Goal: Information Seeking & Learning: Learn about a topic

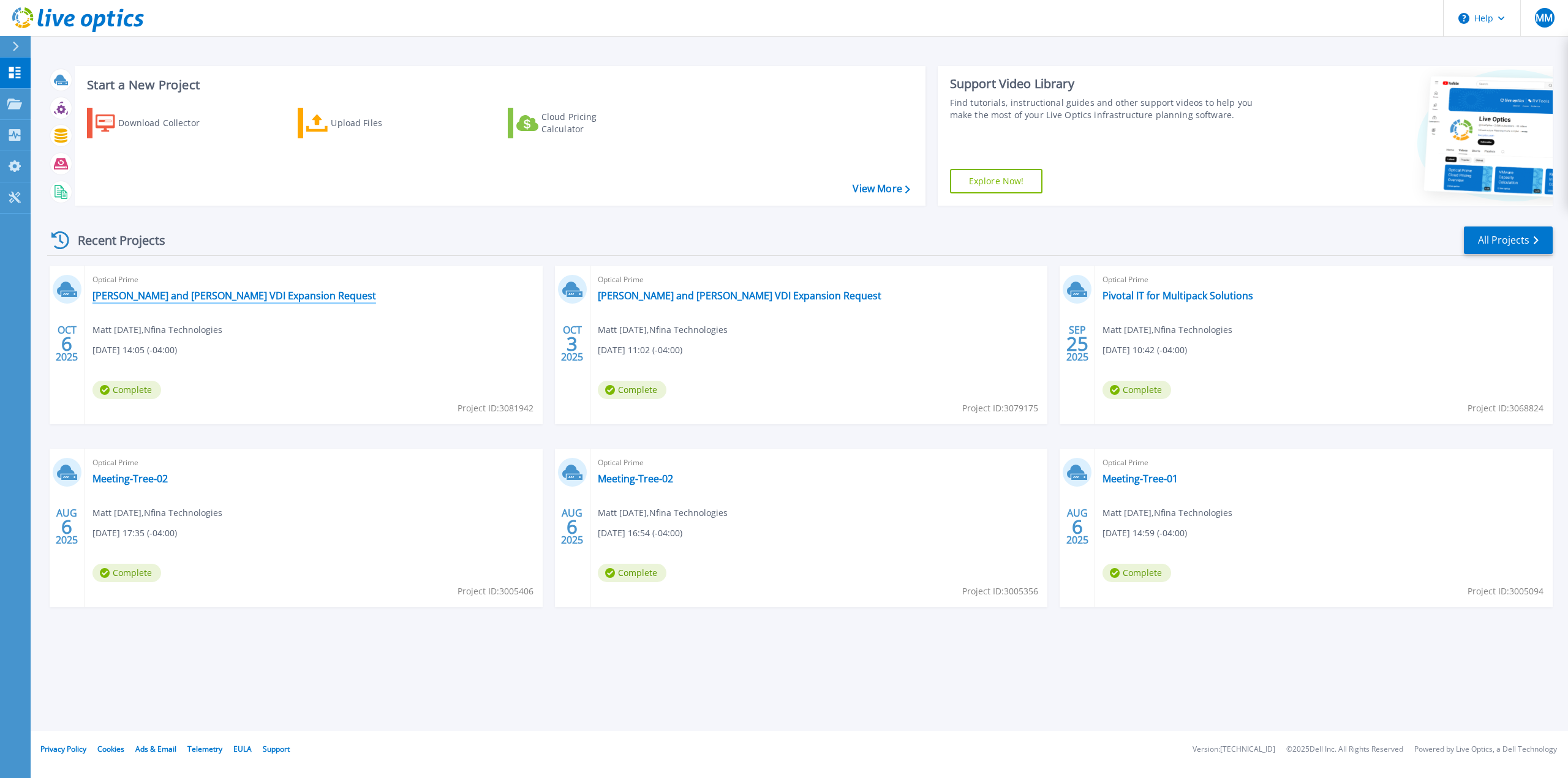
click at [206, 300] on link "[PERSON_NAME] and [PERSON_NAME] VDI Expansion Request" at bounding box center [234, 295] width 284 height 12
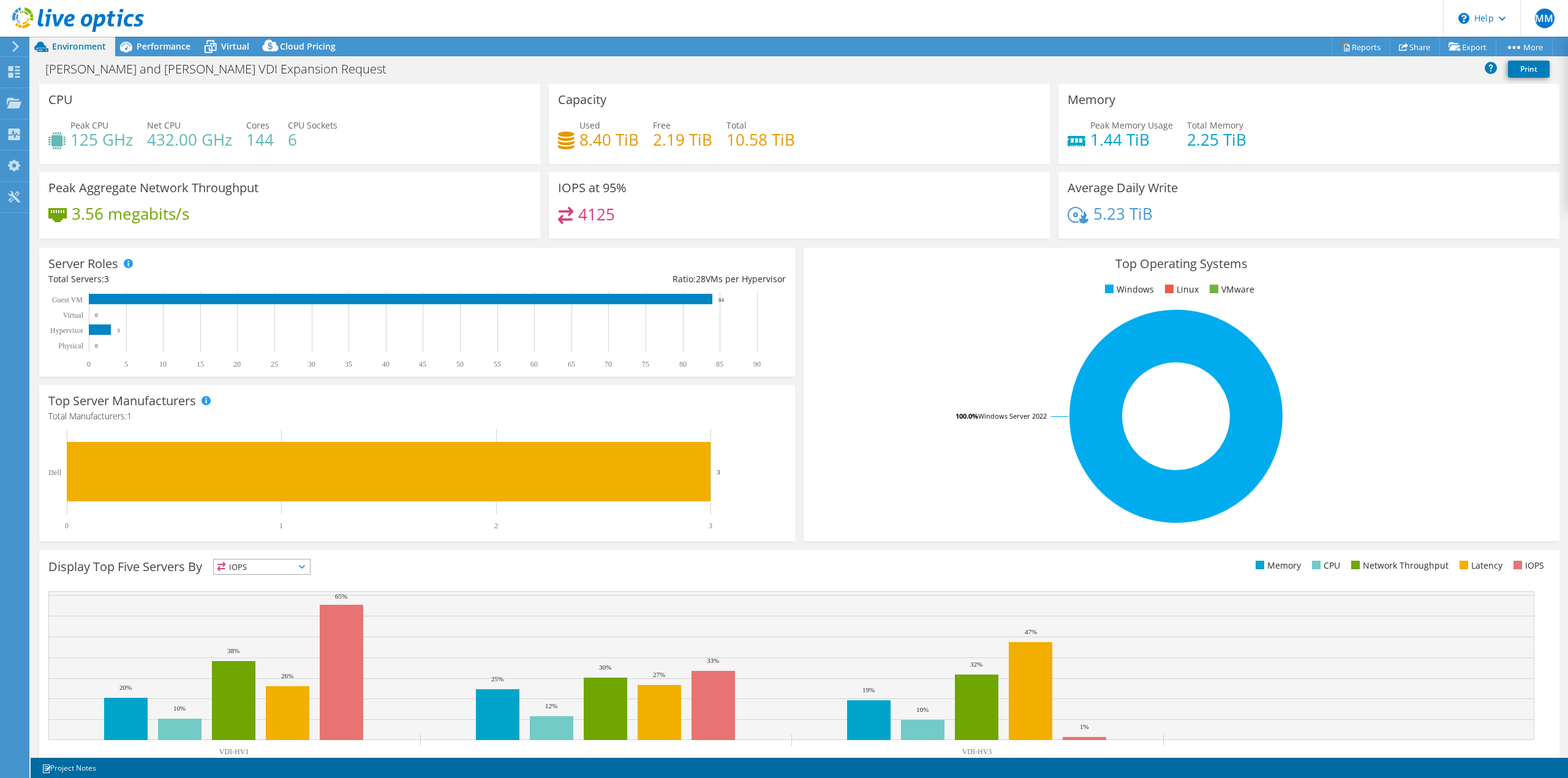
select select "USD"
click at [137, 53] on div "Performance" at bounding box center [157, 46] width 84 height 19
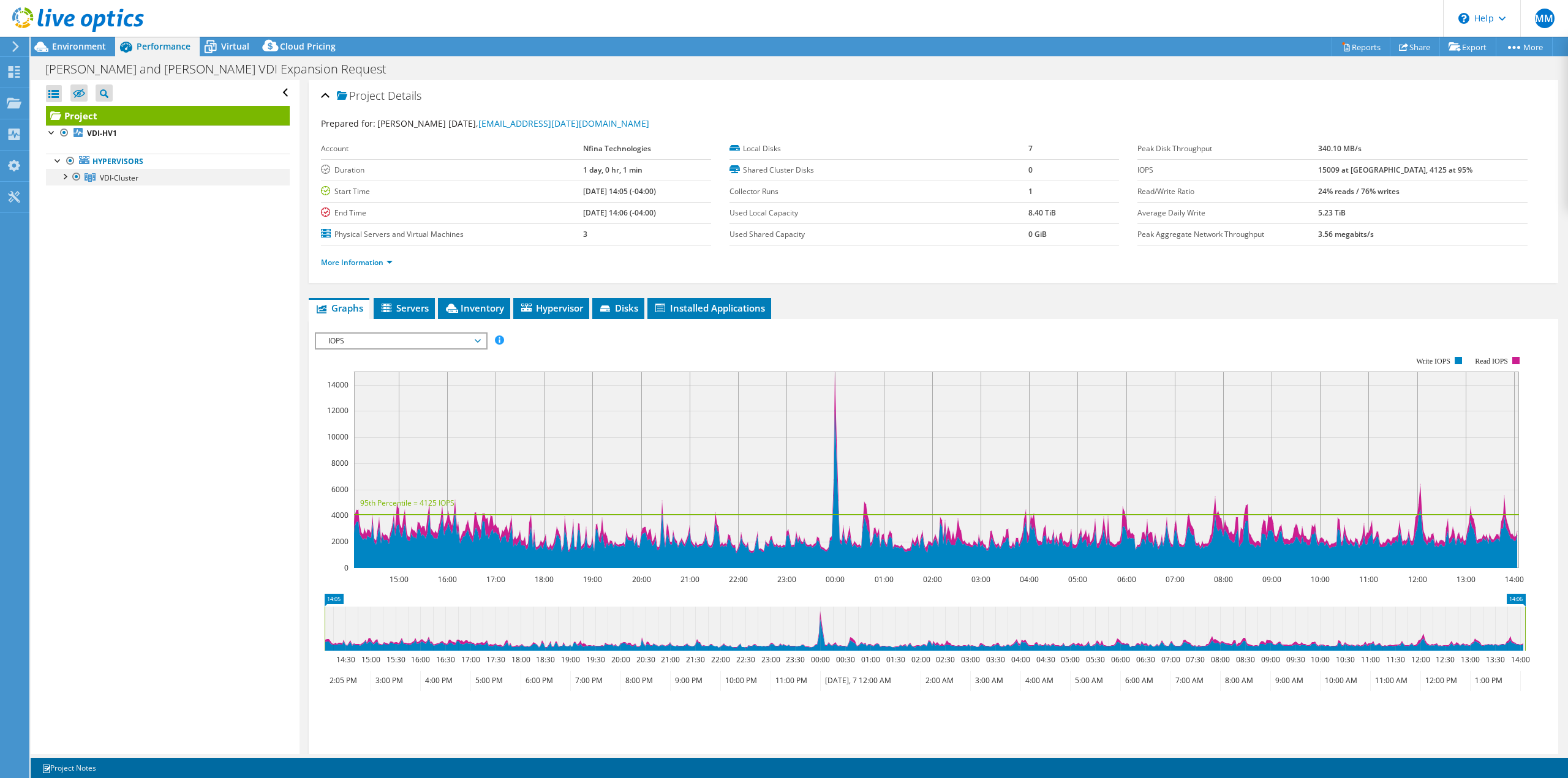
click at [68, 179] on div at bounding box center [64, 175] width 12 height 12
click at [113, 195] on link "VDI-HV1" at bounding box center [168, 193] width 244 height 16
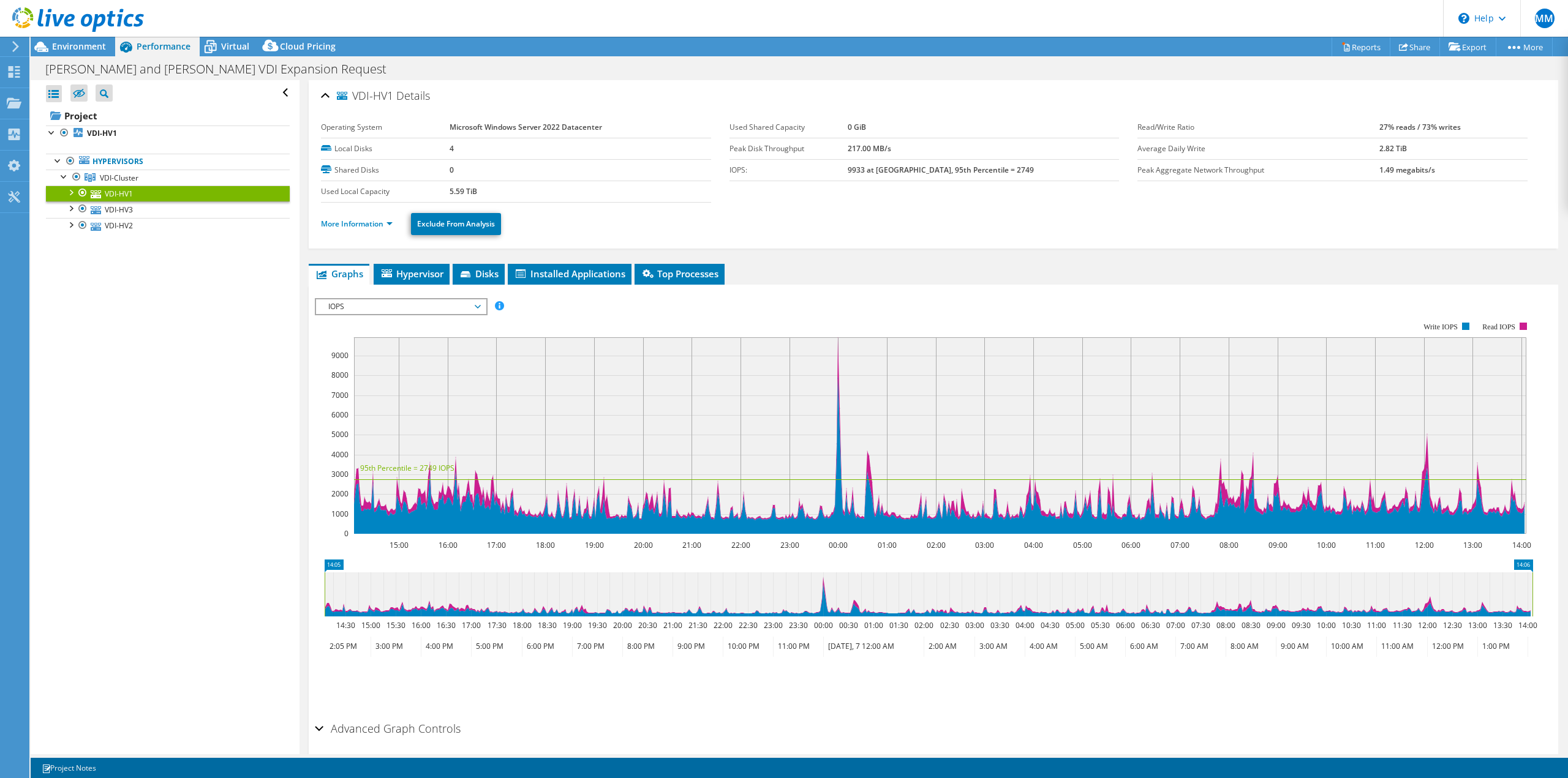
click at [444, 300] on span "IOPS" at bounding box center [401, 307] width 157 height 15
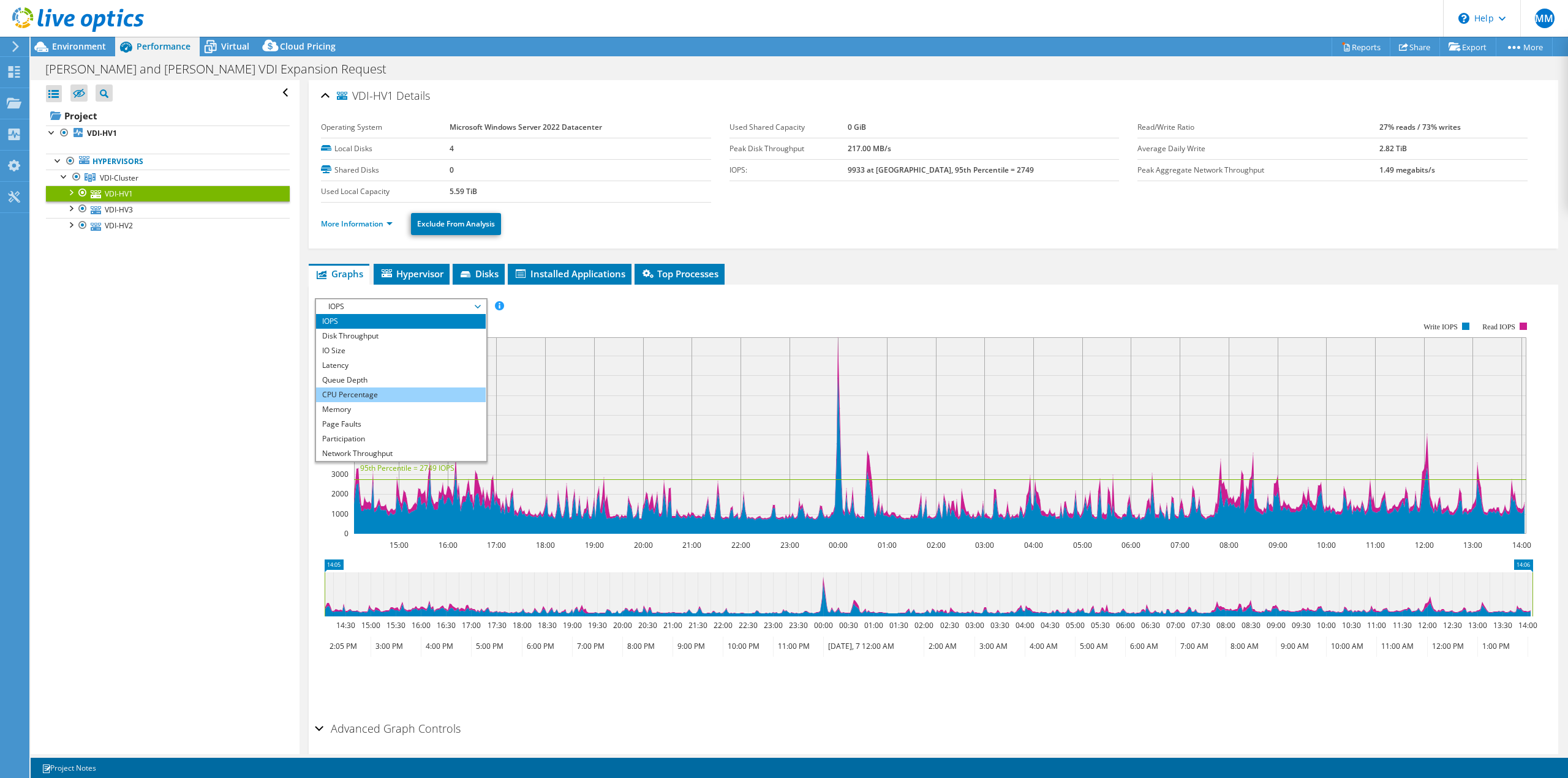
click at [393, 398] on li "CPU Percentage" at bounding box center [400, 394] width 170 height 15
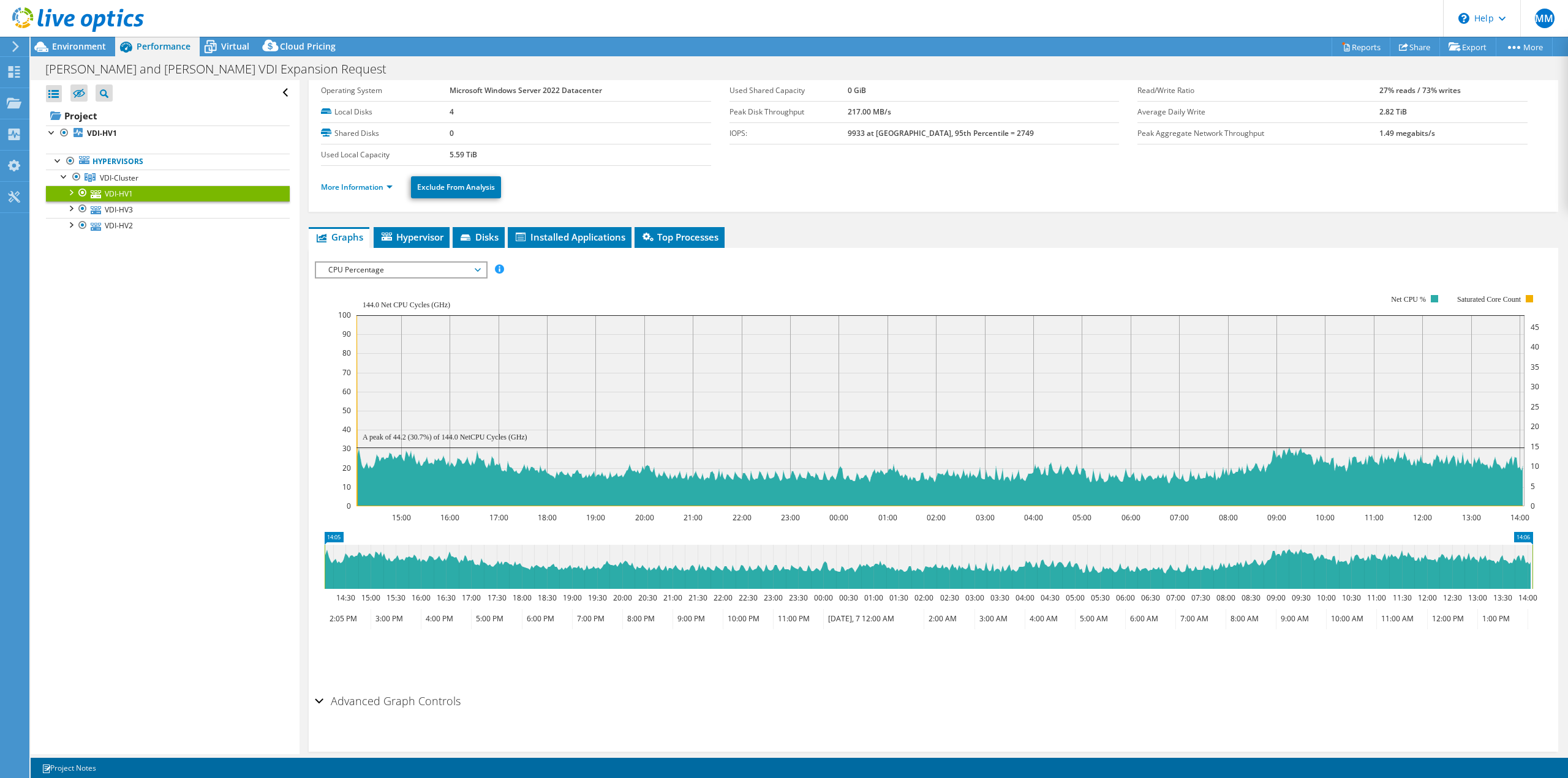
scroll to position [55, 0]
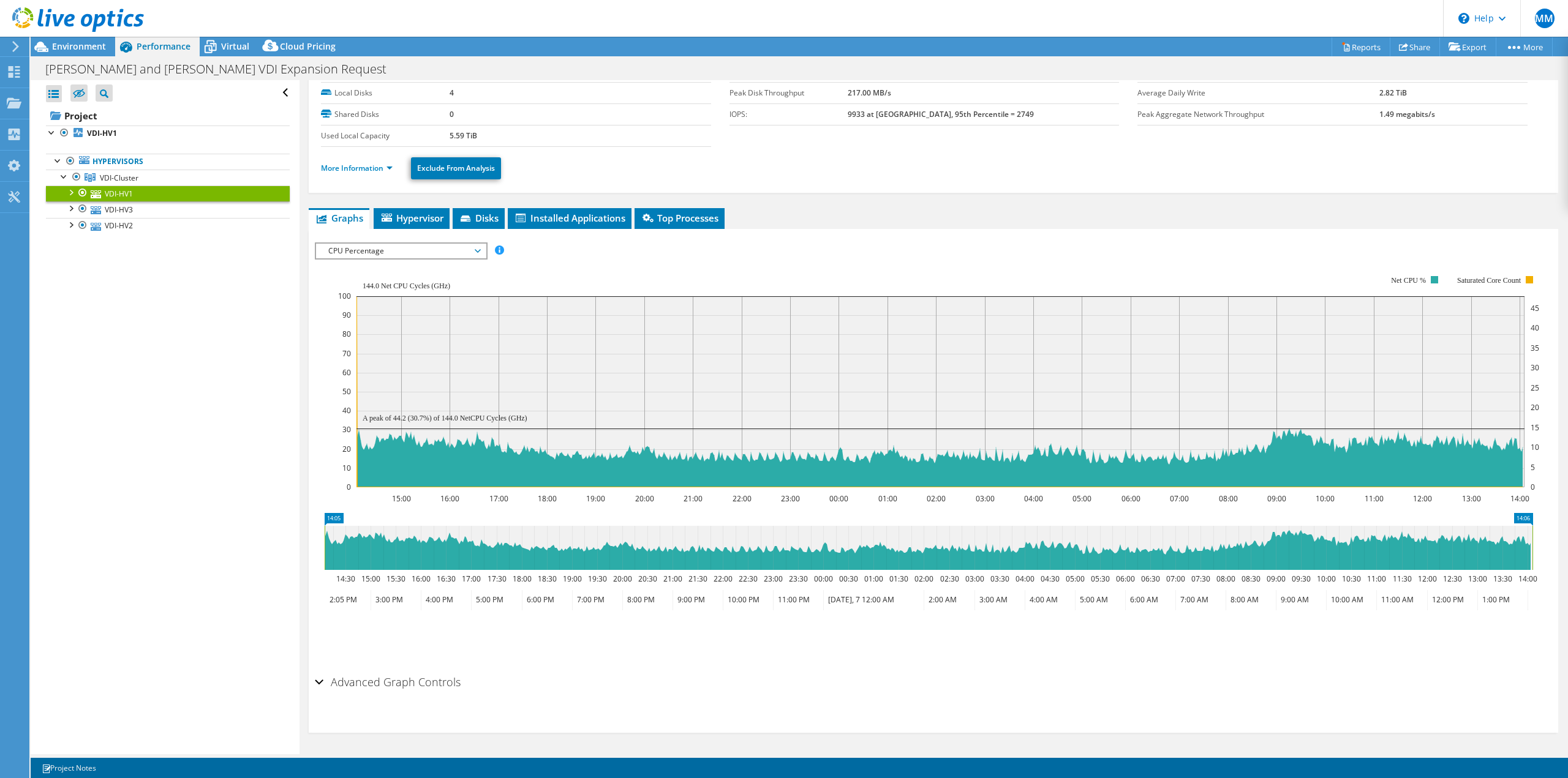
click at [322, 682] on div "Advanced Graph Controls" at bounding box center [933, 683] width 1237 height 26
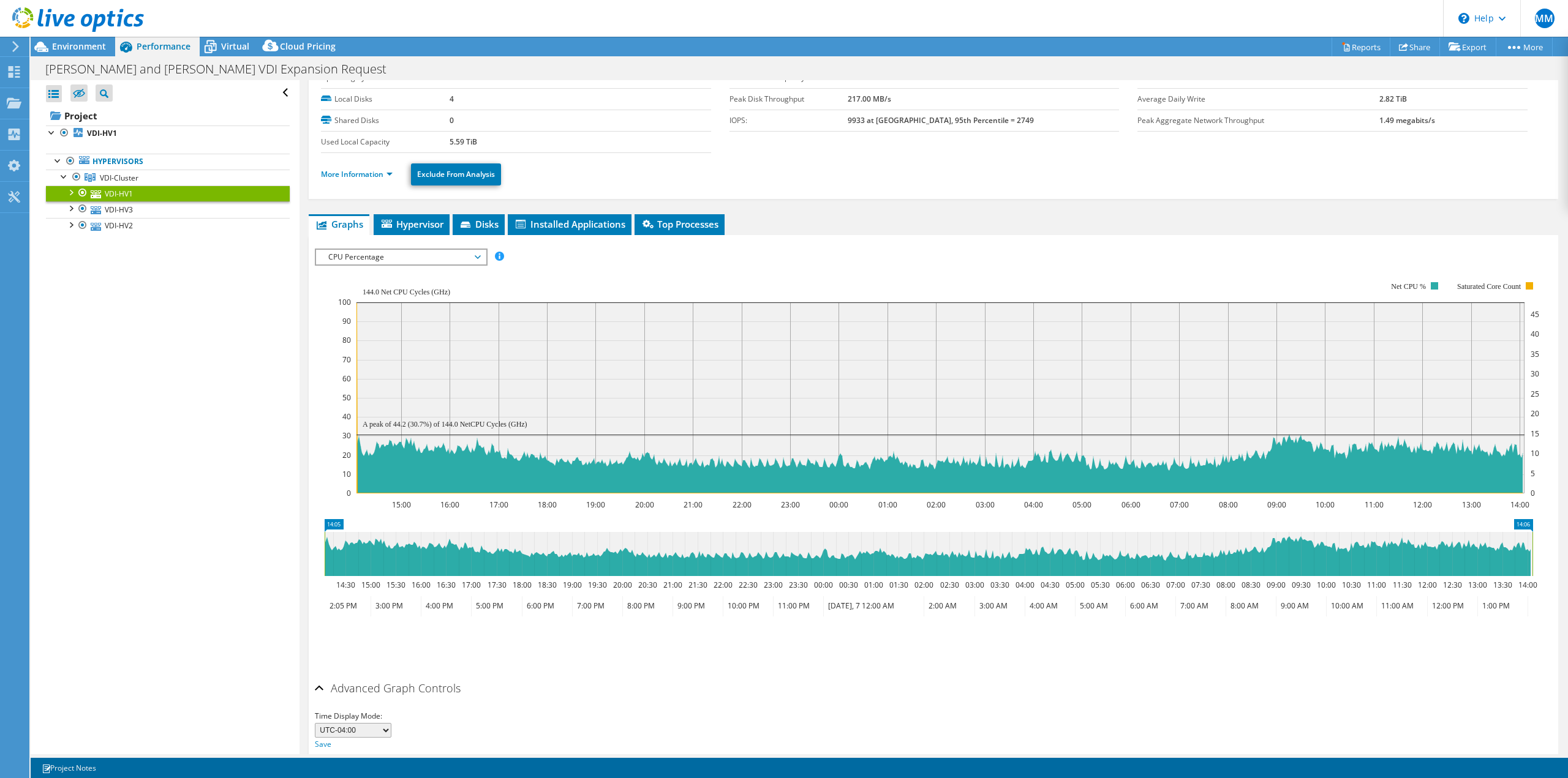
scroll to position [0, 0]
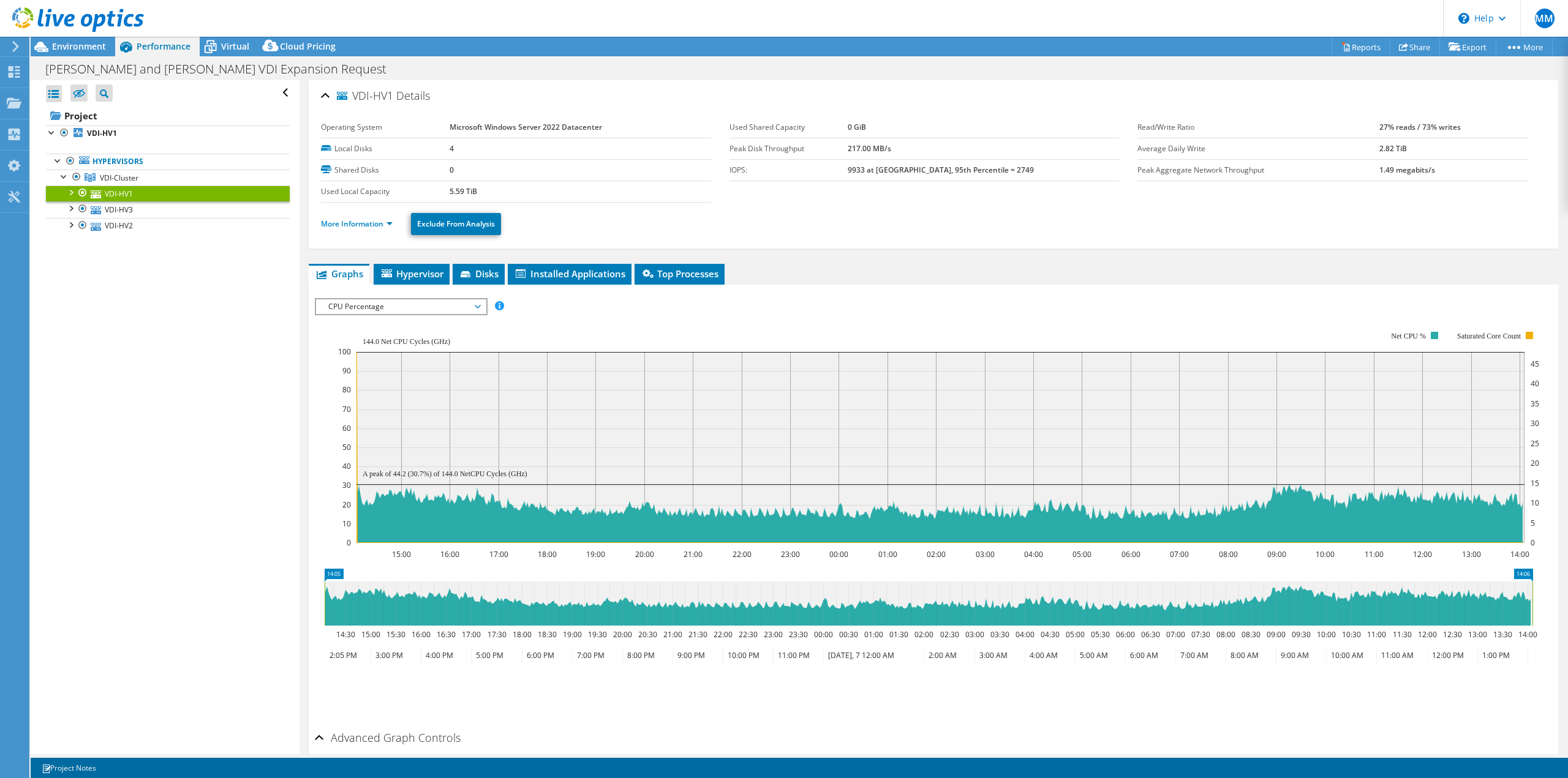
click at [1058, 272] on ul "Graphs Servers Inventory Hypervisor Disks Cluster Disks Installed Applications" at bounding box center [934, 274] width 1250 height 21
click at [230, 598] on div "Open All Close All Hide Excluded Nodes Project Tree Filter" at bounding box center [165, 417] width 268 height 674
click at [161, 177] on link "VDI-Cluster" at bounding box center [168, 177] width 244 height 16
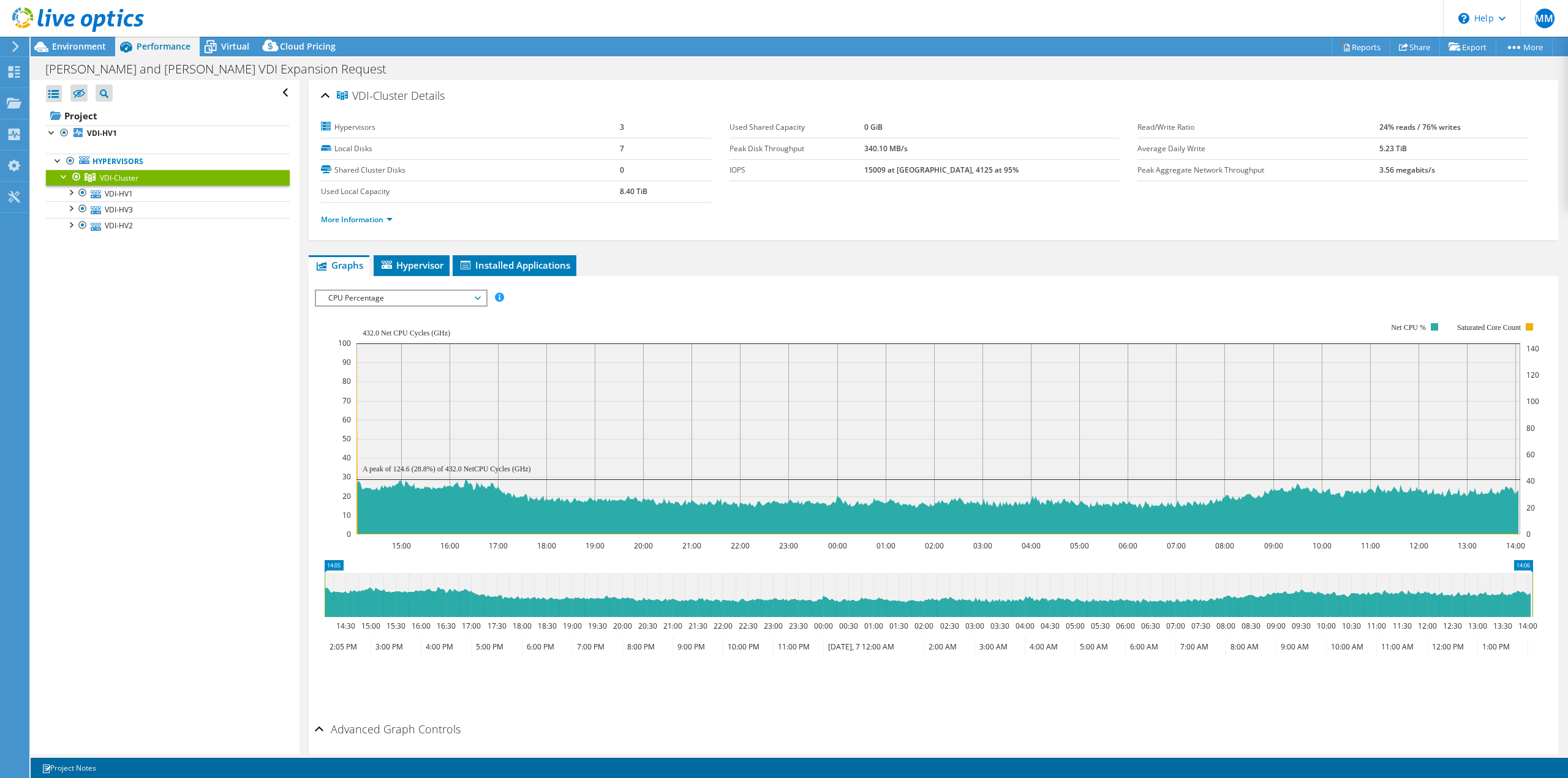
click at [1099, 223] on ul "More Information" at bounding box center [934, 219] width 1225 height 17
click at [204, 199] on link "VDI-HV1" at bounding box center [168, 193] width 244 height 16
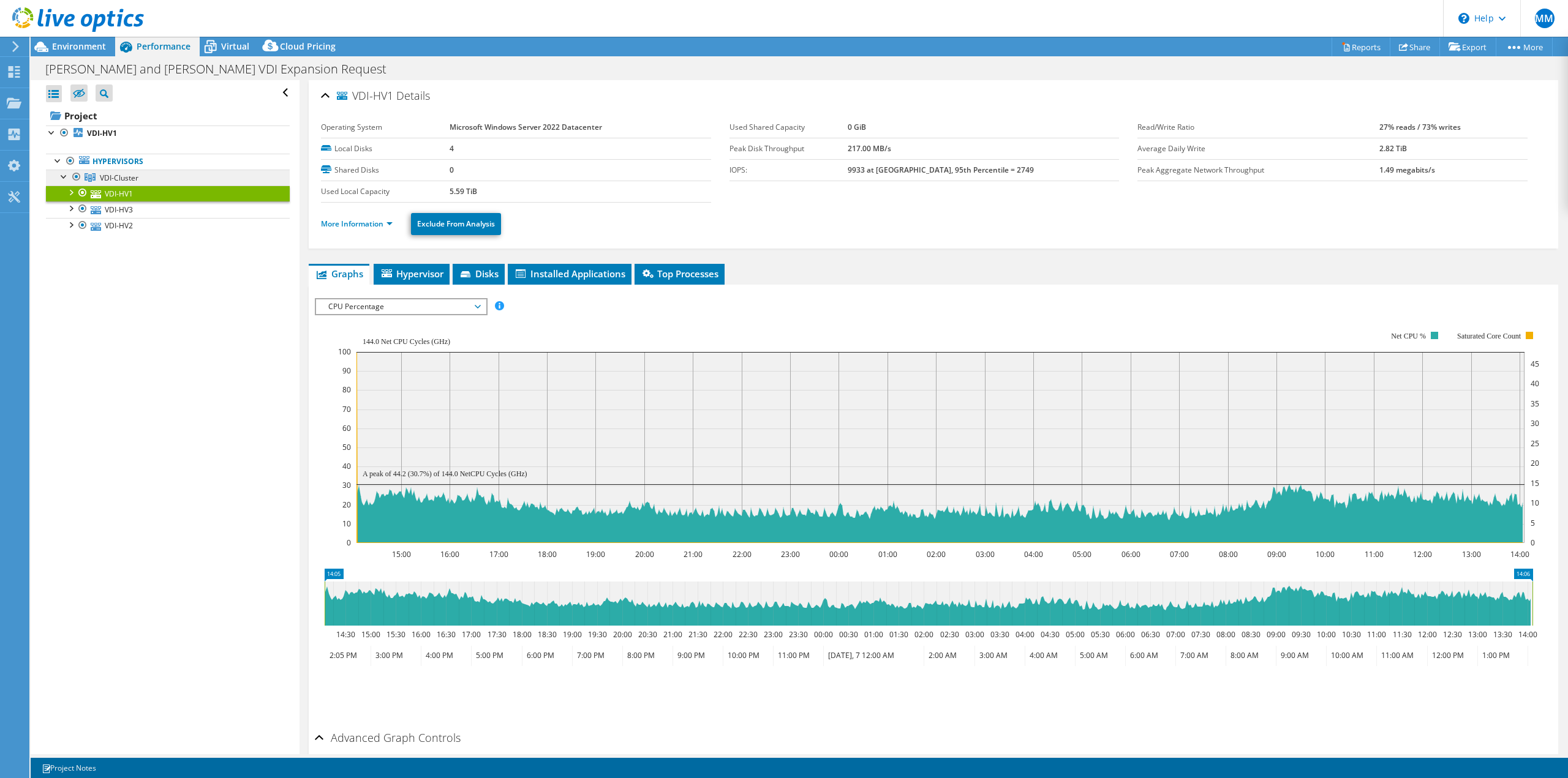
click at [170, 180] on link "VDI-Cluster" at bounding box center [168, 177] width 244 height 16
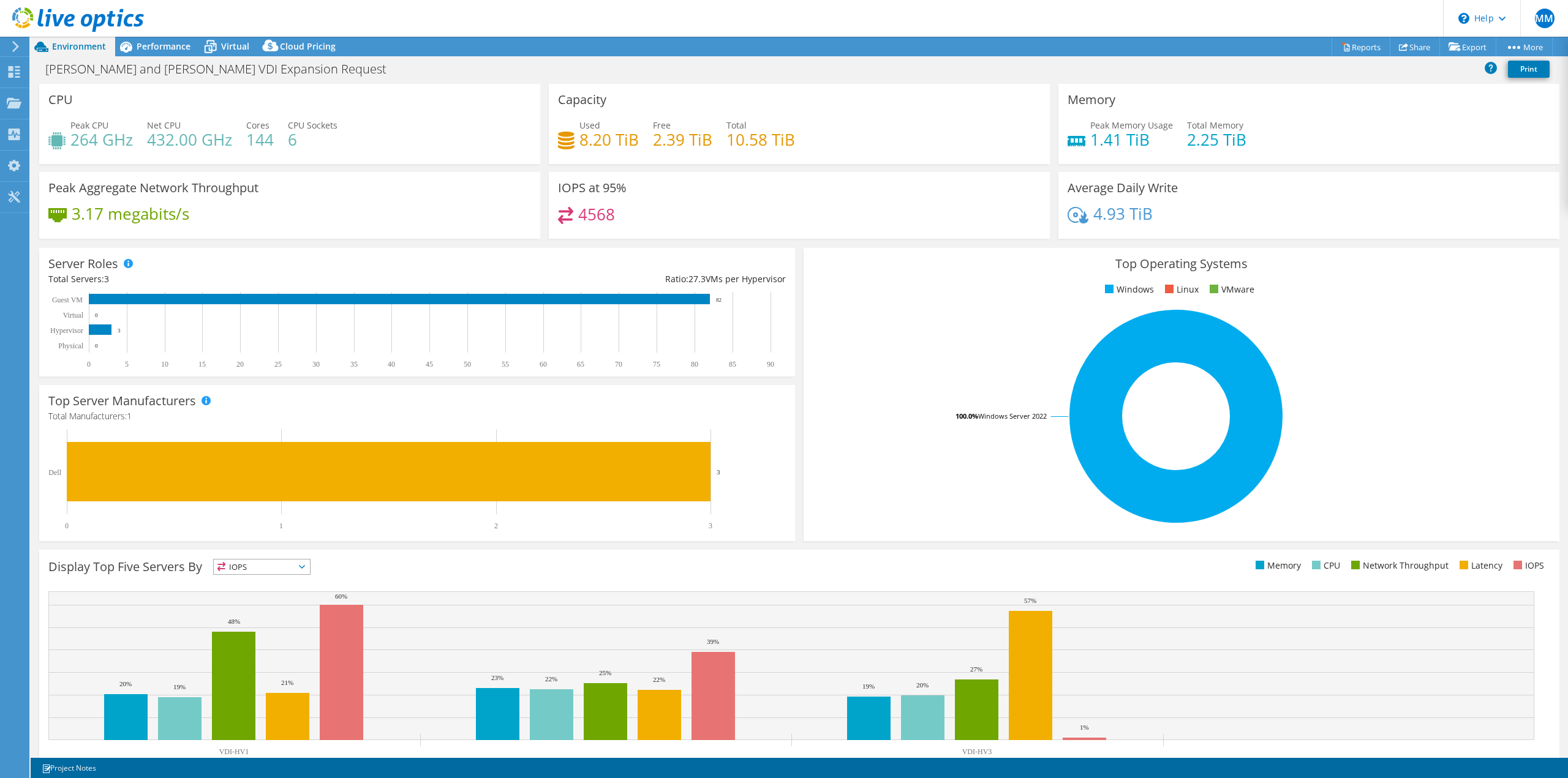
select select "USD"
click at [136, 52] on icon at bounding box center [126, 46] width 21 height 21
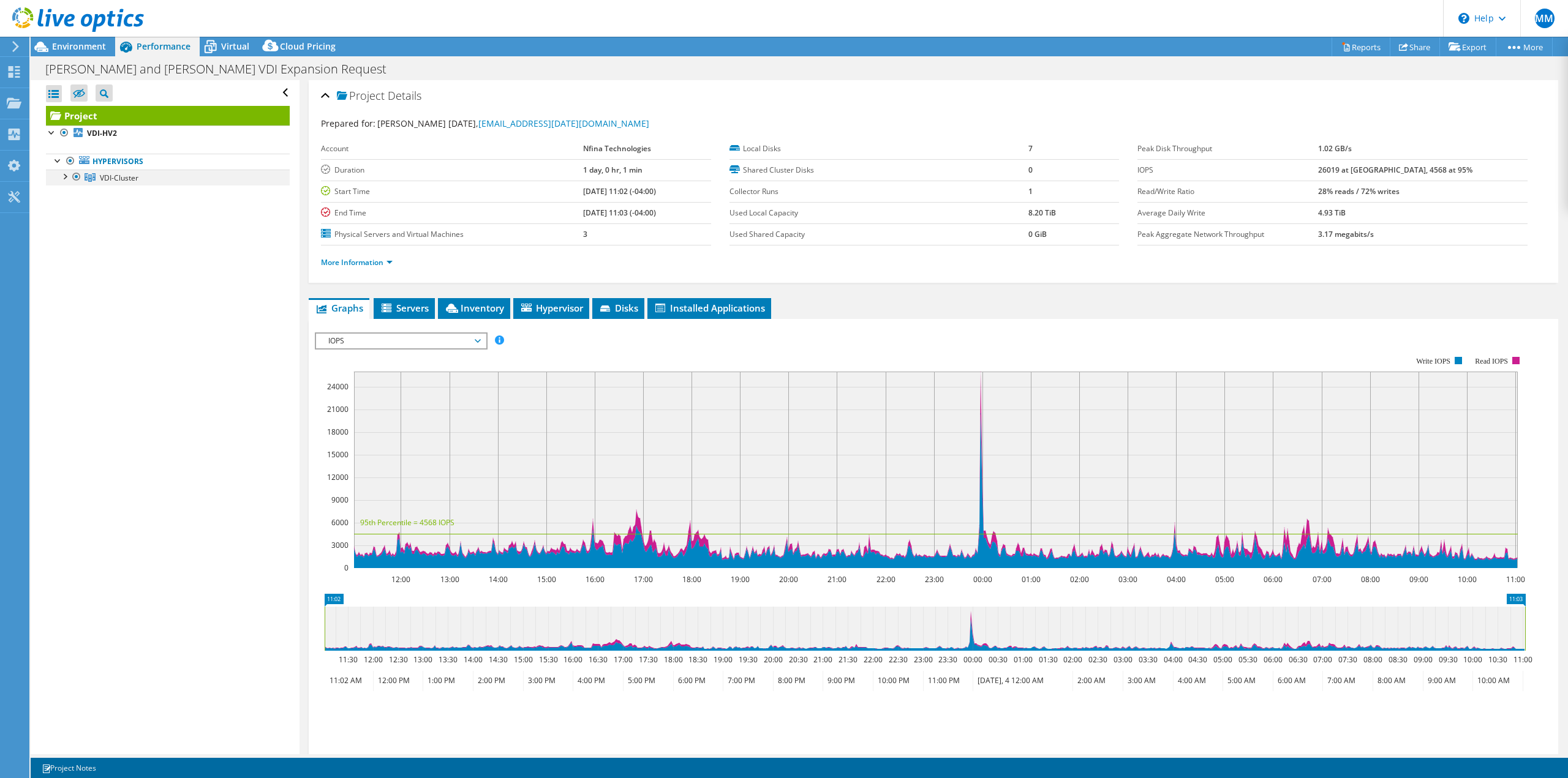
click at [67, 177] on div at bounding box center [64, 175] width 12 height 12
click at [112, 193] on link "VDI-HV2" at bounding box center [168, 193] width 244 height 16
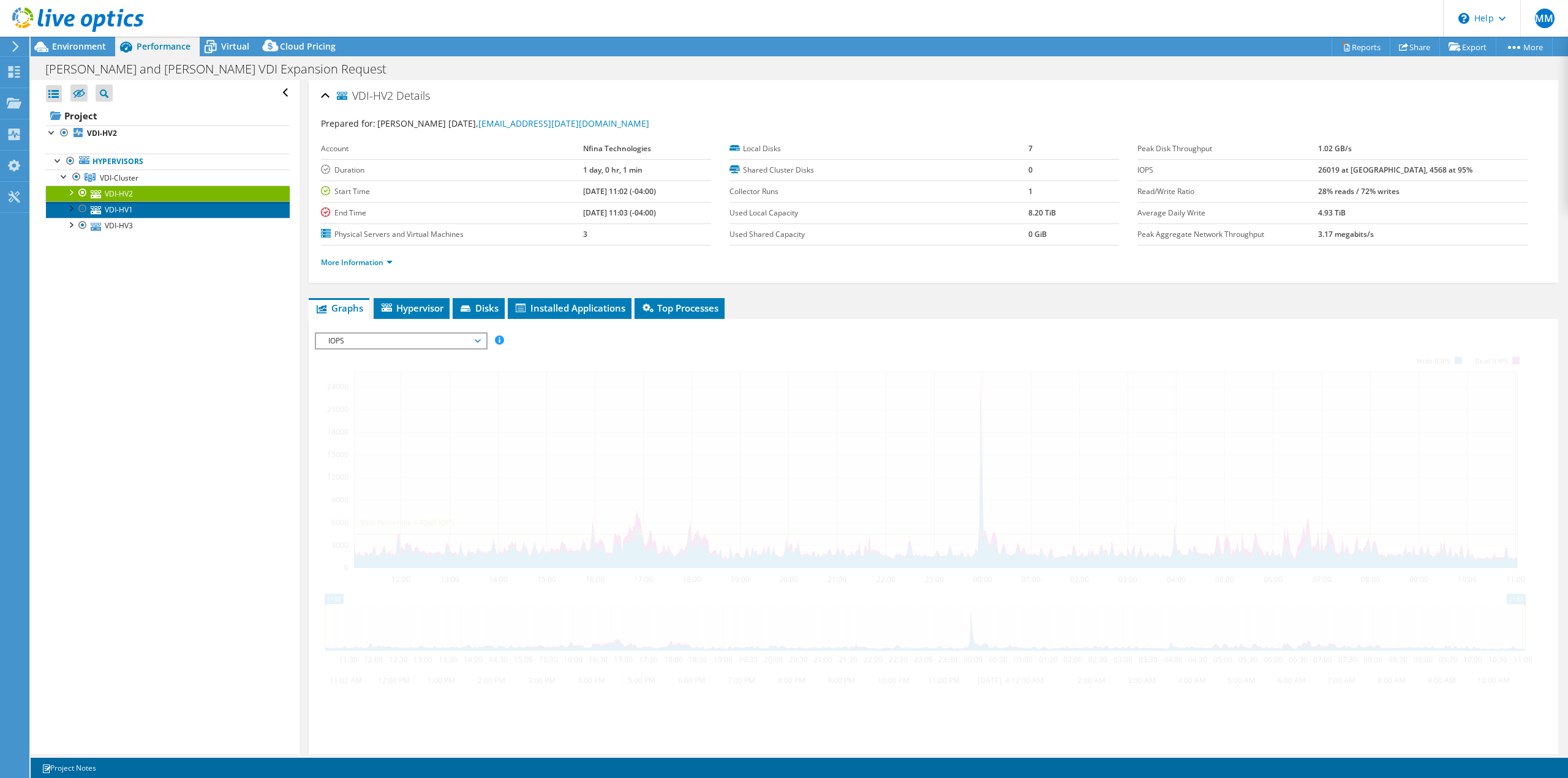
click at [122, 208] on link "VDI-HV1" at bounding box center [168, 209] width 244 height 16
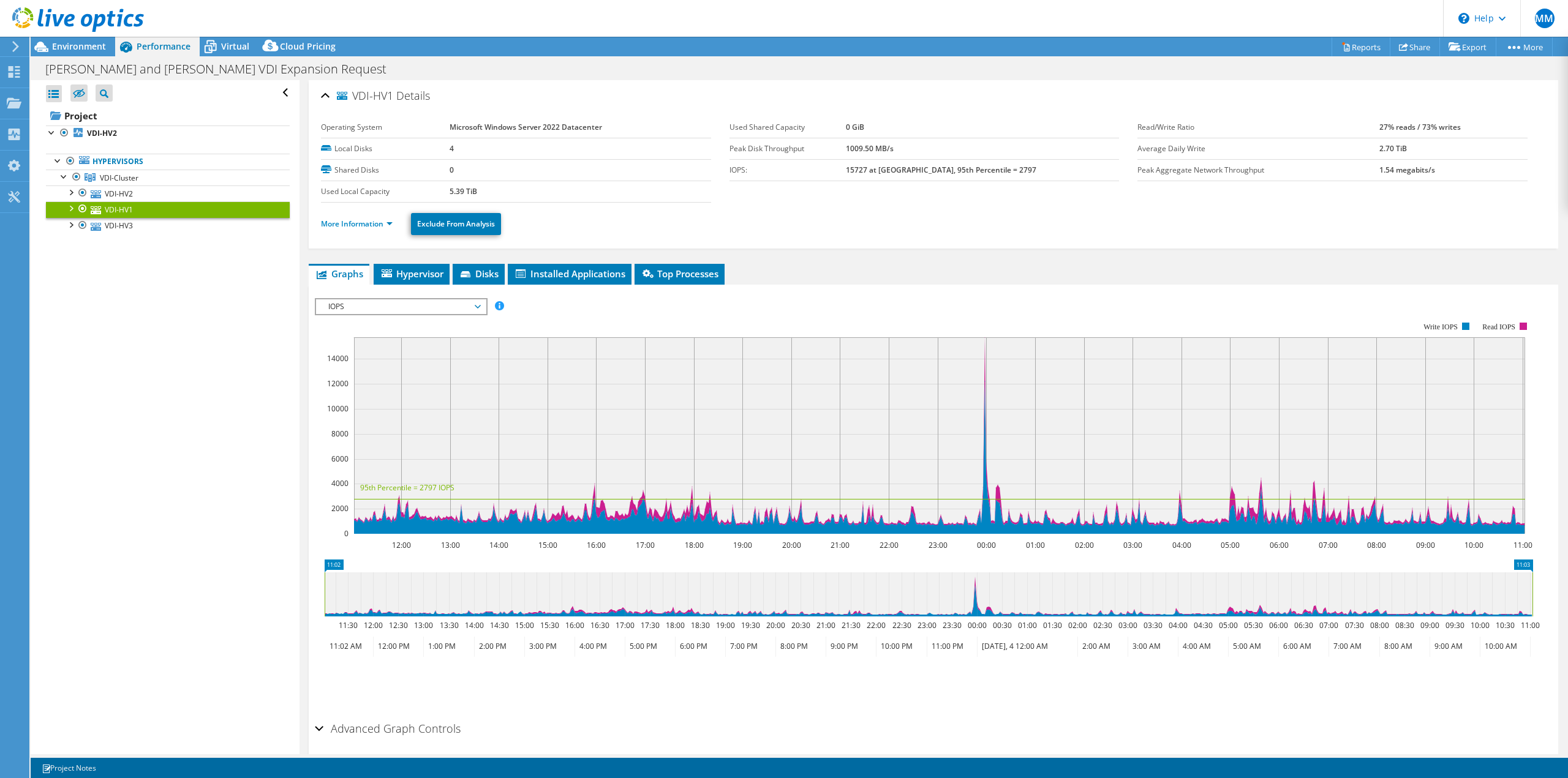
click at [395, 307] on span "IOPS" at bounding box center [401, 307] width 157 height 15
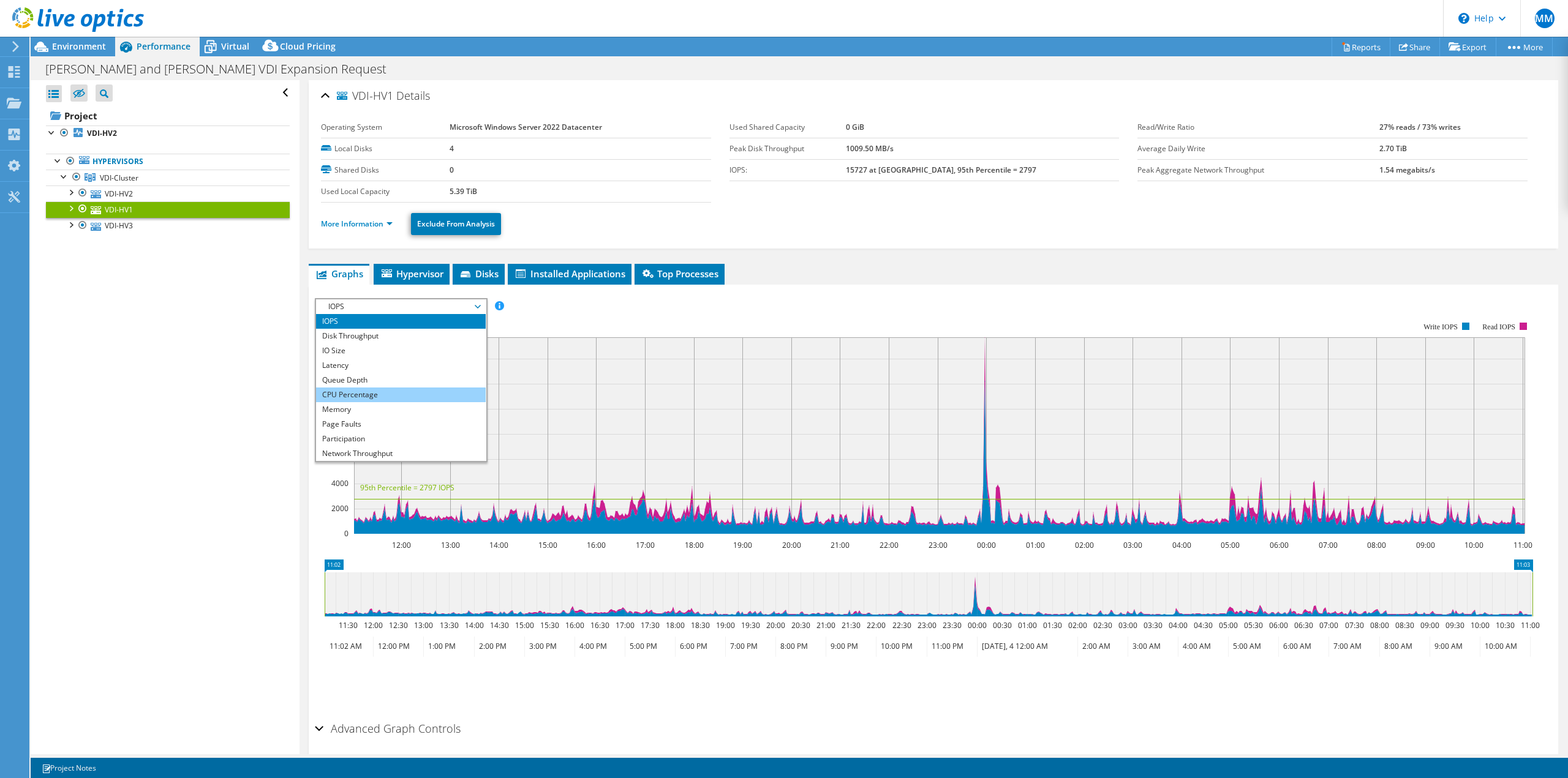
click at [374, 398] on li "CPU Percentage" at bounding box center [400, 394] width 170 height 15
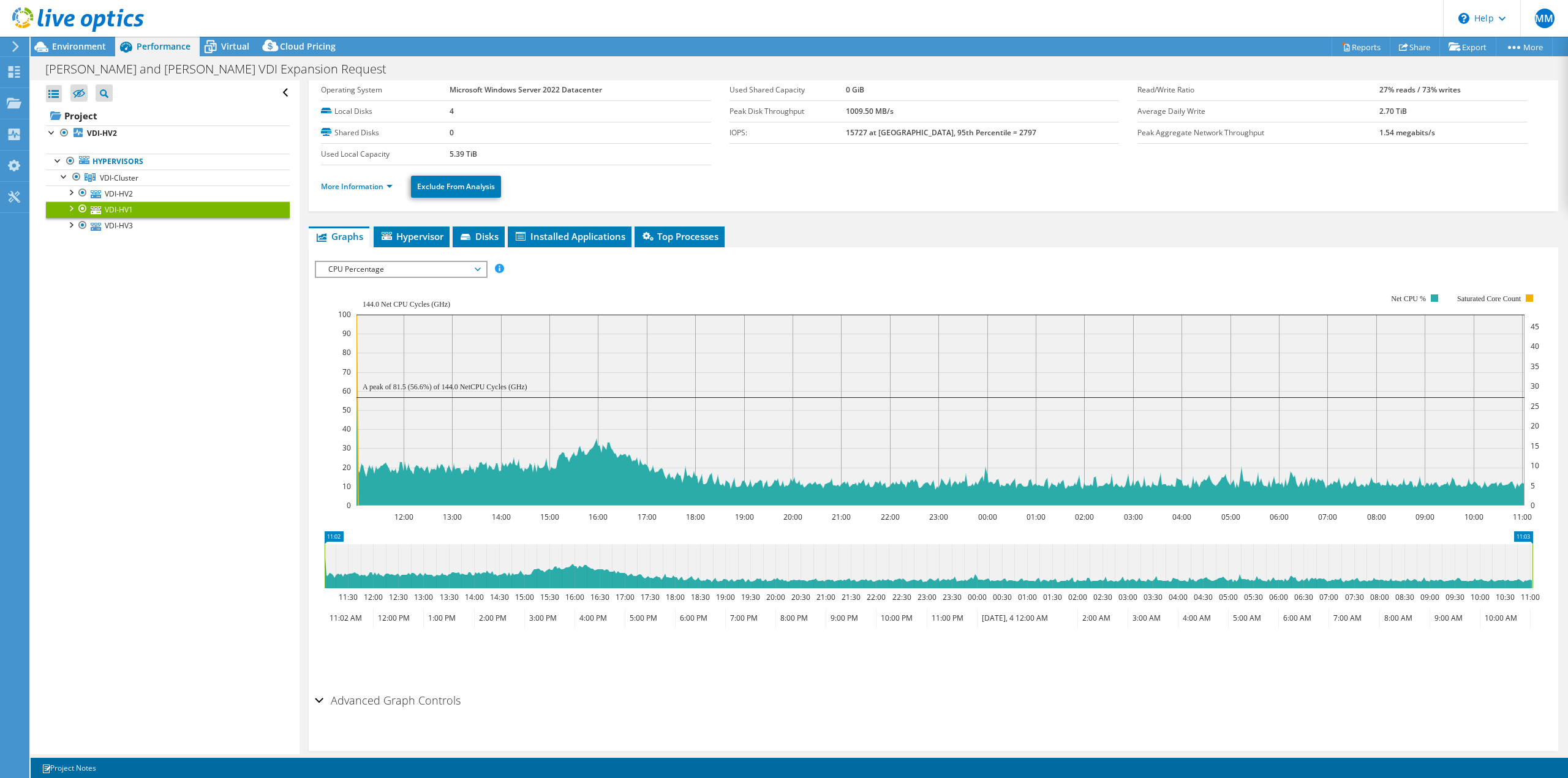
scroll to position [55, 0]
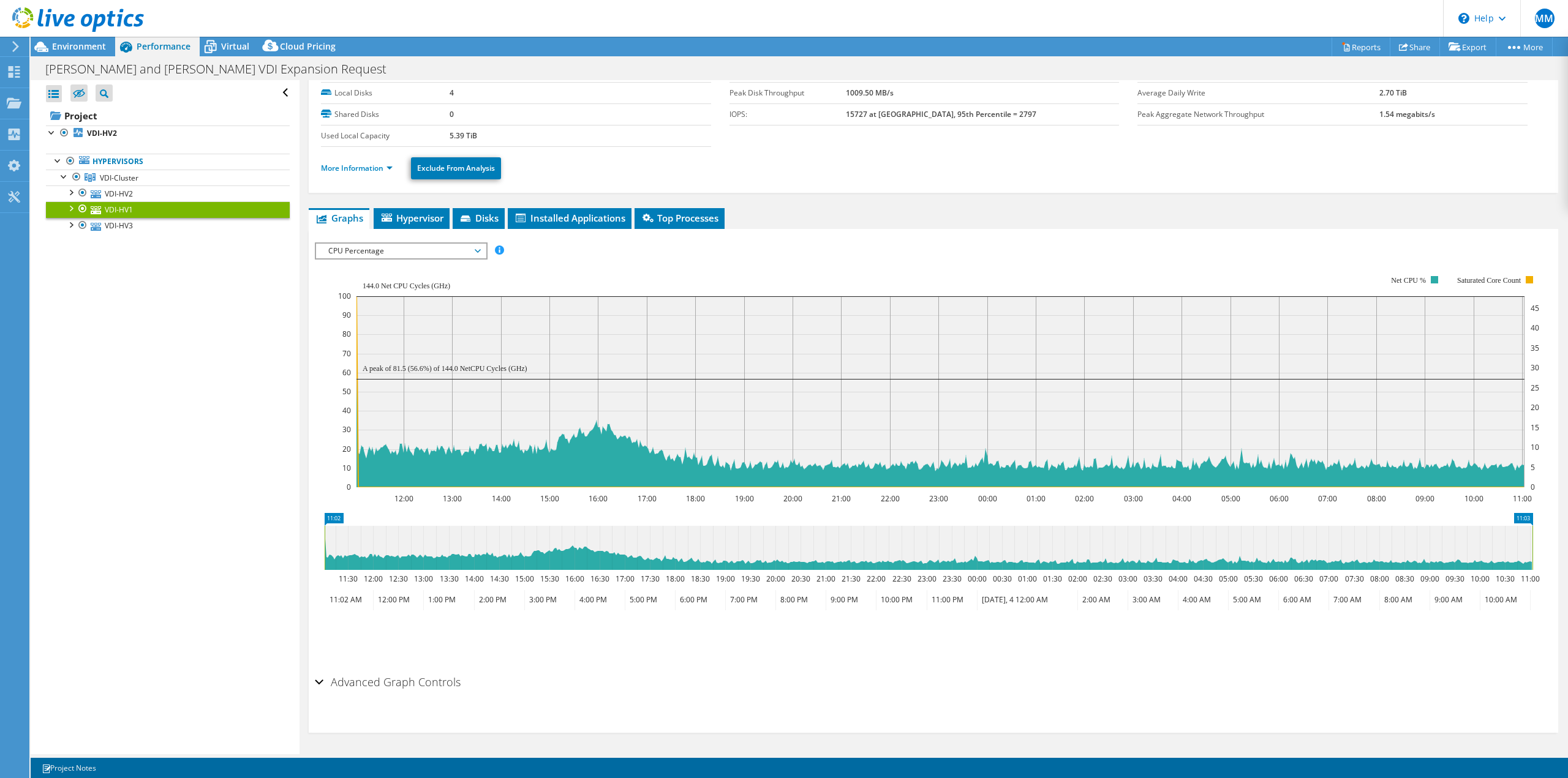
click at [407, 246] on span "CPU Percentage" at bounding box center [401, 251] width 157 height 15
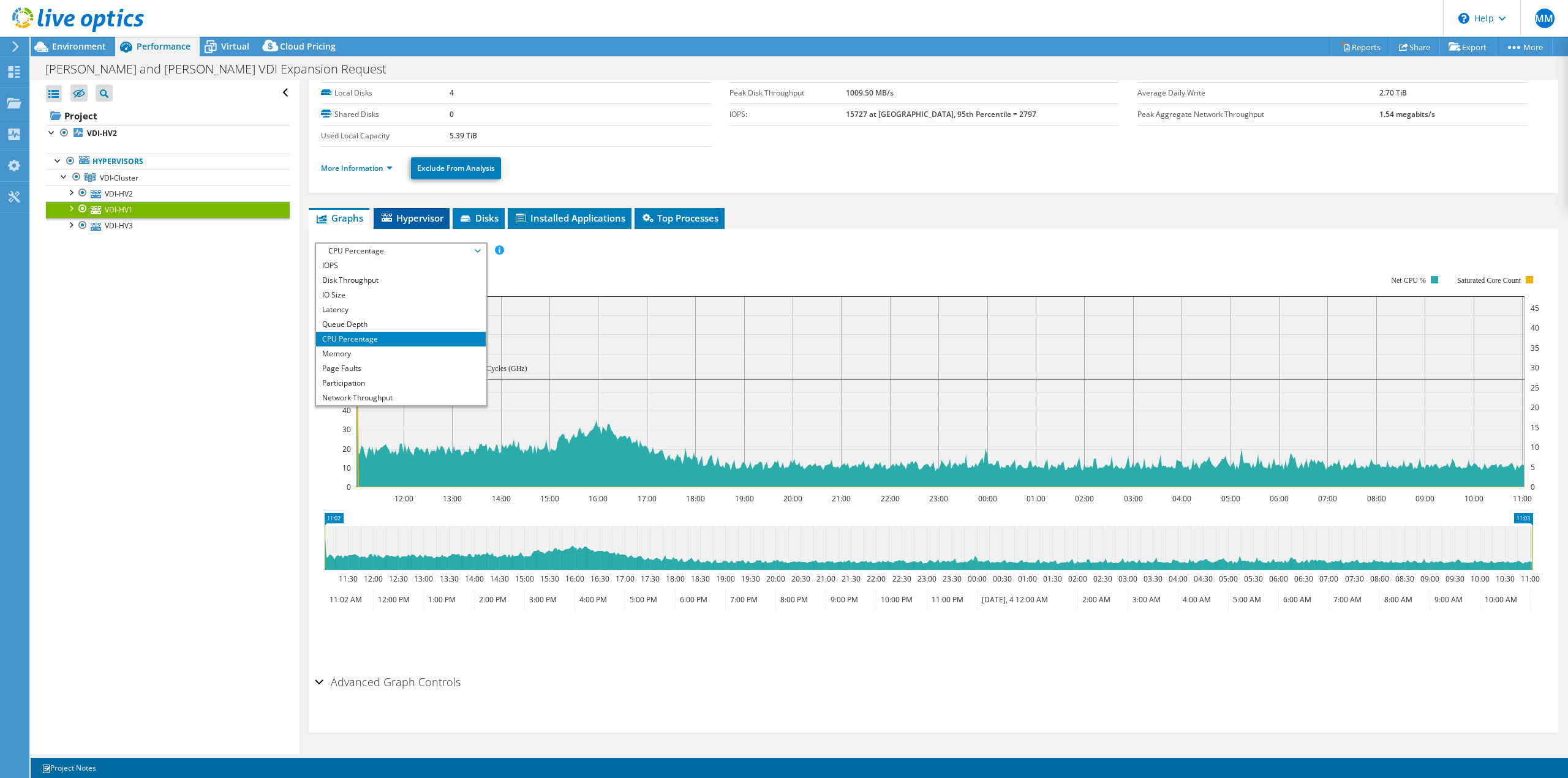
click at [435, 217] on span "Hypervisor" at bounding box center [411, 218] width 64 height 12
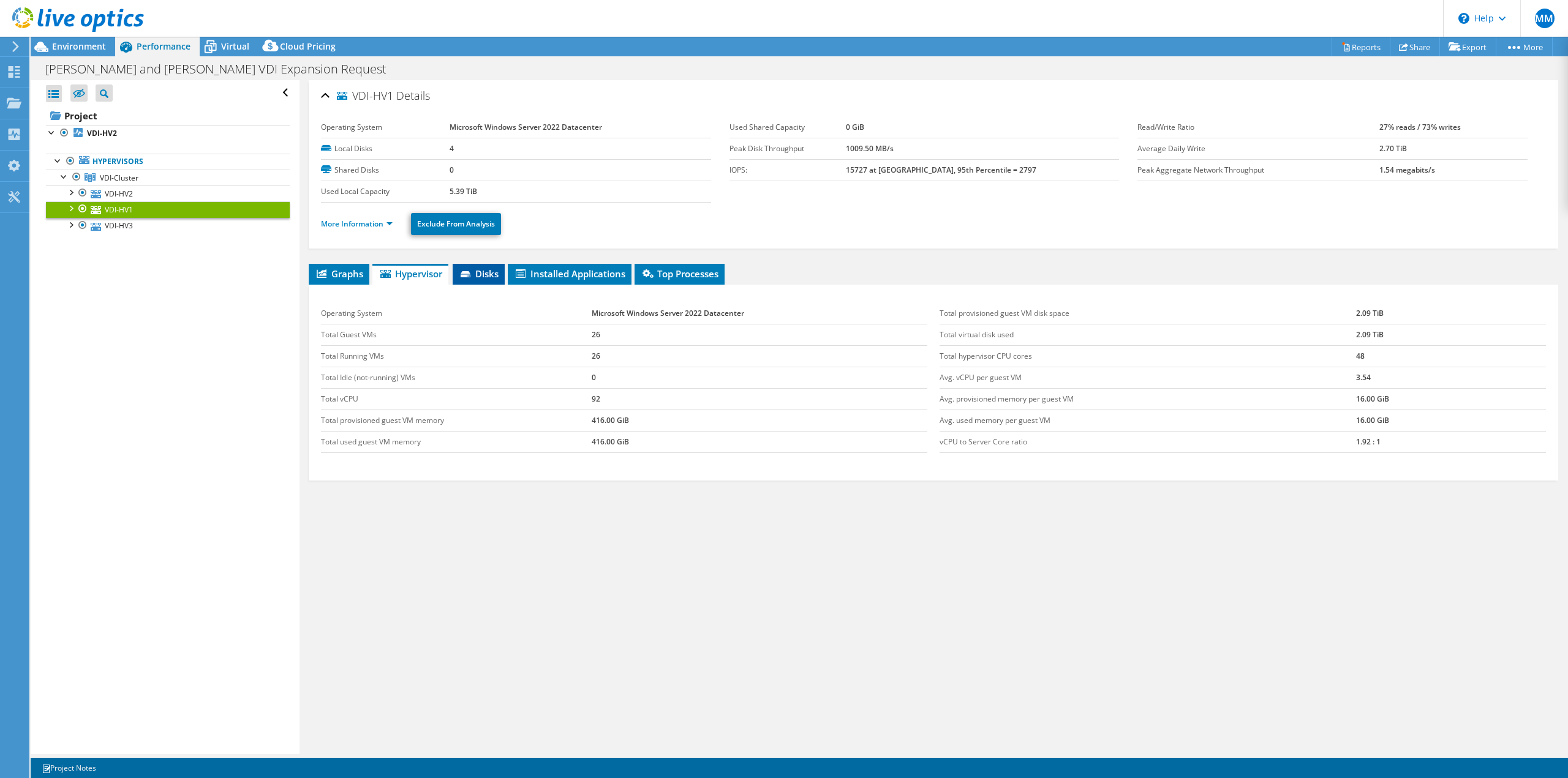
click at [498, 273] on span "Disks" at bounding box center [479, 273] width 40 height 12
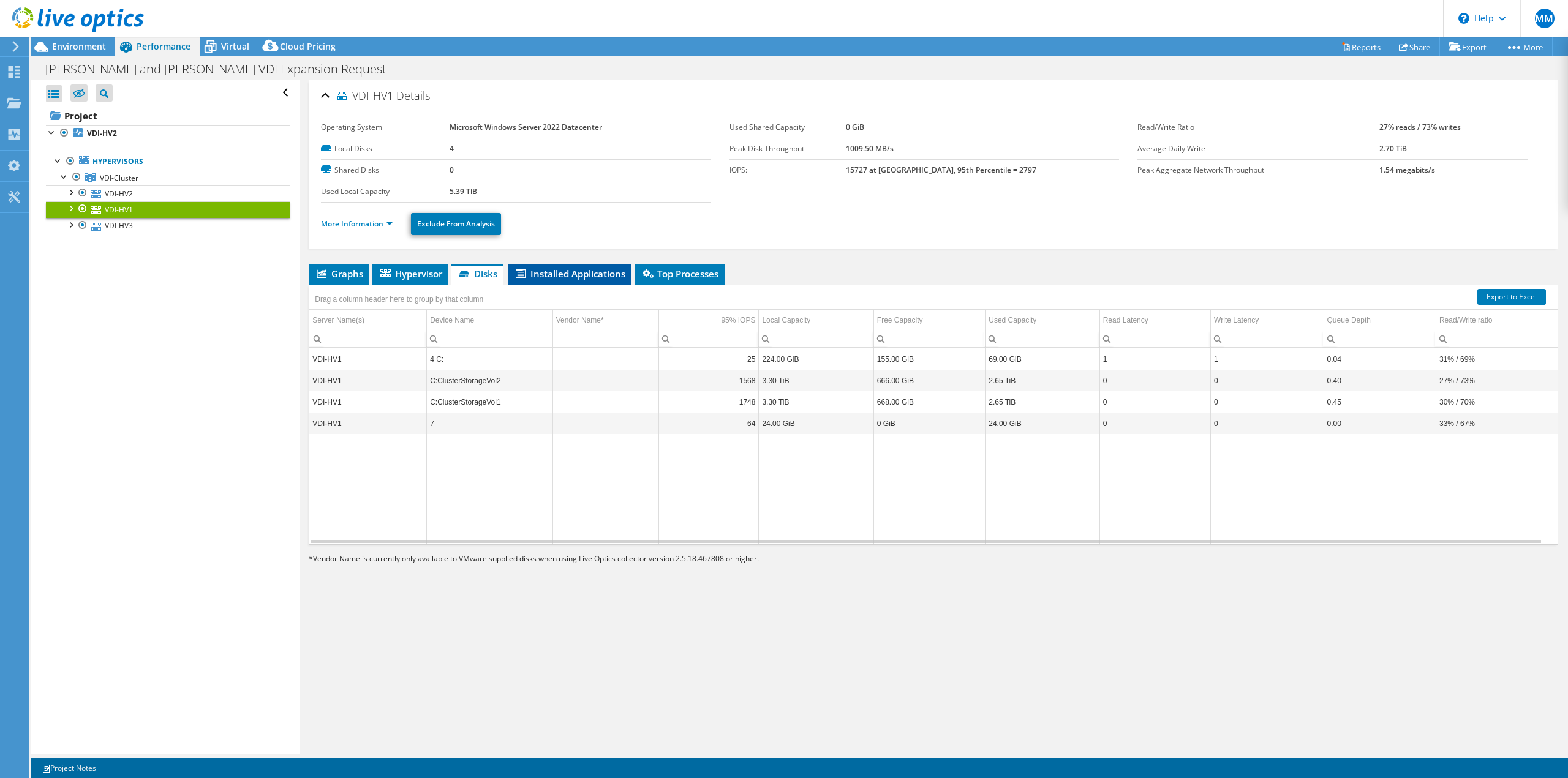
click at [570, 282] on li "Installed Applications" at bounding box center [570, 274] width 124 height 21
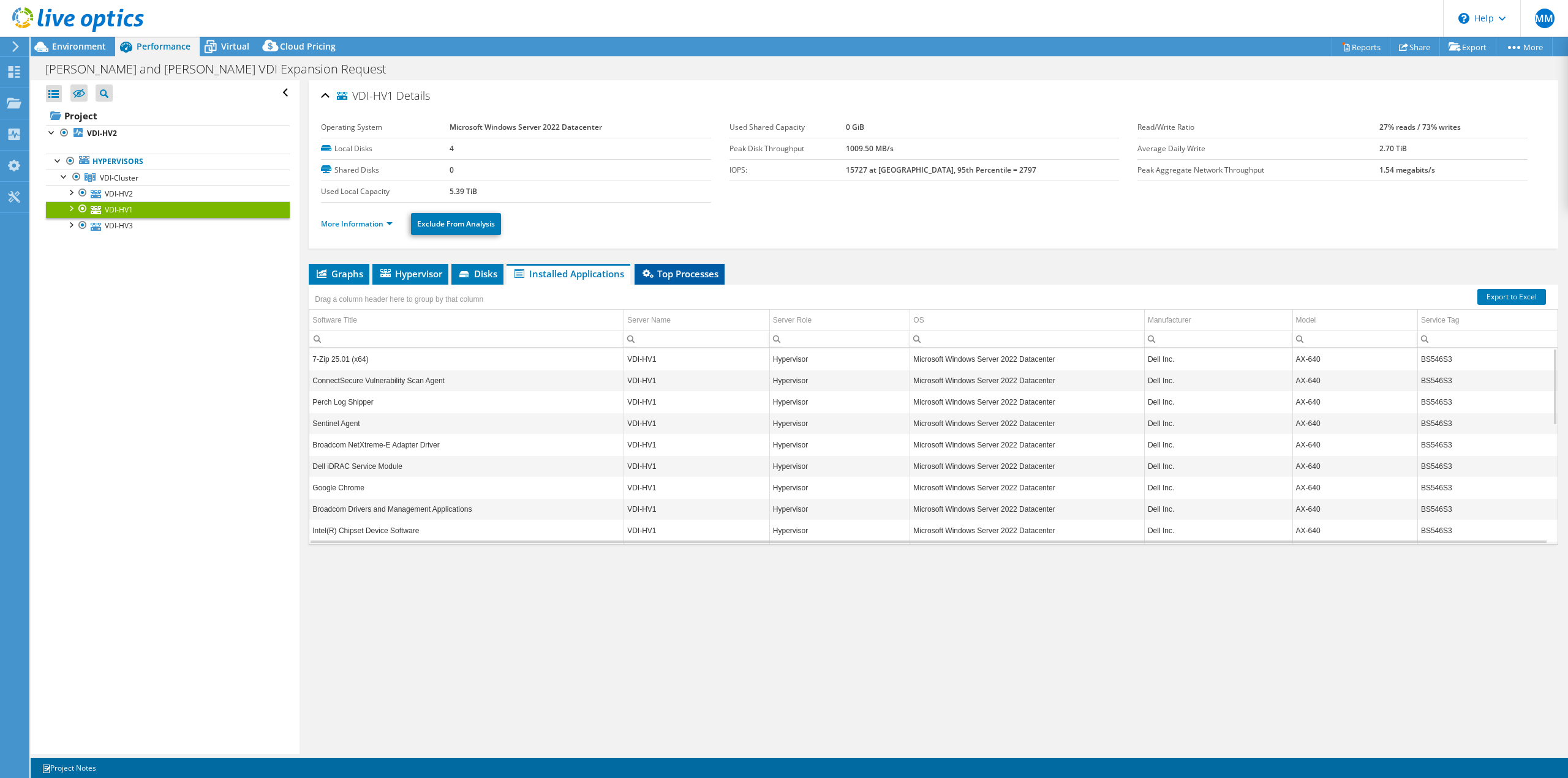
click at [680, 282] on li "Top Processes" at bounding box center [680, 274] width 90 height 21
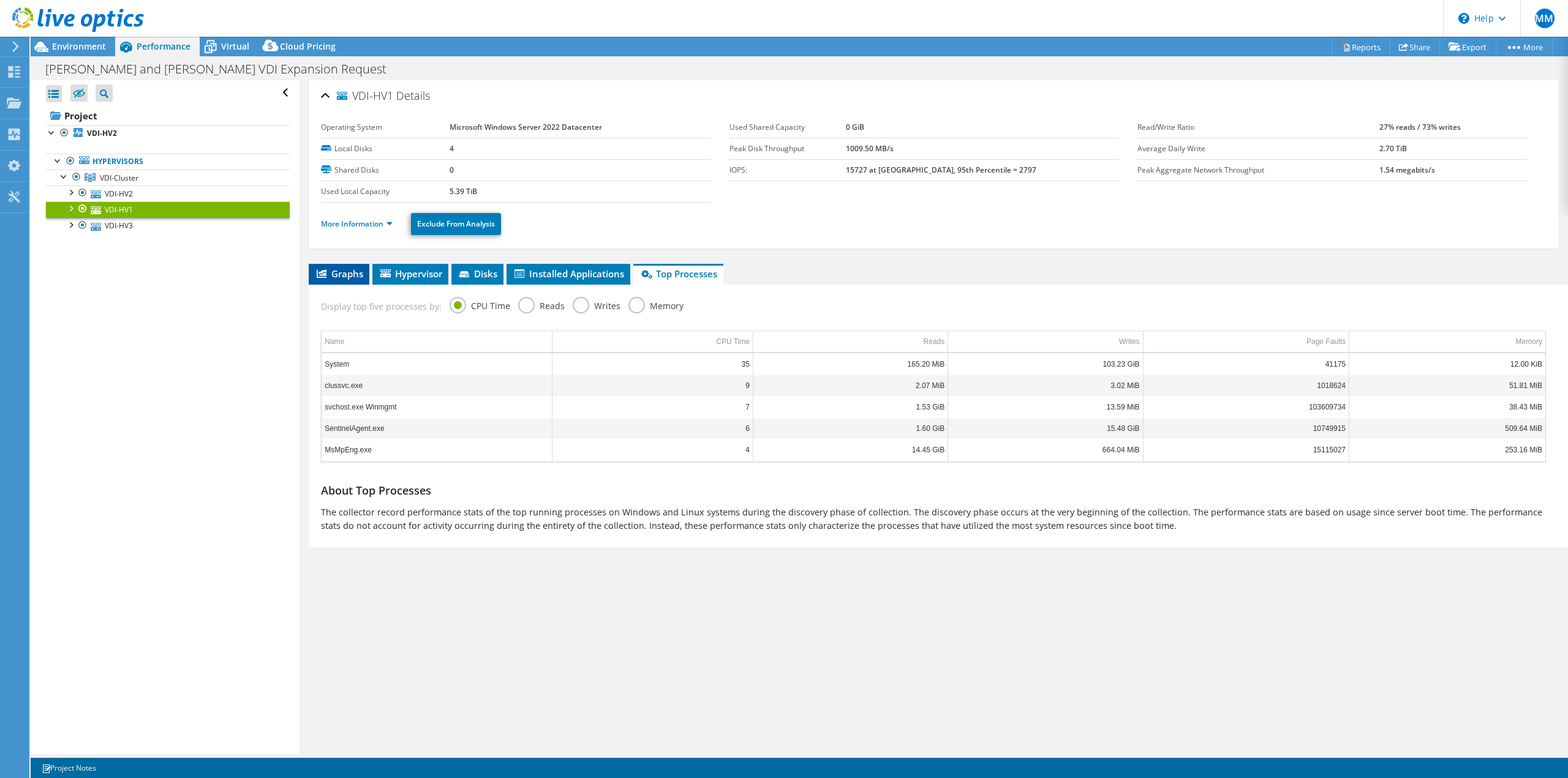
click at [343, 278] on span "Graphs" at bounding box center [338, 273] width 48 height 12
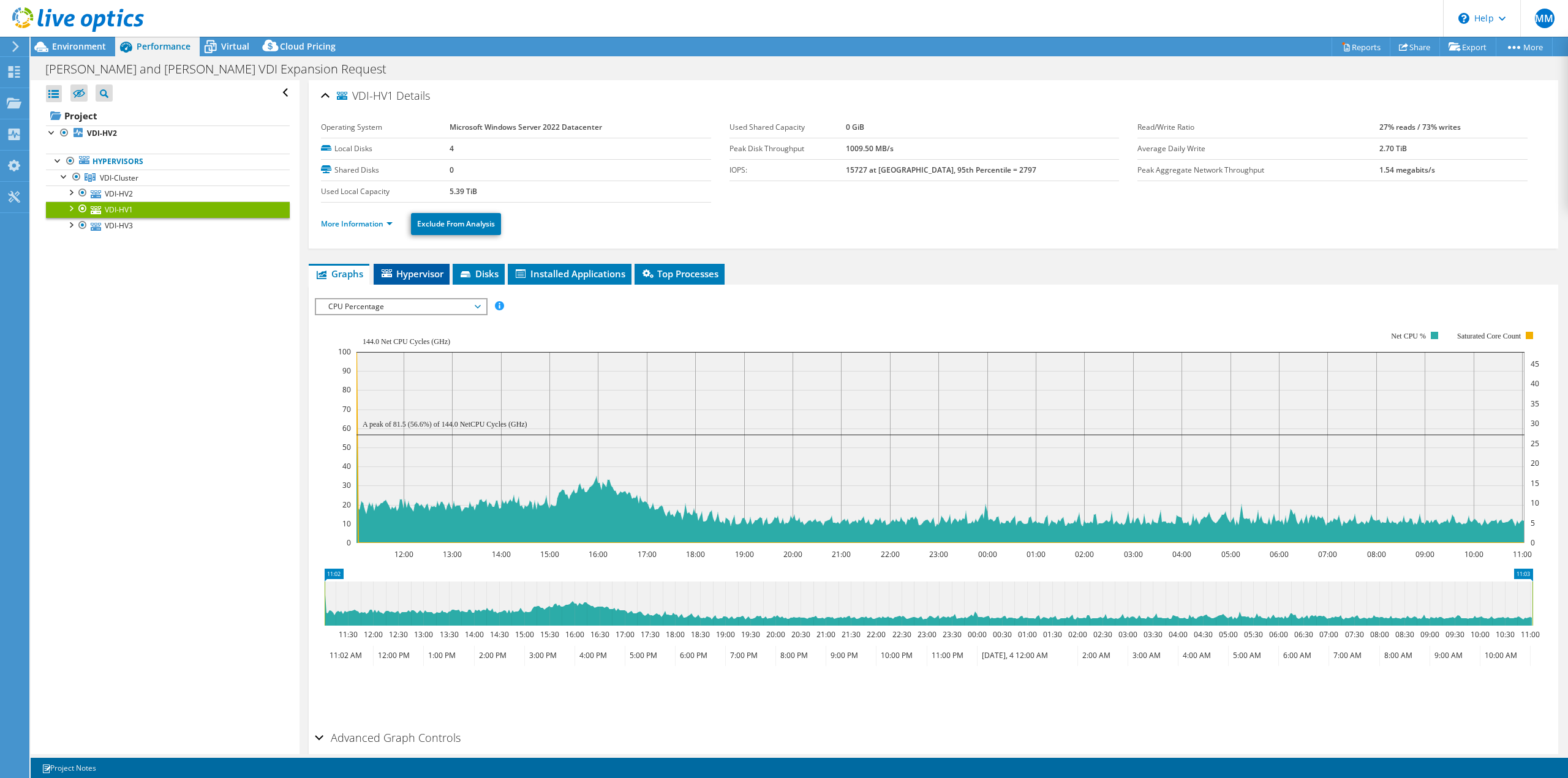
click at [391, 282] on li "Hypervisor" at bounding box center [412, 274] width 76 height 21
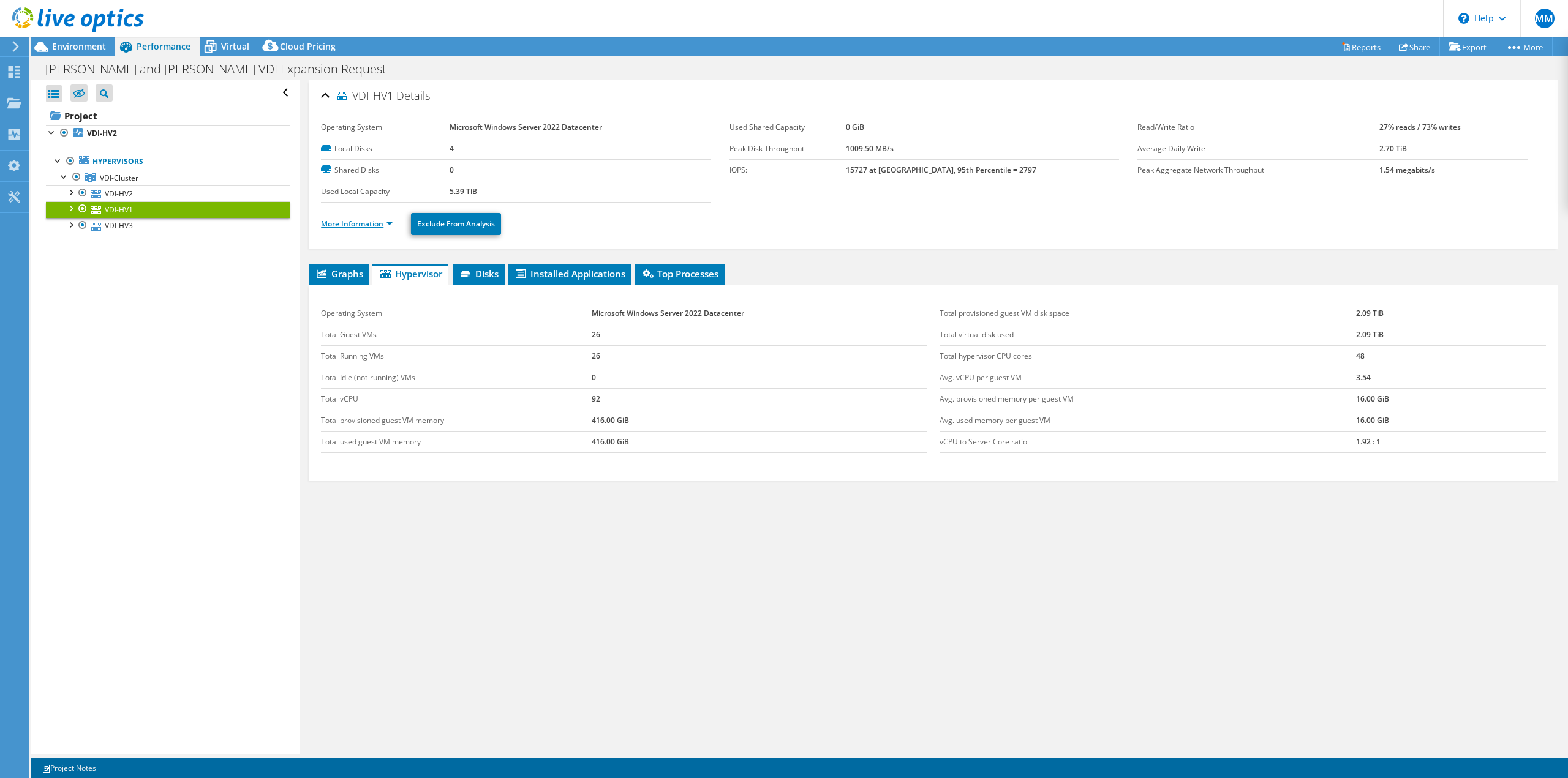
click at [387, 224] on link "More Information" at bounding box center [357, 224] width 72 height 10
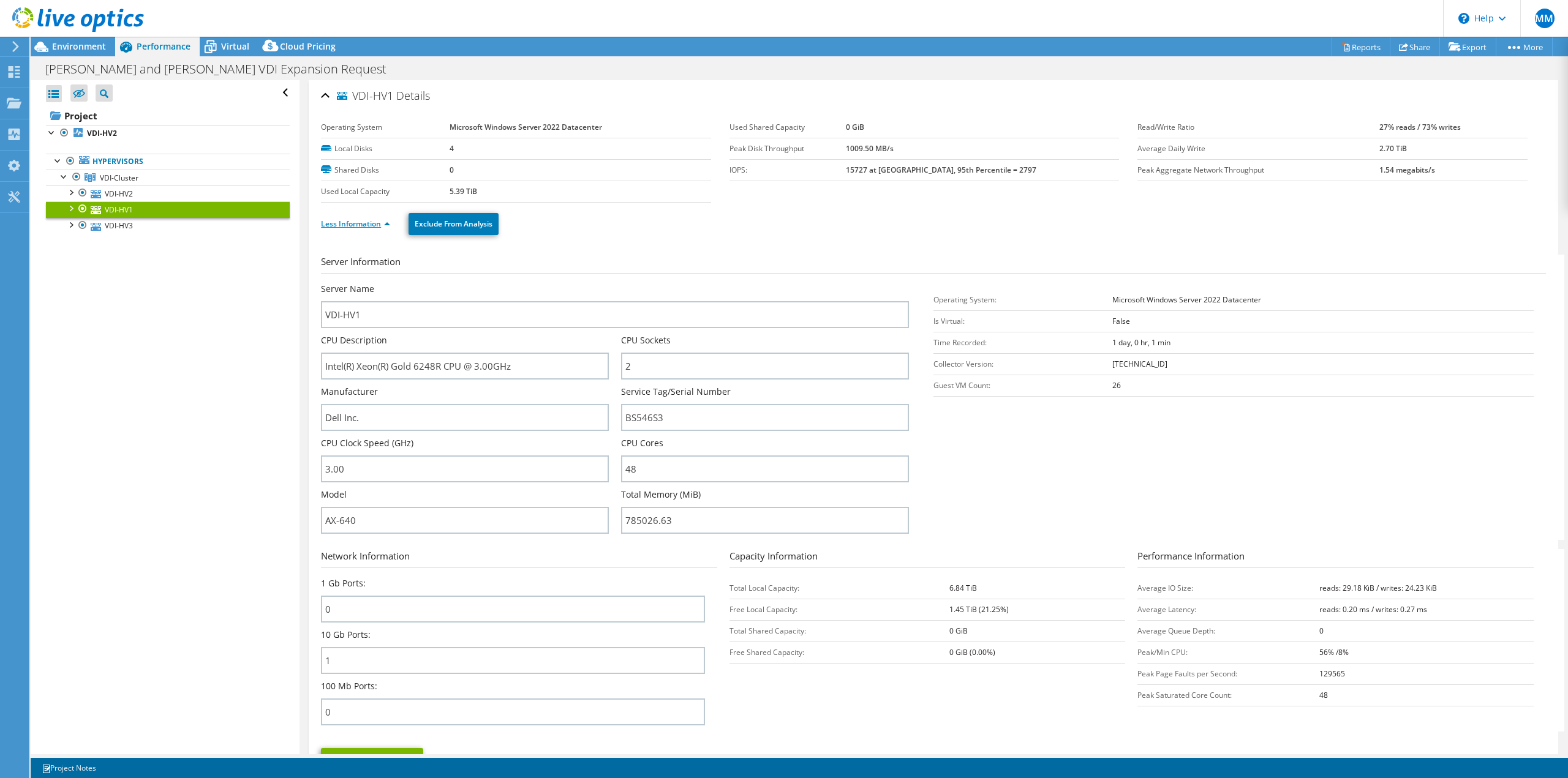
click at [377, 228] on link "Less Information" at bounding box center [355, 224] width 69 height 10
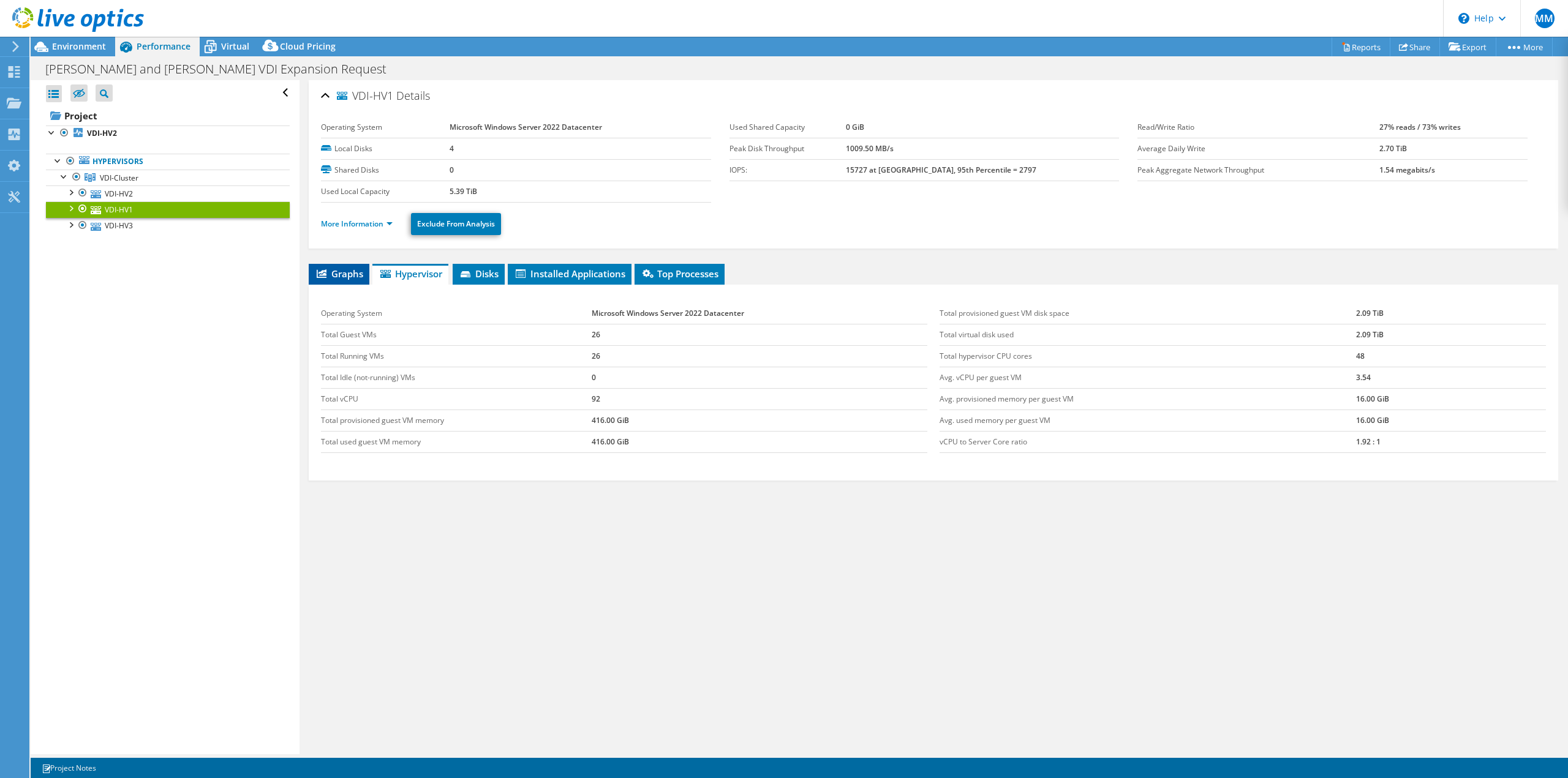
click at [338, 274] on span "Graphs" at bounding box center [338, 273] width 48 height 12
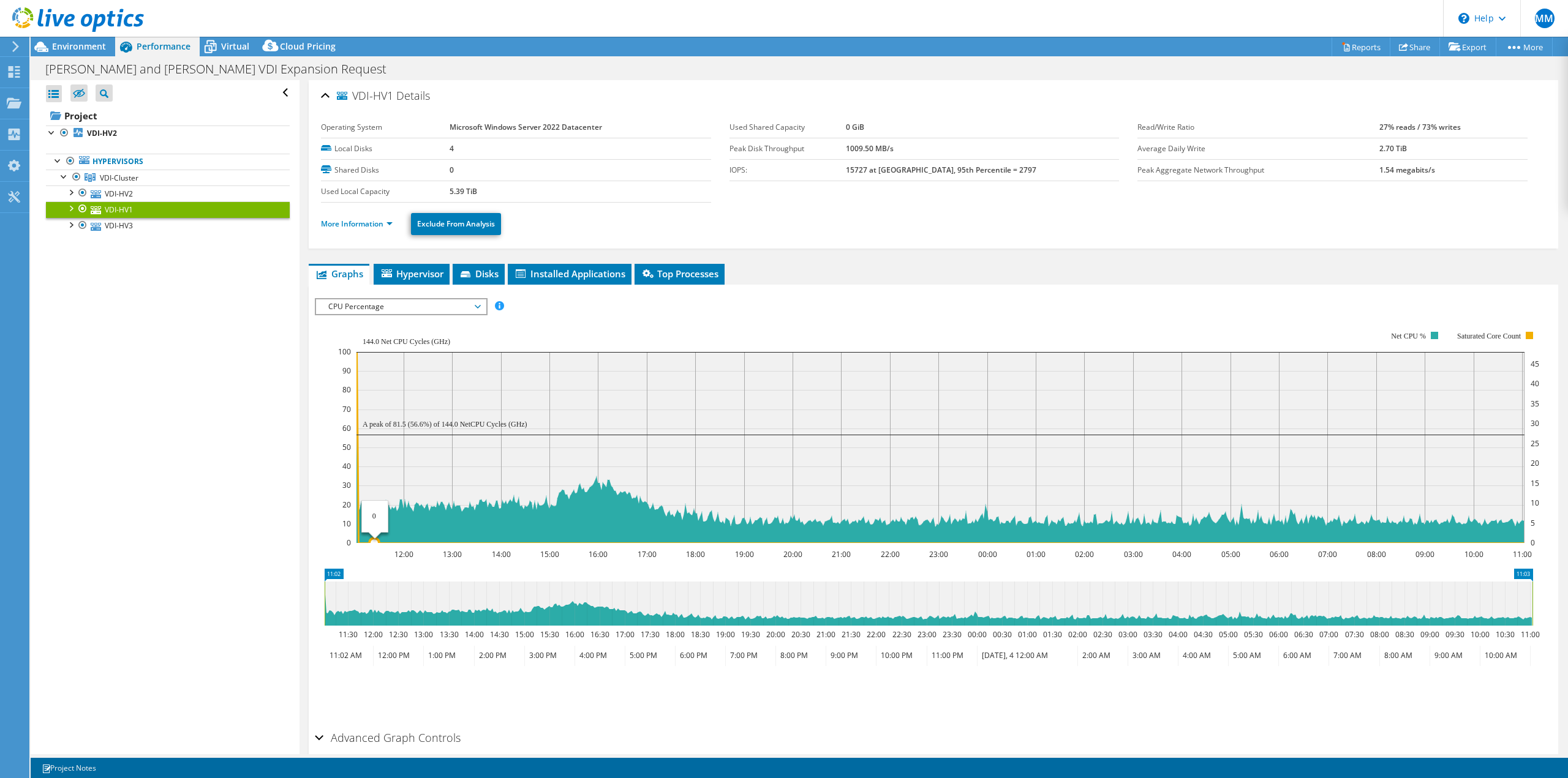
click at [375, 424] on text "A peak of 81.5 (56.6%) of 144.0 NetCPU Cycles (GHz)" at bounding box center [445, 424] width 165 height 8
click at [413, 340] on text "144.0 Net CPU Cycles (GHz)" at bounding box center [406, 341] width 88 height 8
click at [72, 47] on span "Environment" at bounding box center [79, 46] width 54 height 12
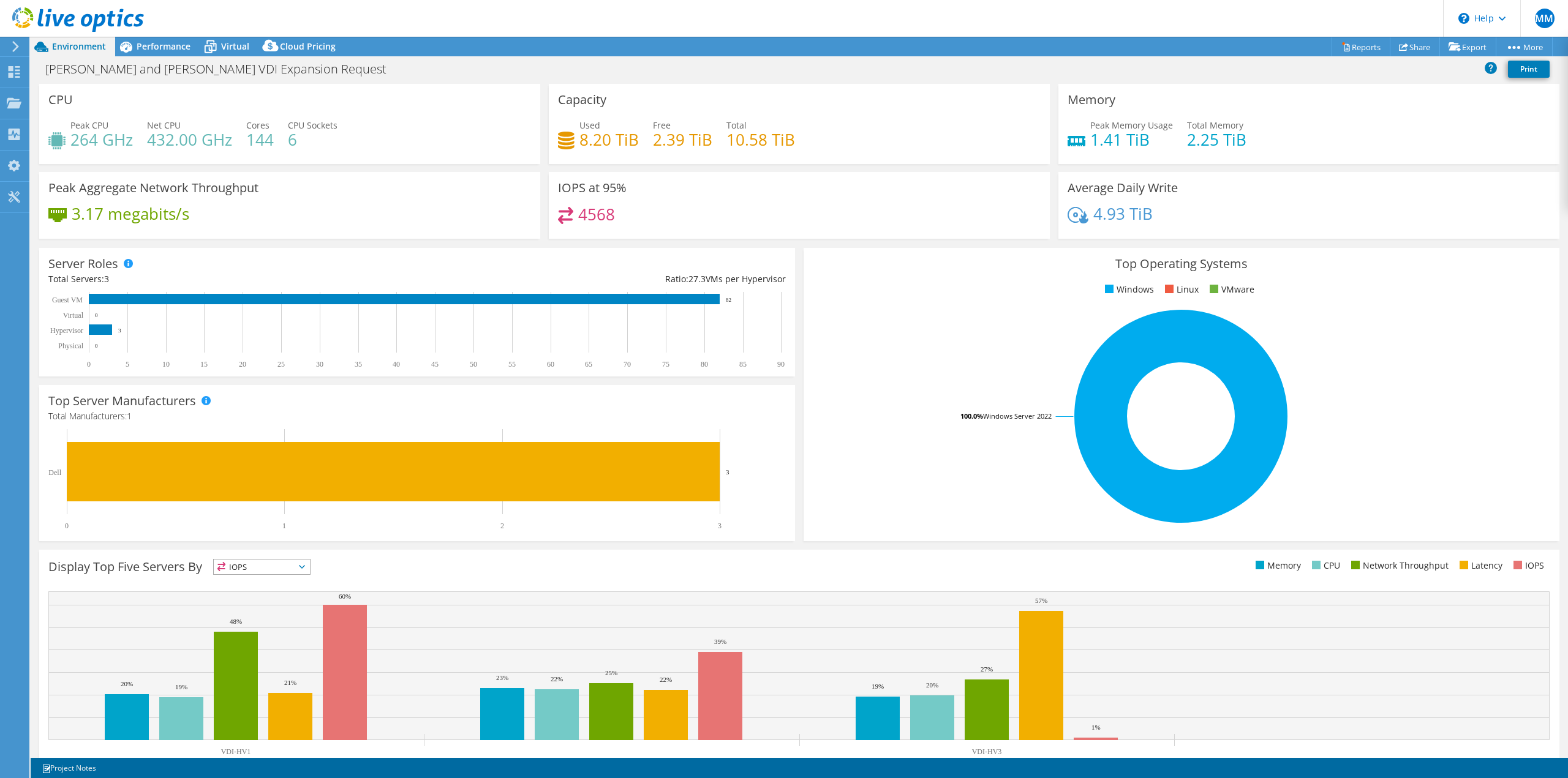
click at [17, 44] on icon at bounding box center [15, 46] width 9 height 11
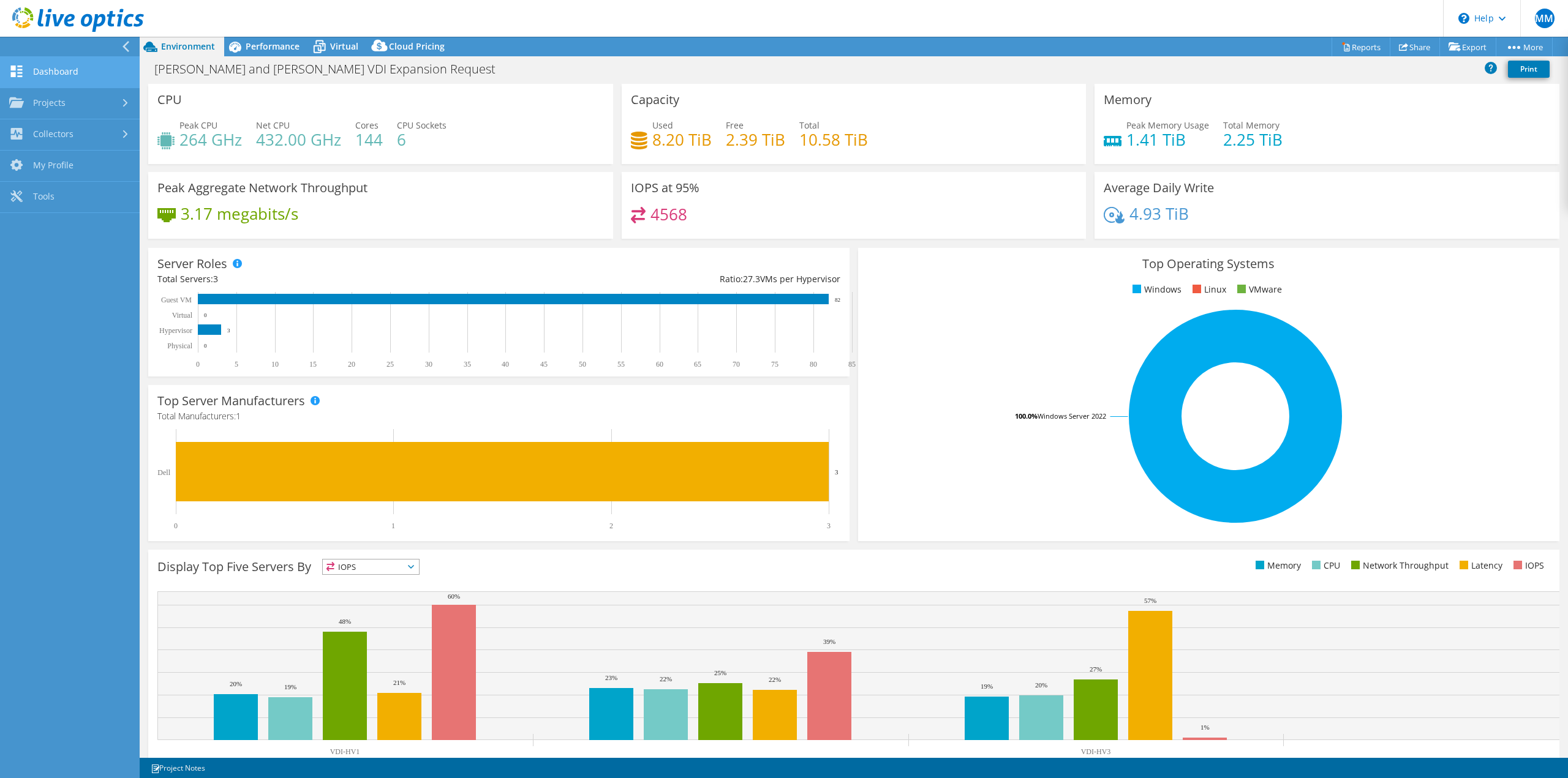
click at [53, 66] on link "Dashboard" at bounding box center [70, 72] width 140 height 31
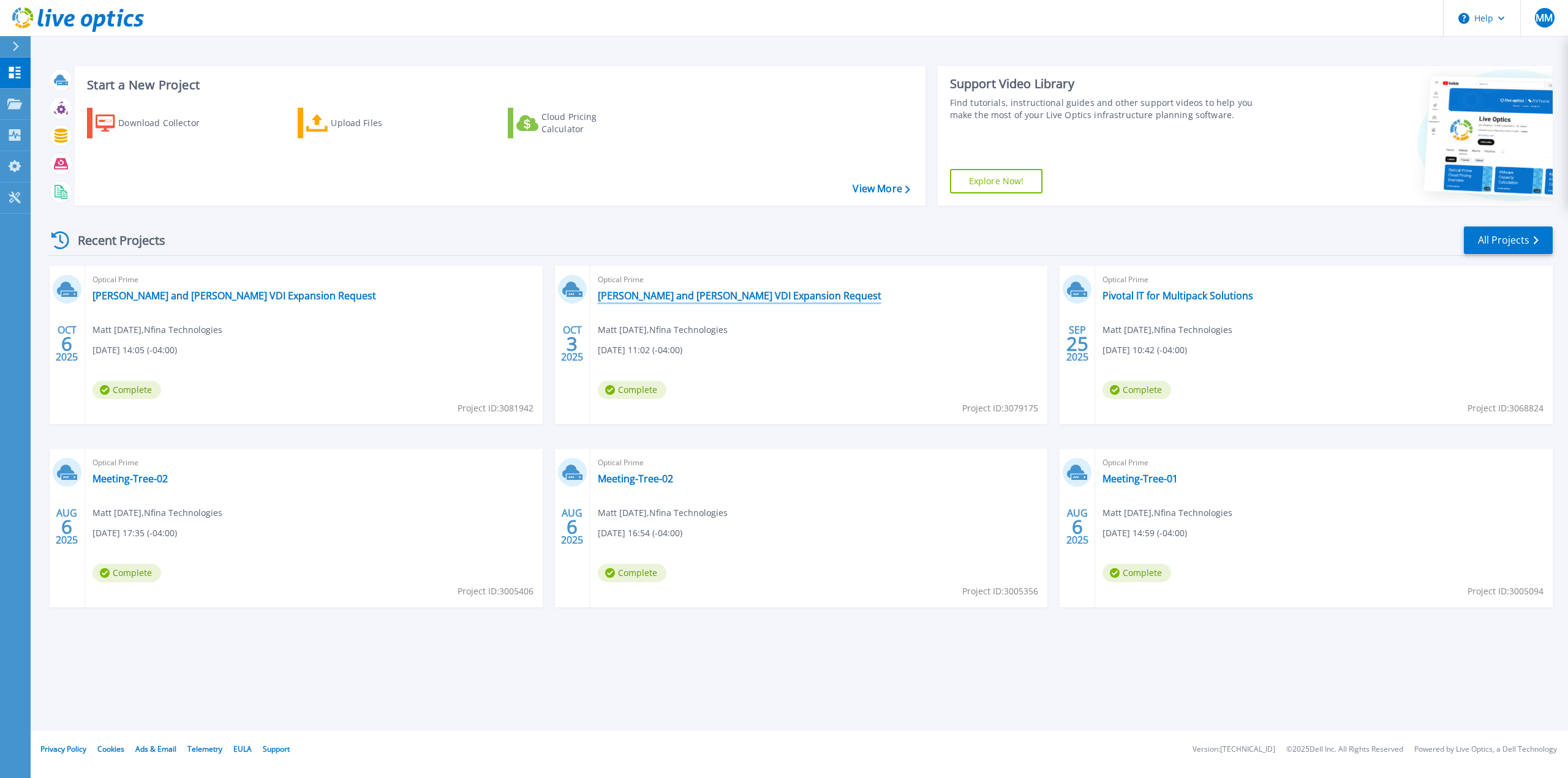
click at [651, 297] on link "[PERSON_NAME] and [PERSON_NAME] VDI Expansion Request" at bounding box center [740, 295] width 284 height 12
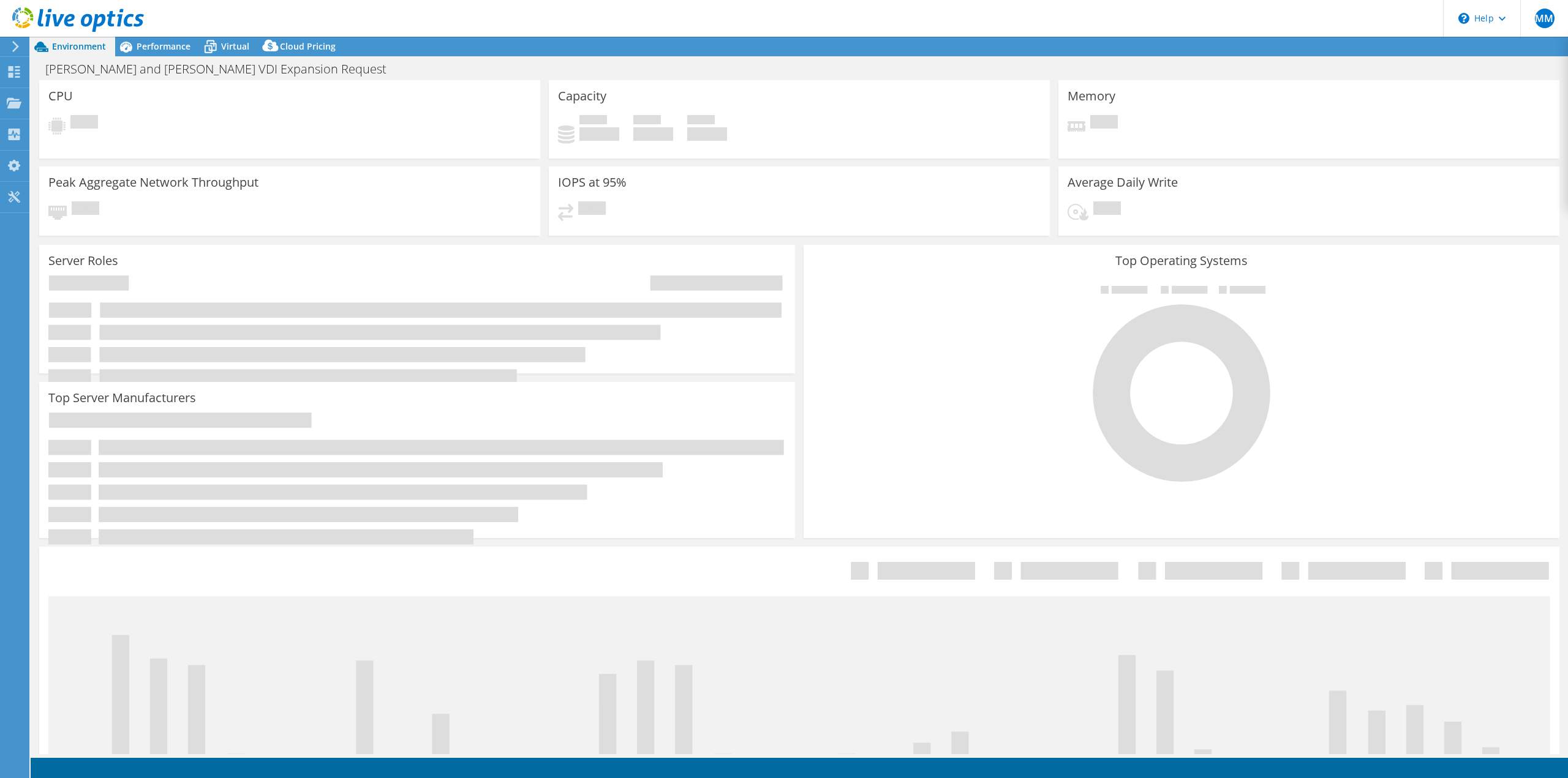
select select "USD"
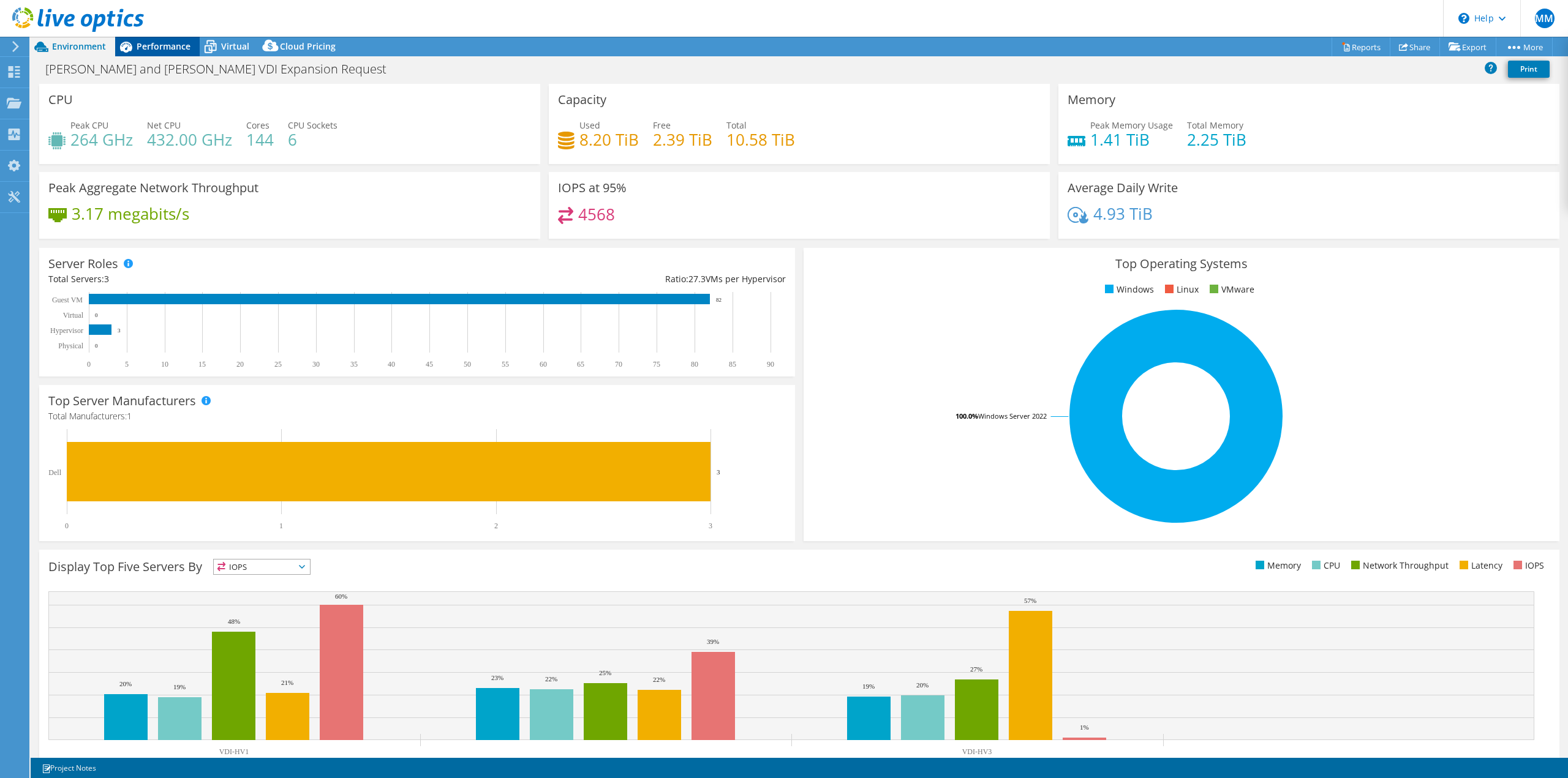
click at [175, 48] on span "Performance" at bounding box center [164, 46] width 54 height 12
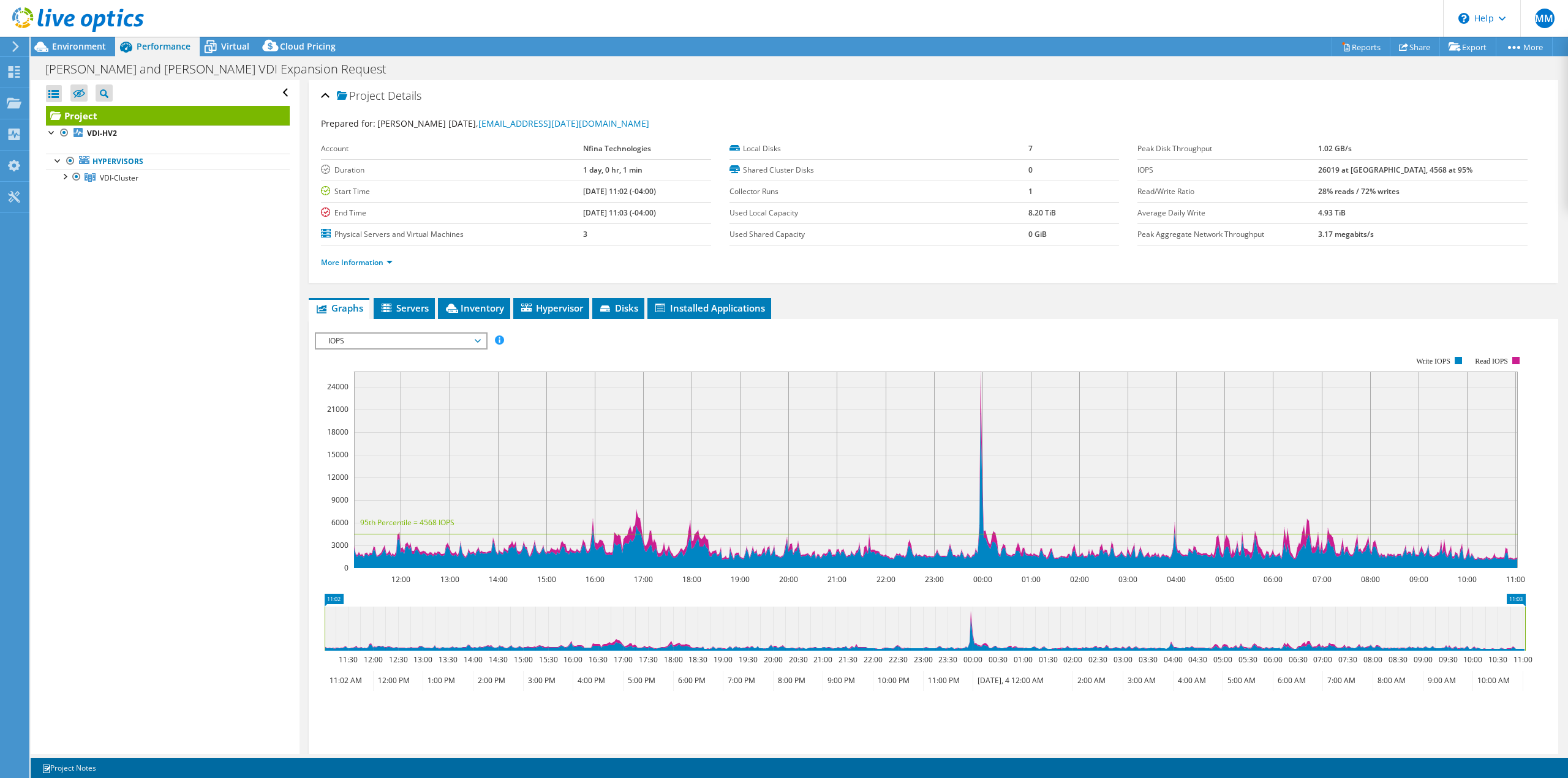
click at [384, 346] on span "IOPS" at bounding box center [401, 341] width 157 height 15
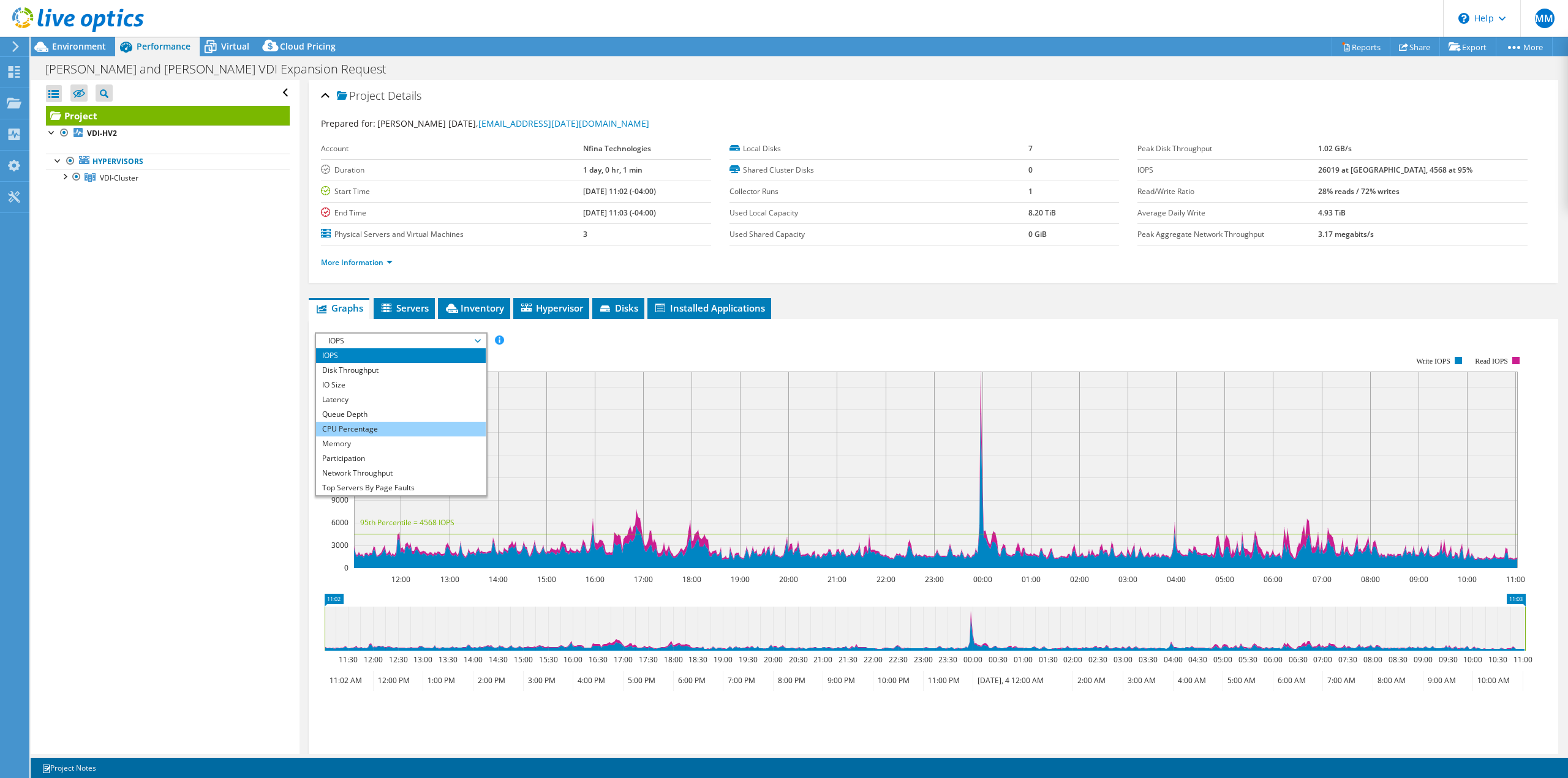
click at [400, 430] on li "CPU Percentage" at bounding box center [400, 429] width 170 height 15
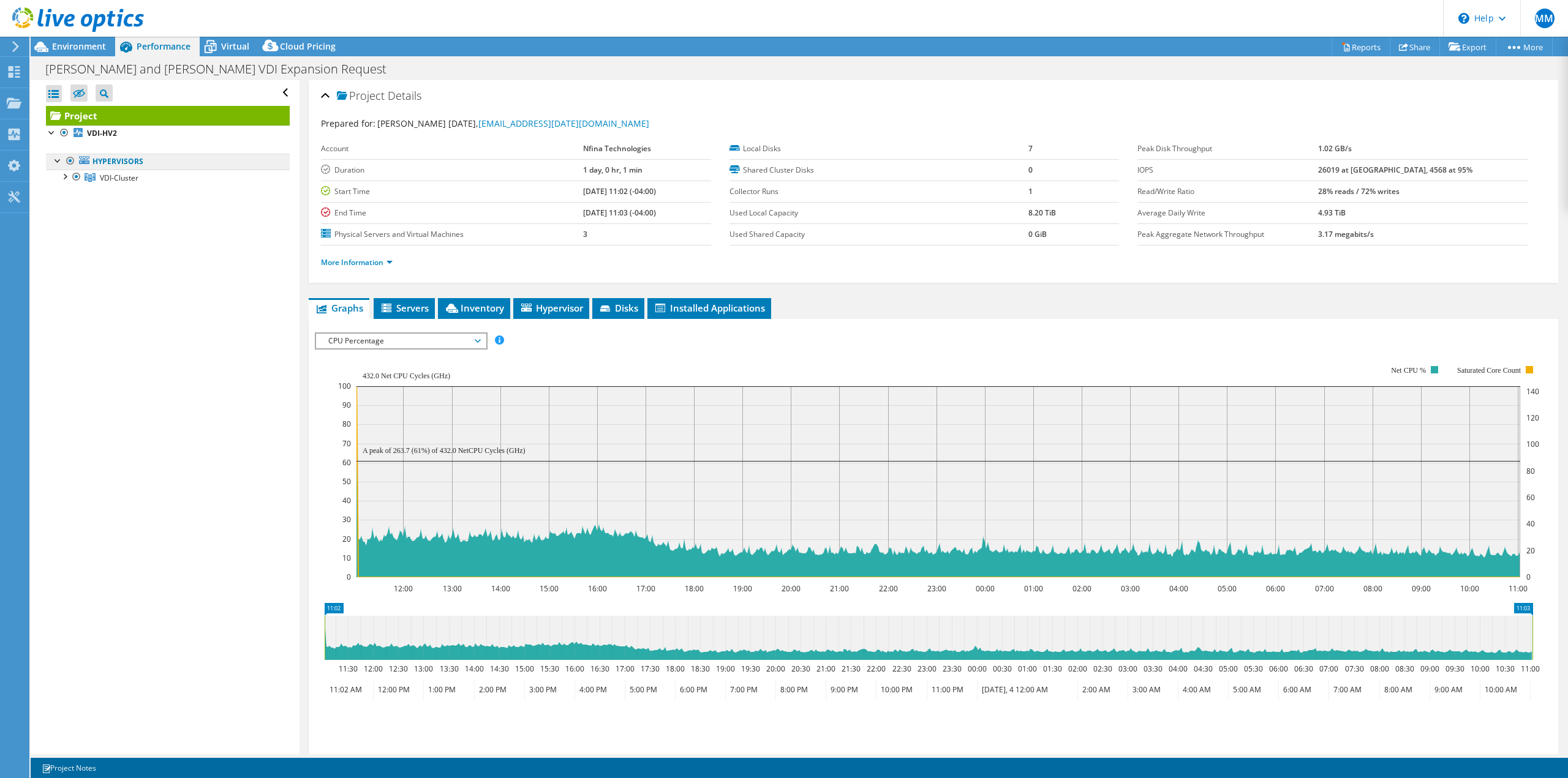
click at [136, 159] on link "Hypervisors" at bounding box center [168, 161] width 244 height 16
drag, startPoint x: 360, startPoint y: 553, endPoint x: 346, endPoint y: 552, distance: 14.0
click at [346, 552] on icon "12:00 13:00 14:00 15:00 16:00 17:00 18:00 19:00 20:00 21:00 22:00 23:00 00:00 0…" at bounding box center [928, 472] width 1228 height 245
drag, startPoint x: 360, startPoint y: 565, endPoint x: 341, endPoint y: 567, distance: 19.1
click at [341, 567] on icon "12:00 13:00 14:00 15:00 16:00 17:00 18:00 19:00 20:00 21:00 22:00 23:00 00:00 0…" at bounding box center [928, 472] width 1228 height 245
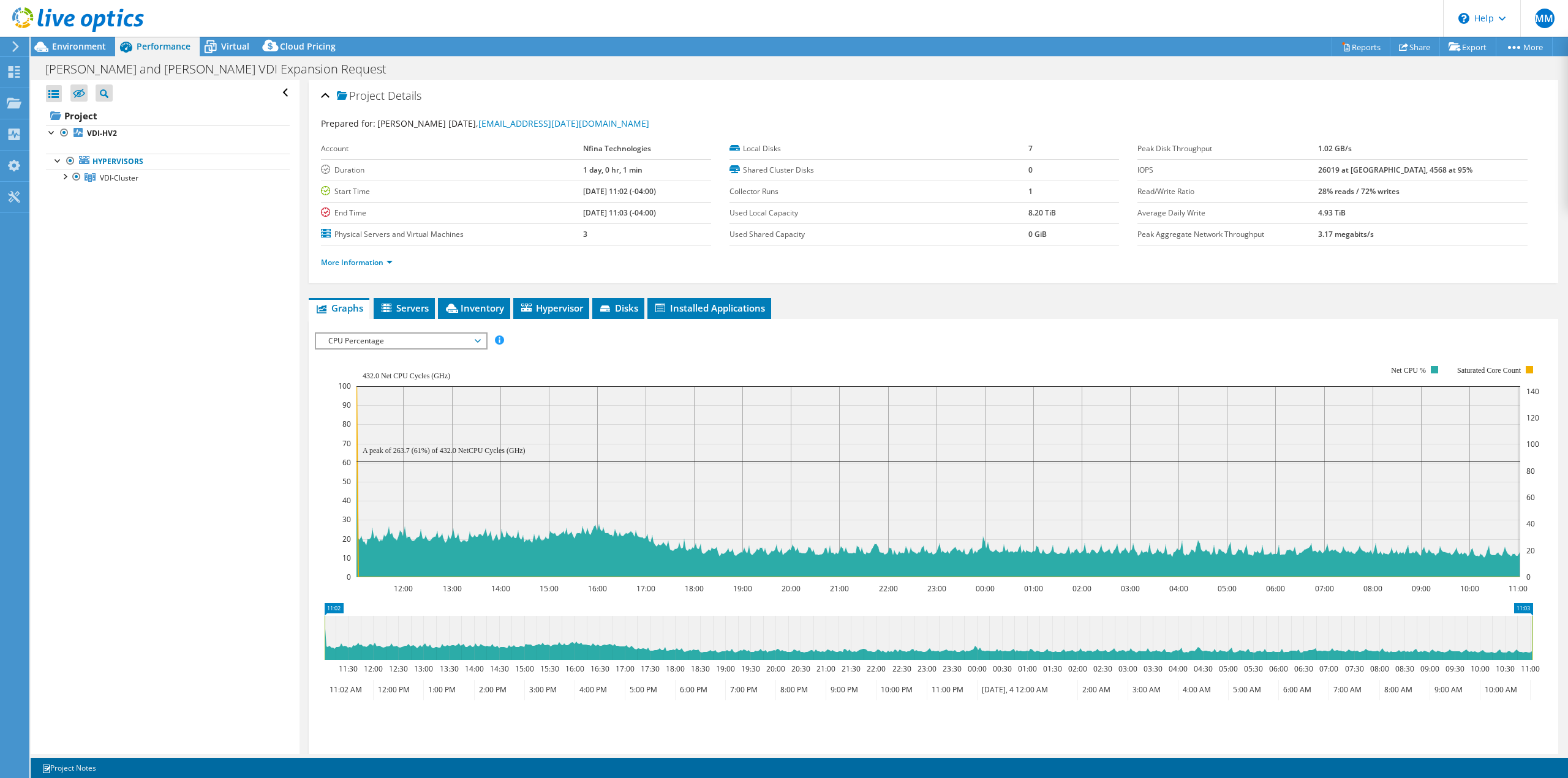
drag, startPoint x: 350, startPoint y: 577, endPoint x: 319, endPoint y: 570, distance: 31.8
click at [319, 570] on icon "12:00 13:00 14:00 15:00 16:00 17:00 18:00 19:00 20:00 21:00 22:00 23:00 00:00 0…" at bounding box center [928, 472] width 1228 height 245
click at [63, 178] on div at bounding box center [64, 175] width 12 height 12
click at [122, 199] on link "VDI-HV2" at bounding box center [168, 193] width 244 height 16
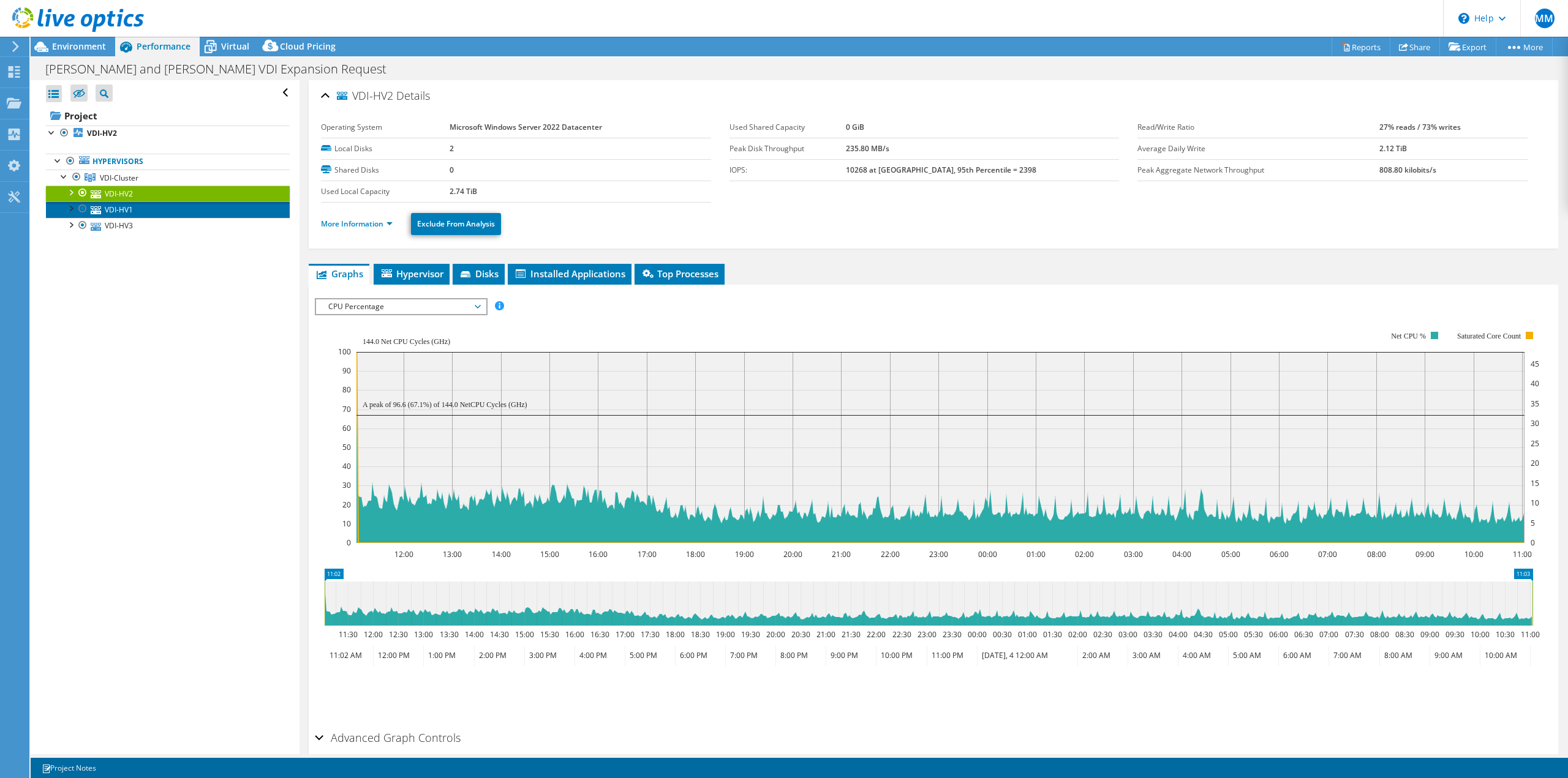
click at [123, 215] on link "VDI-HV1" at bounding box center [168, 209] width 244 height 16
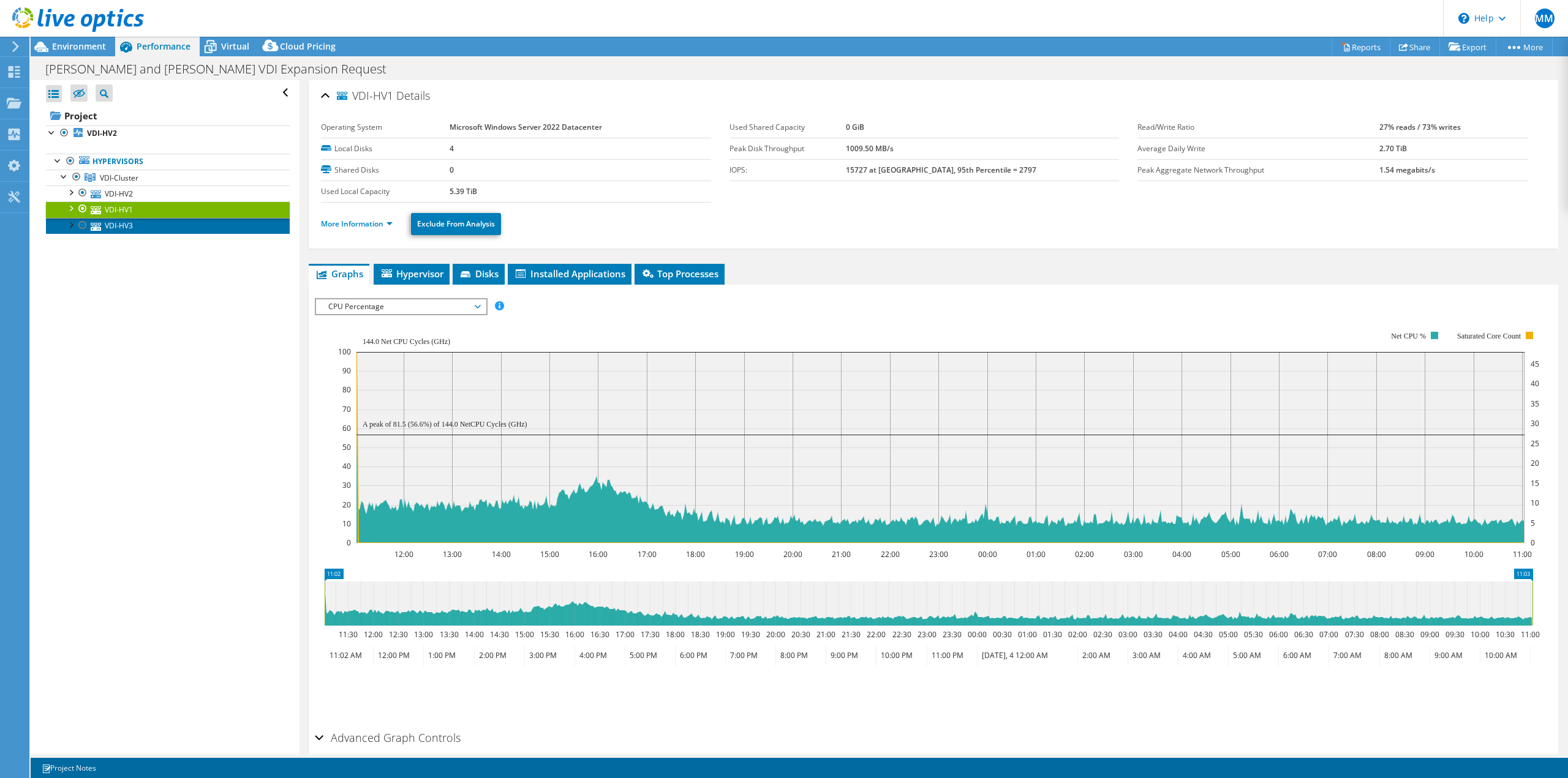
click at [122, 228] on link "VDI-HV3" at bounding box center [168, 226] width 244 height 16
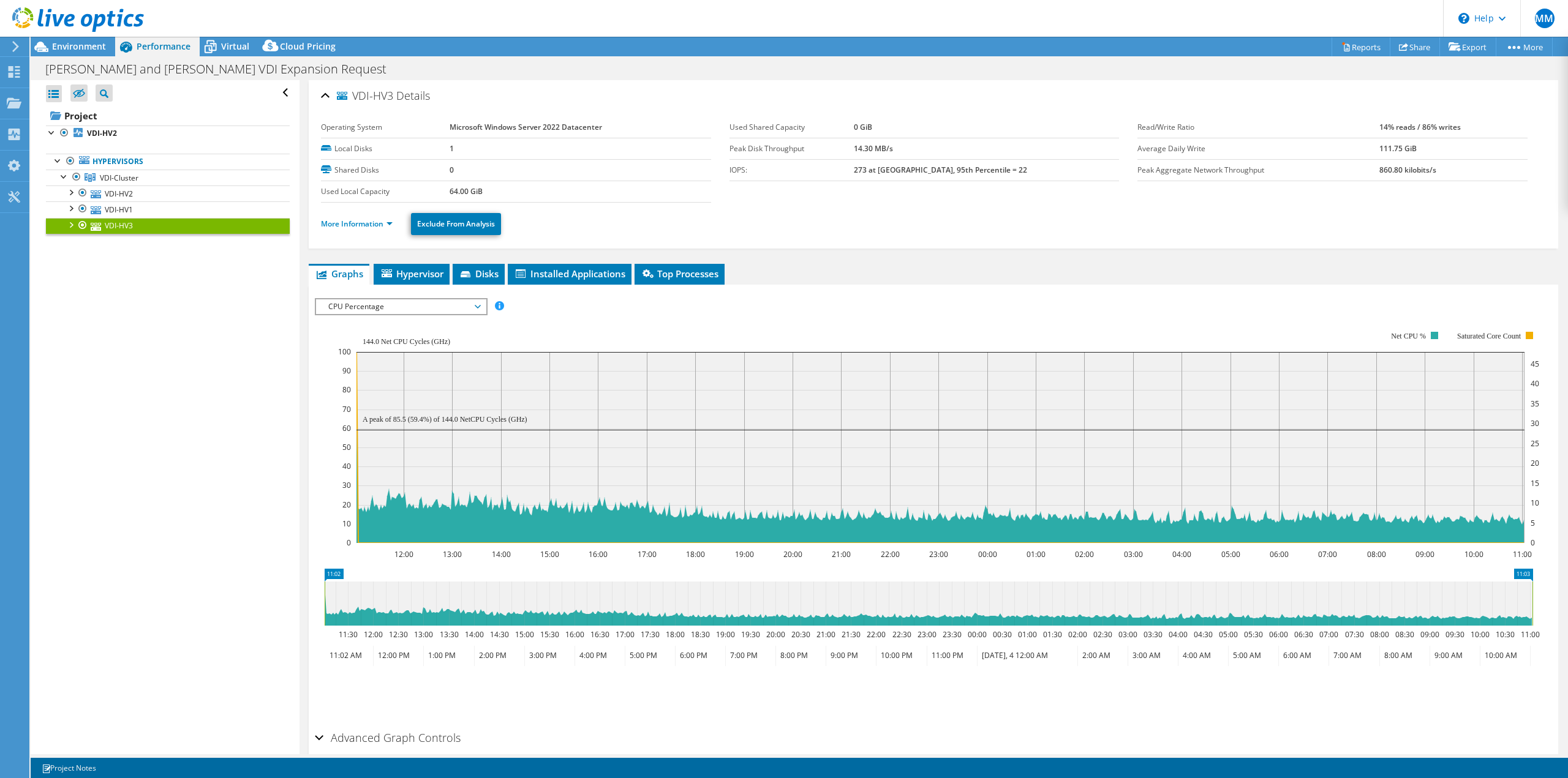
click at [444, 313] on span "CPU Percentage" at bounding box center [401, 307] width 157 height 15
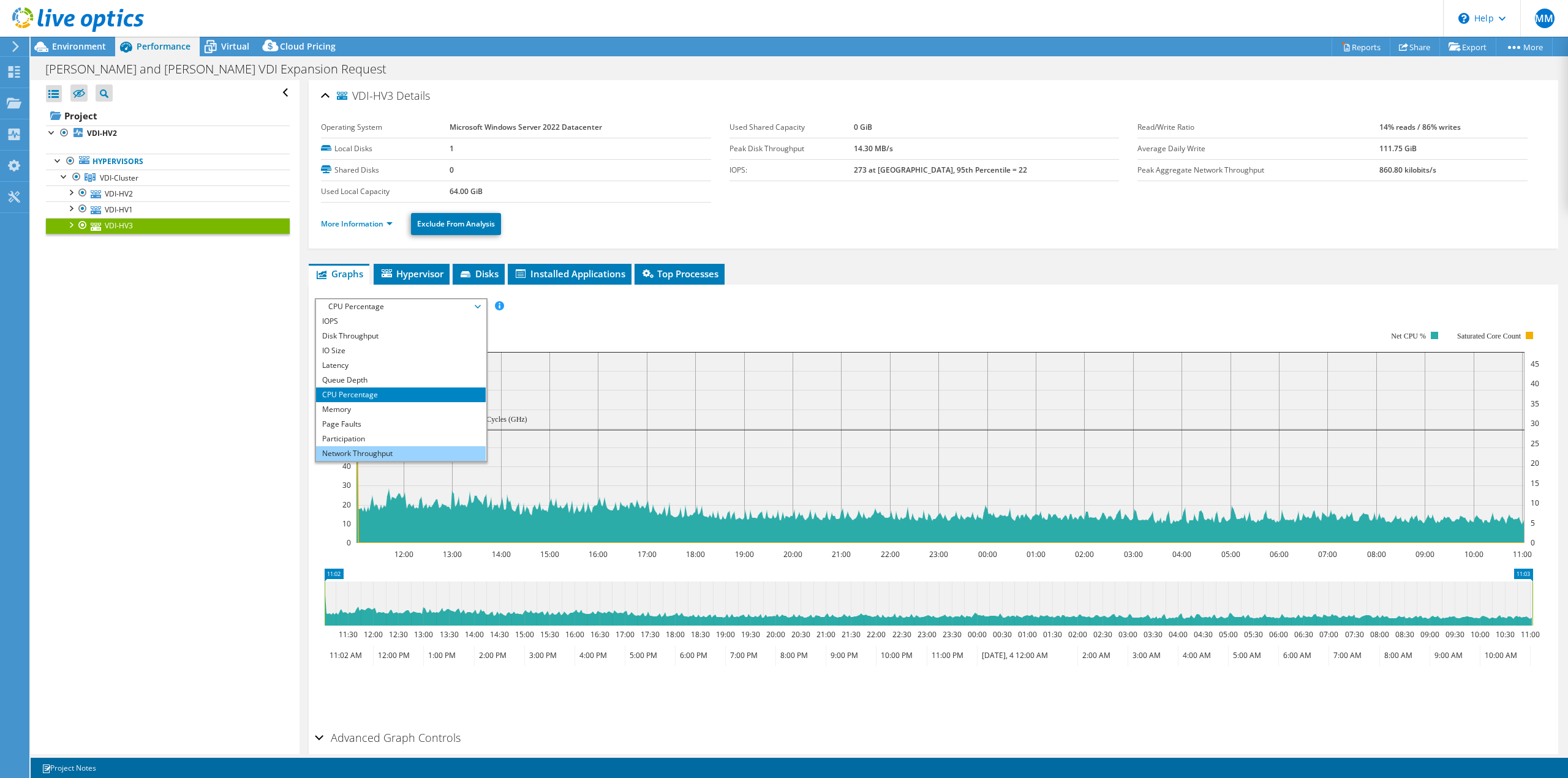
scroll to position [44, 0]
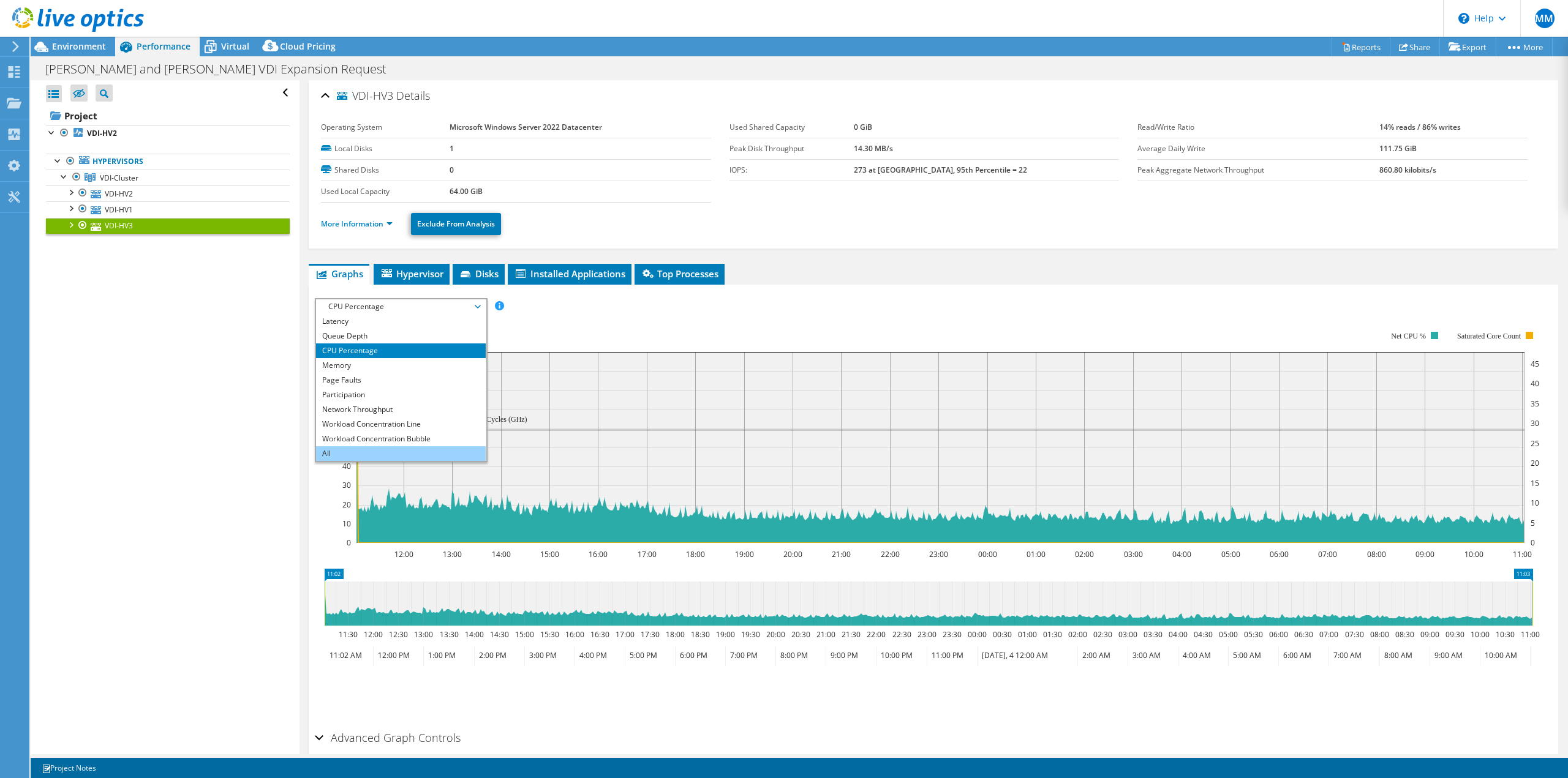
click at [376, 453] on div "IOPS Disk Throughput IO Size Latency Queue Depth CPU Percentage Memory Page Fau…" at bounding box center [933, 512] width 1237 height 427
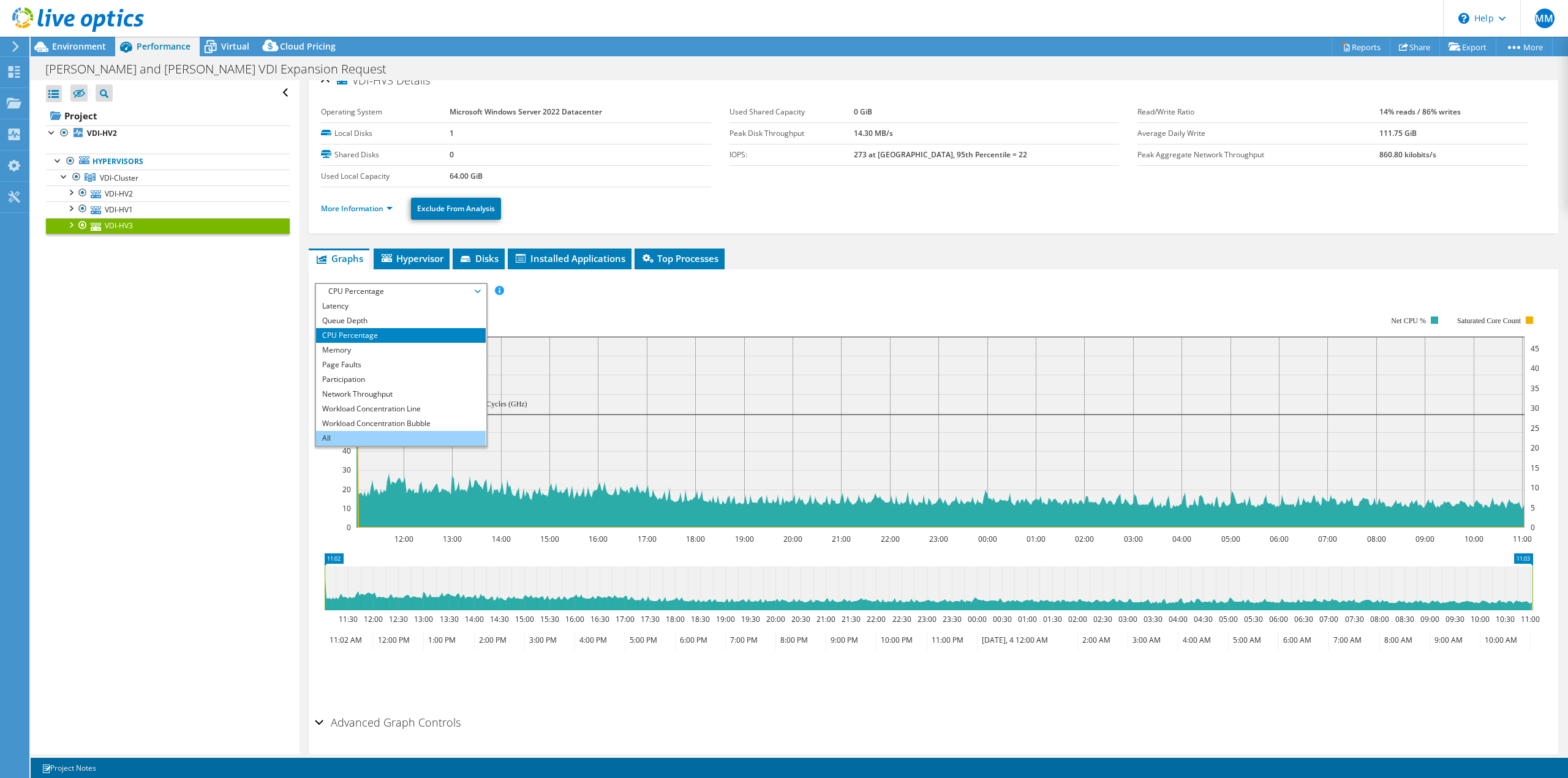
click at [376, 443] on li "All" at bounding box center [400, 438] width 170 height 15
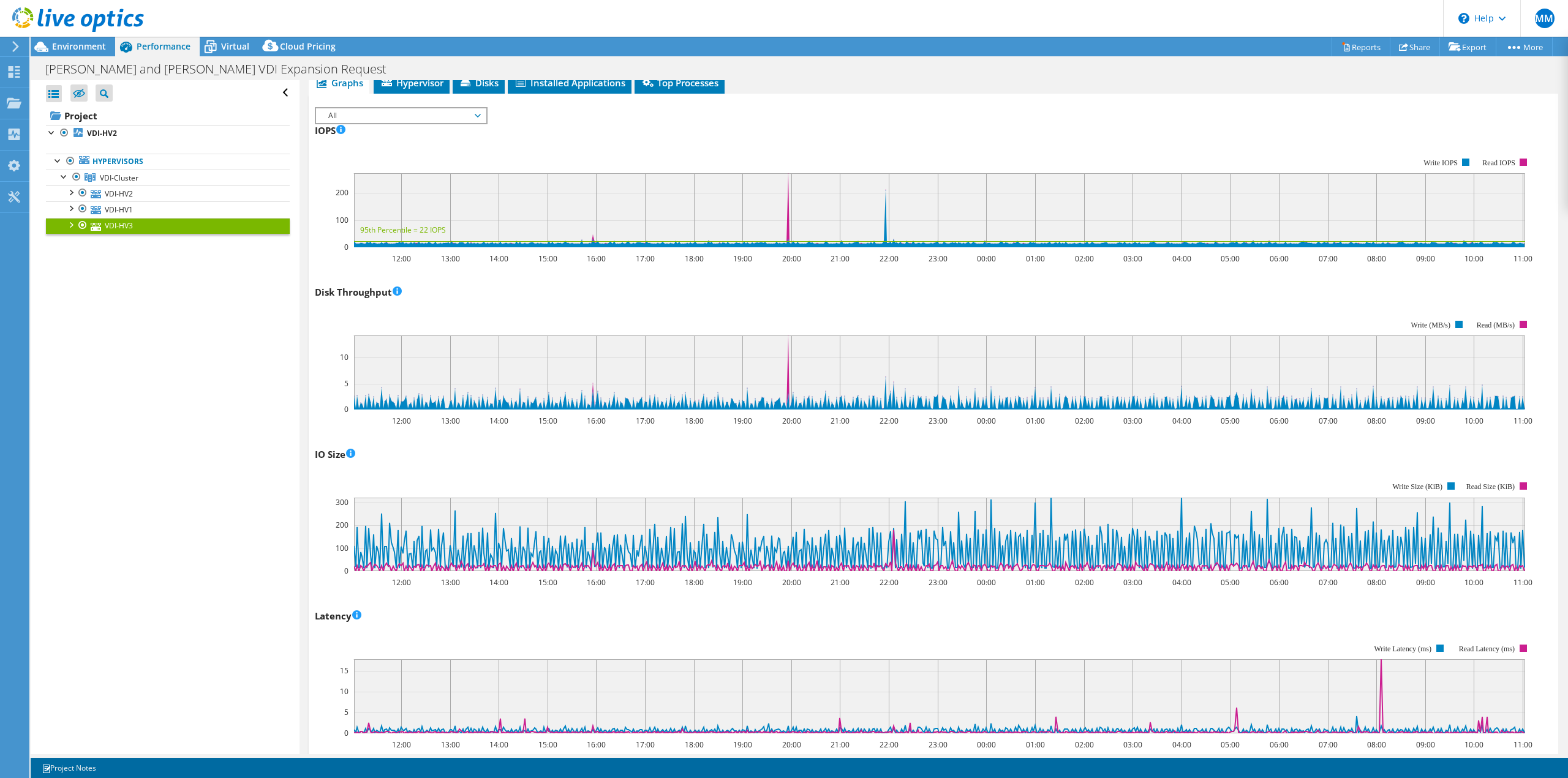
scroll to position [245, 0]
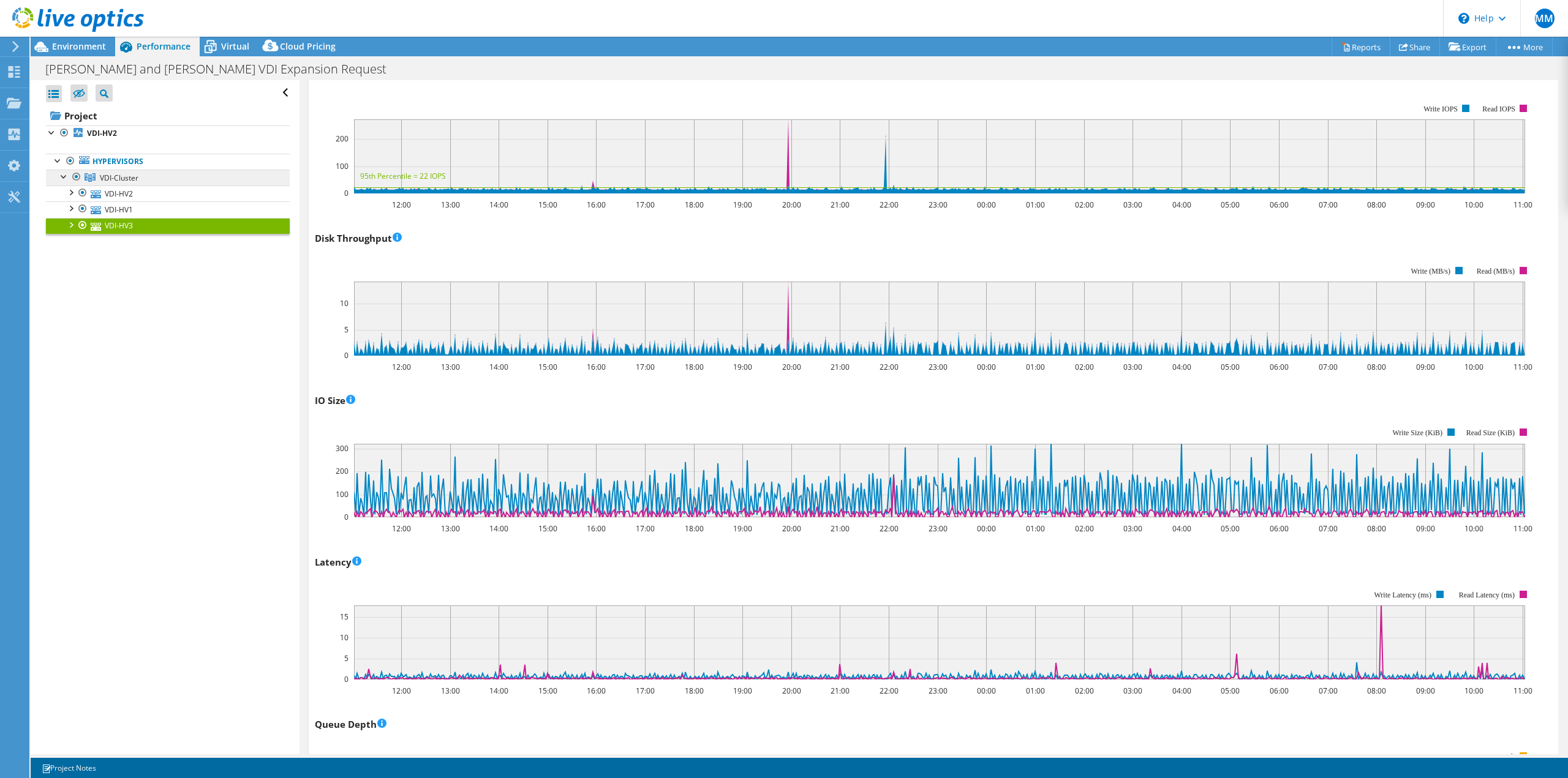
click at [179, 175] on link "VDI-Cluster" at bounding box center [168, 177] width 244 height 16
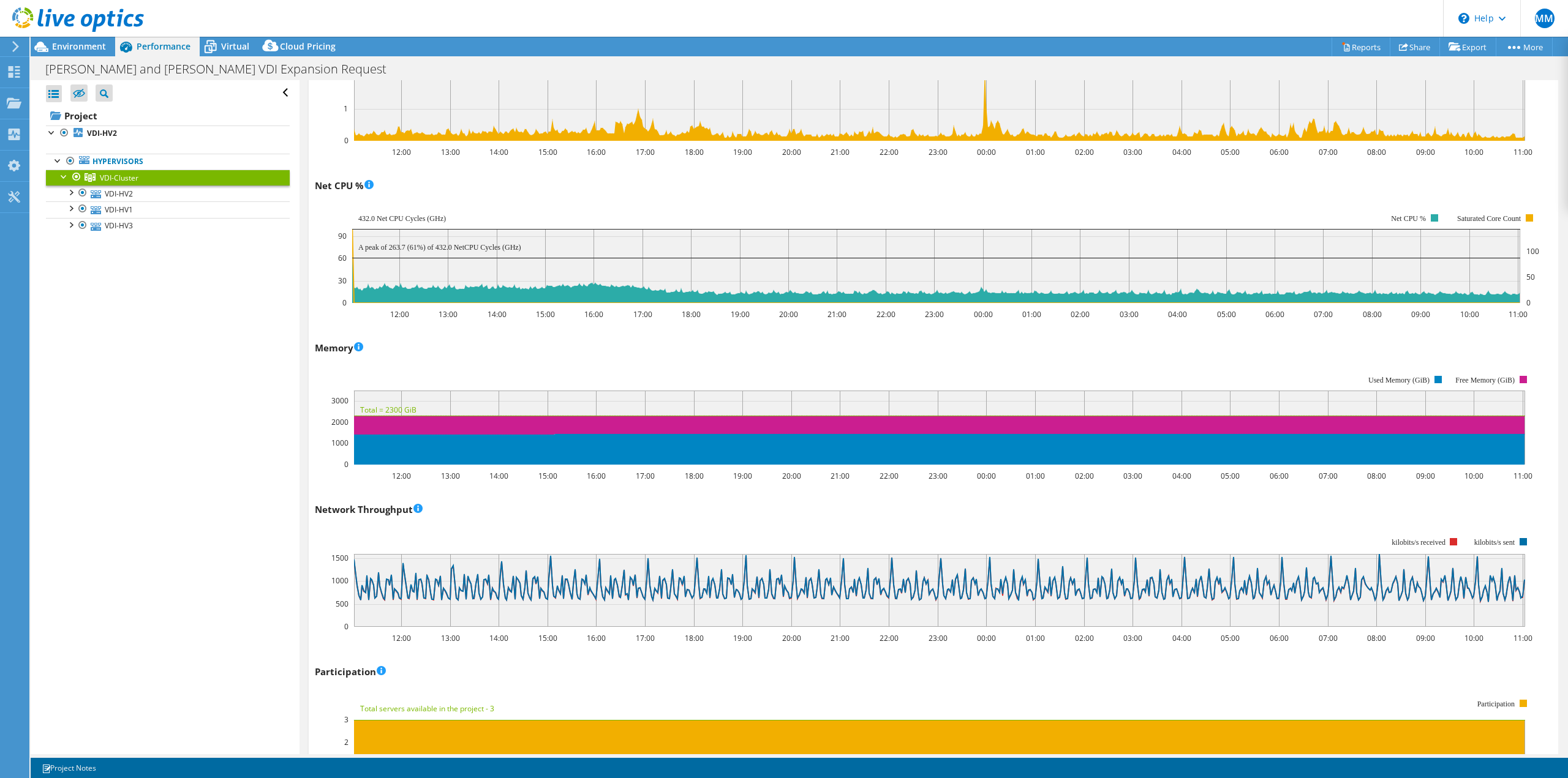
scroll to position [917, 0]
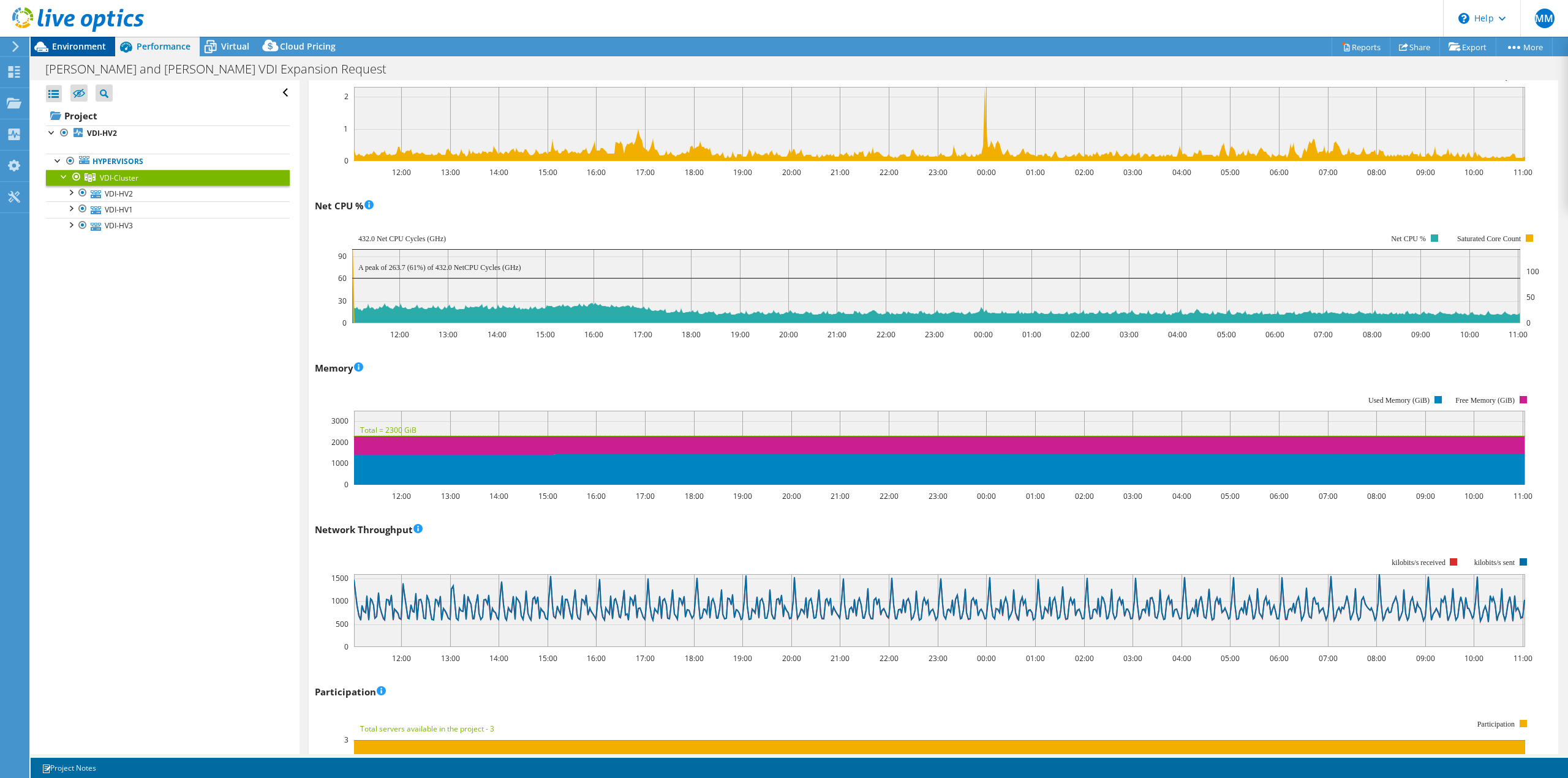
click at [88, 47] on span "Environment" at bounding box center [79, 46] width 54 height 12
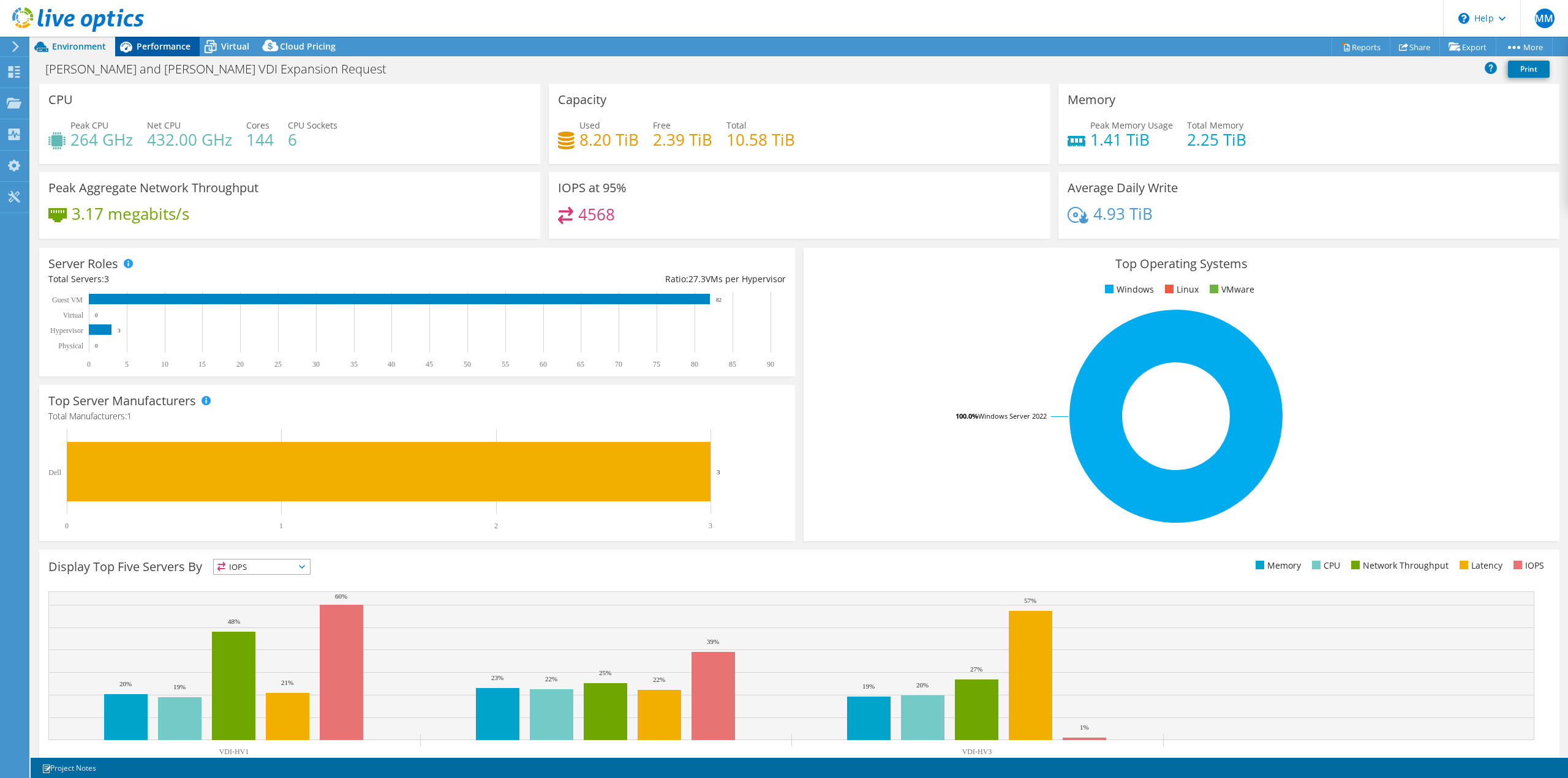
click at [173, 41] on span "Performance" at bounding box center [164, 46] width 54 height 12
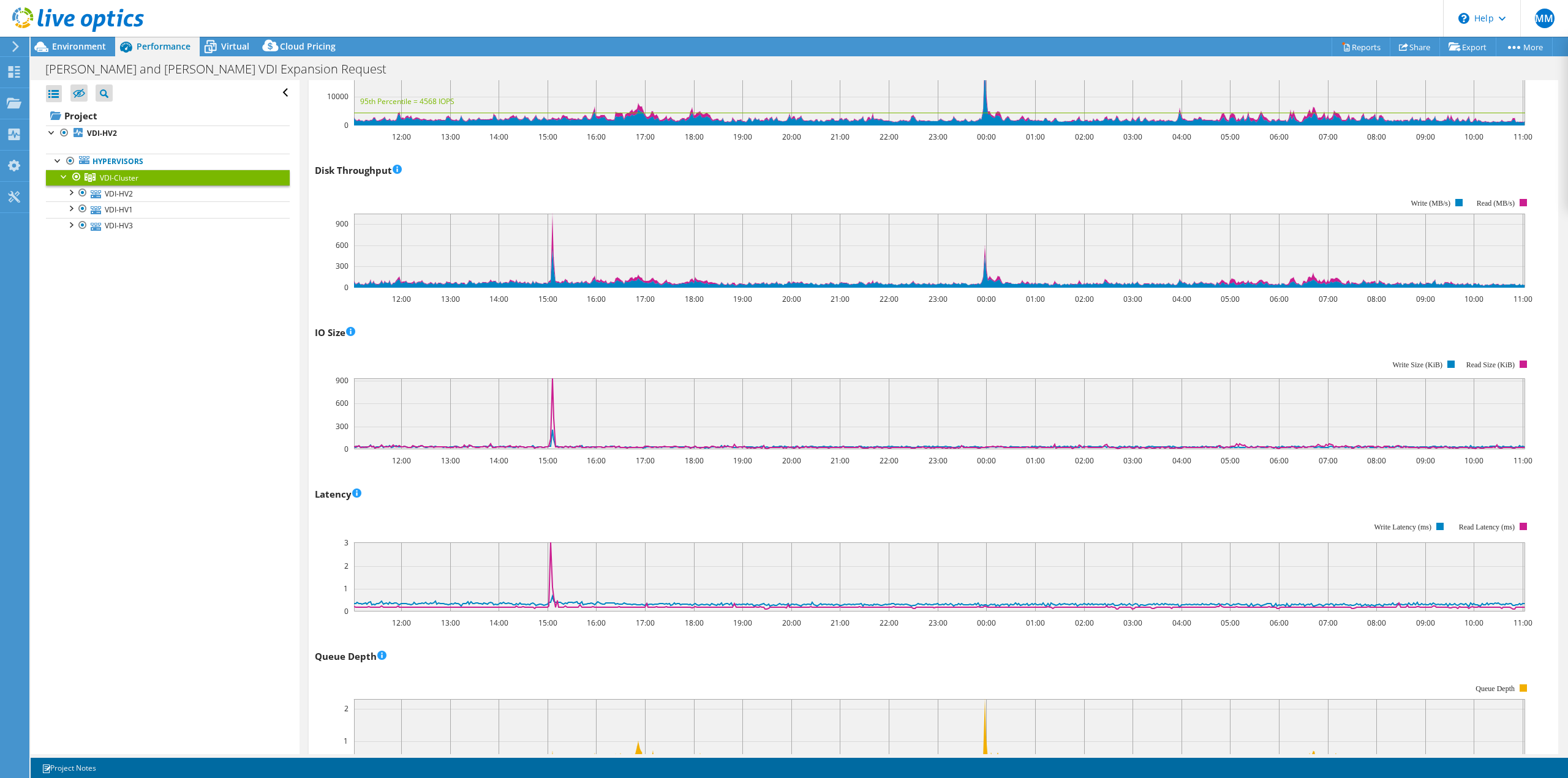
scroll to position [0, 0]
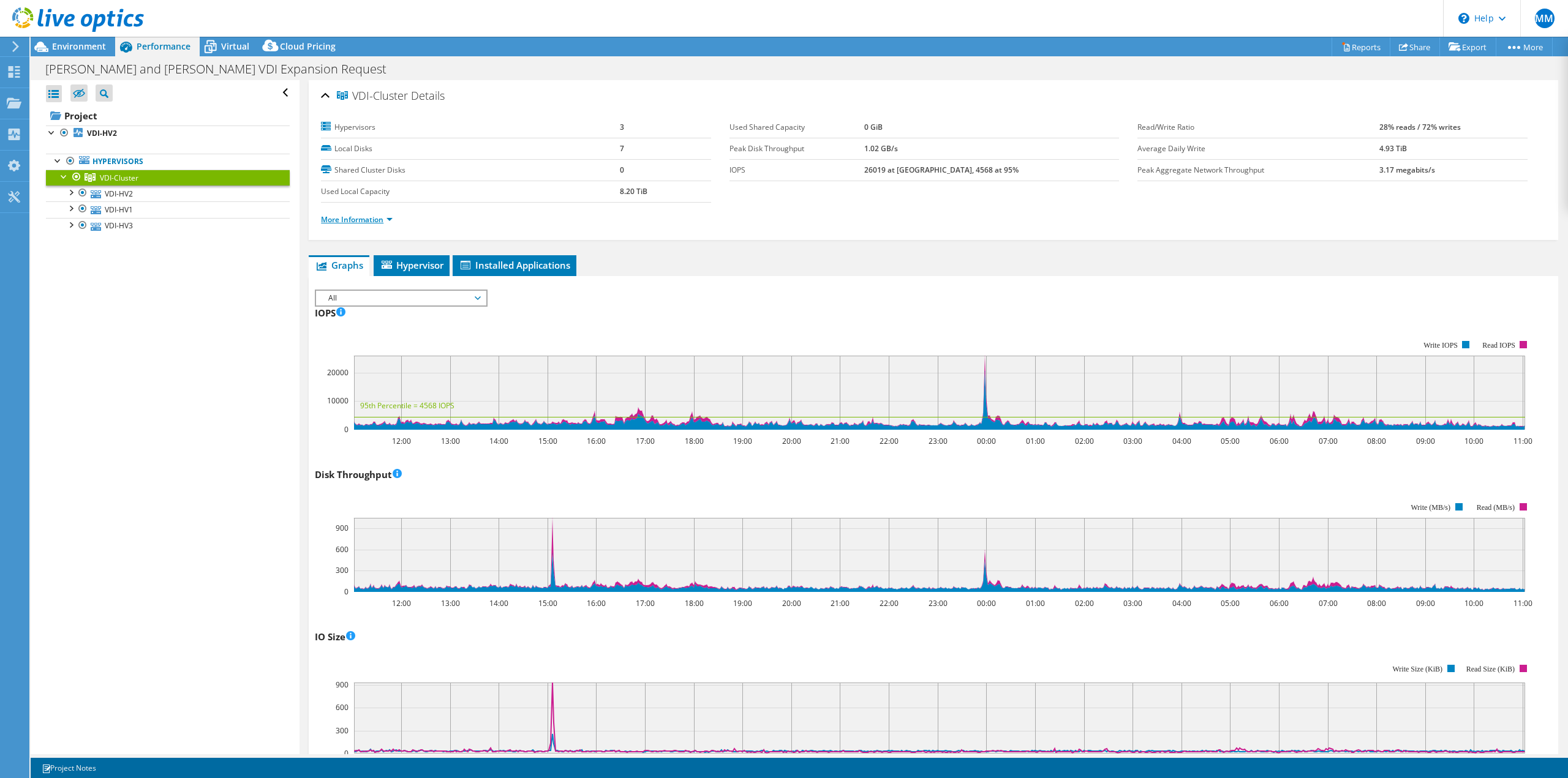
click at [380, 222] on link "More Information" at bounding box center [357, 220] width 72 height 10
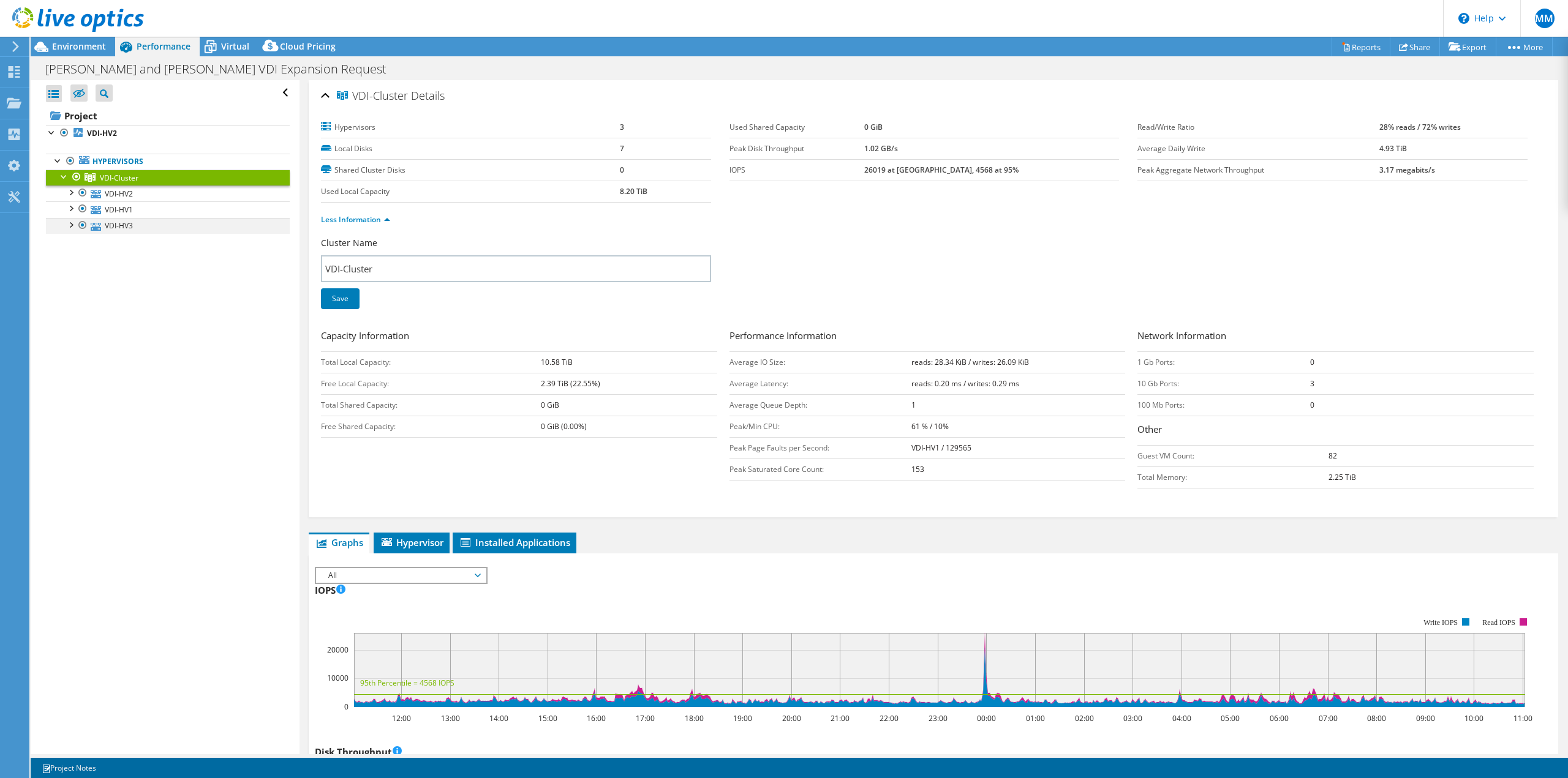
click at [72, 222] on div at bounding box center [70, 224] width 12 height 12
click at [70, 207] on div at bounding box center [70, 208] width 12 height 12
click at [68, 193] on div at bounding box center [70, 191] width 12 height 12
click at [70, 177] on div at bounding box center [76, 177] width 12 height 15
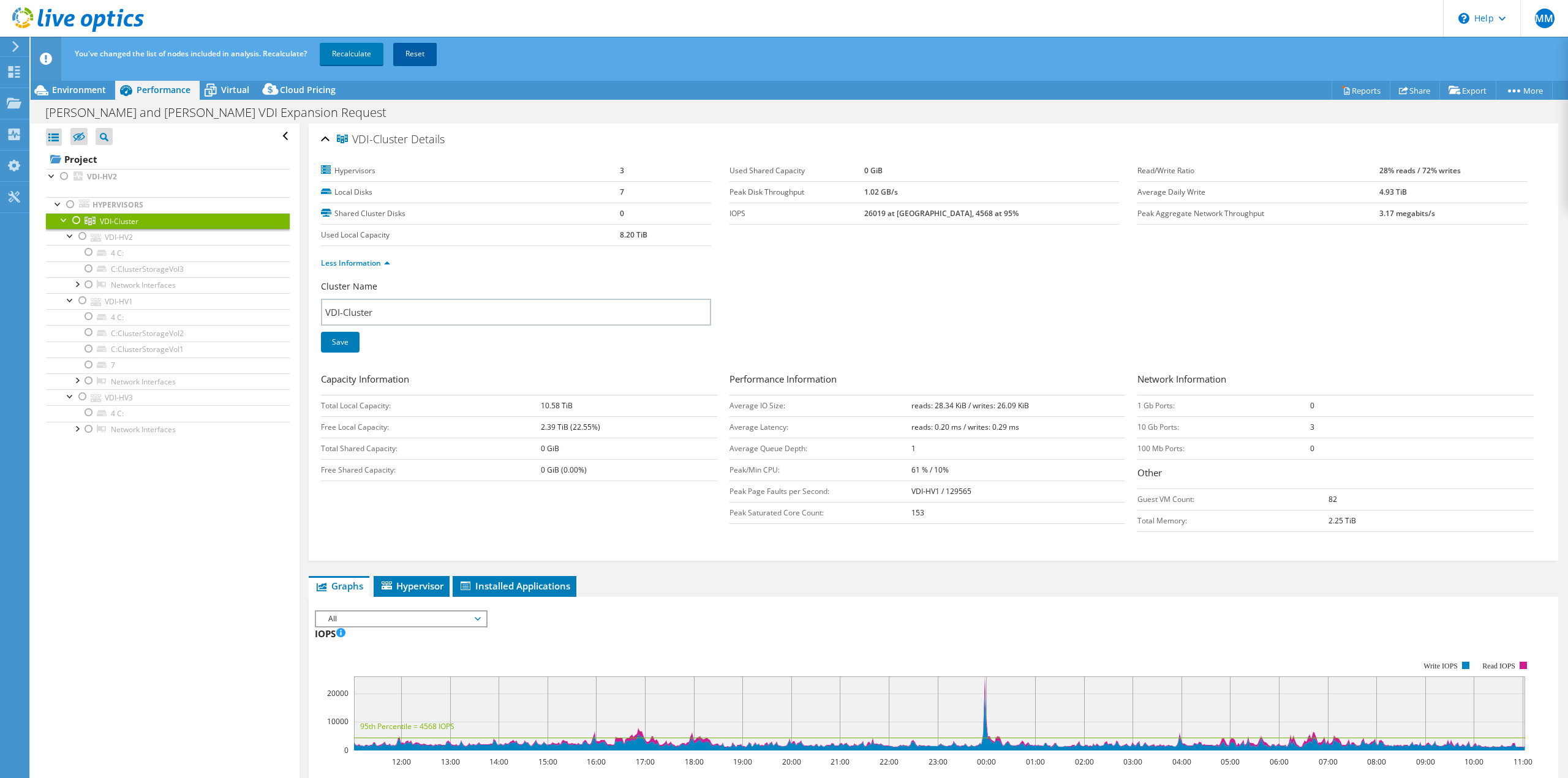
click at [404, 54] on link "Reset" at bounding box center [415, 54] width 43 height 22
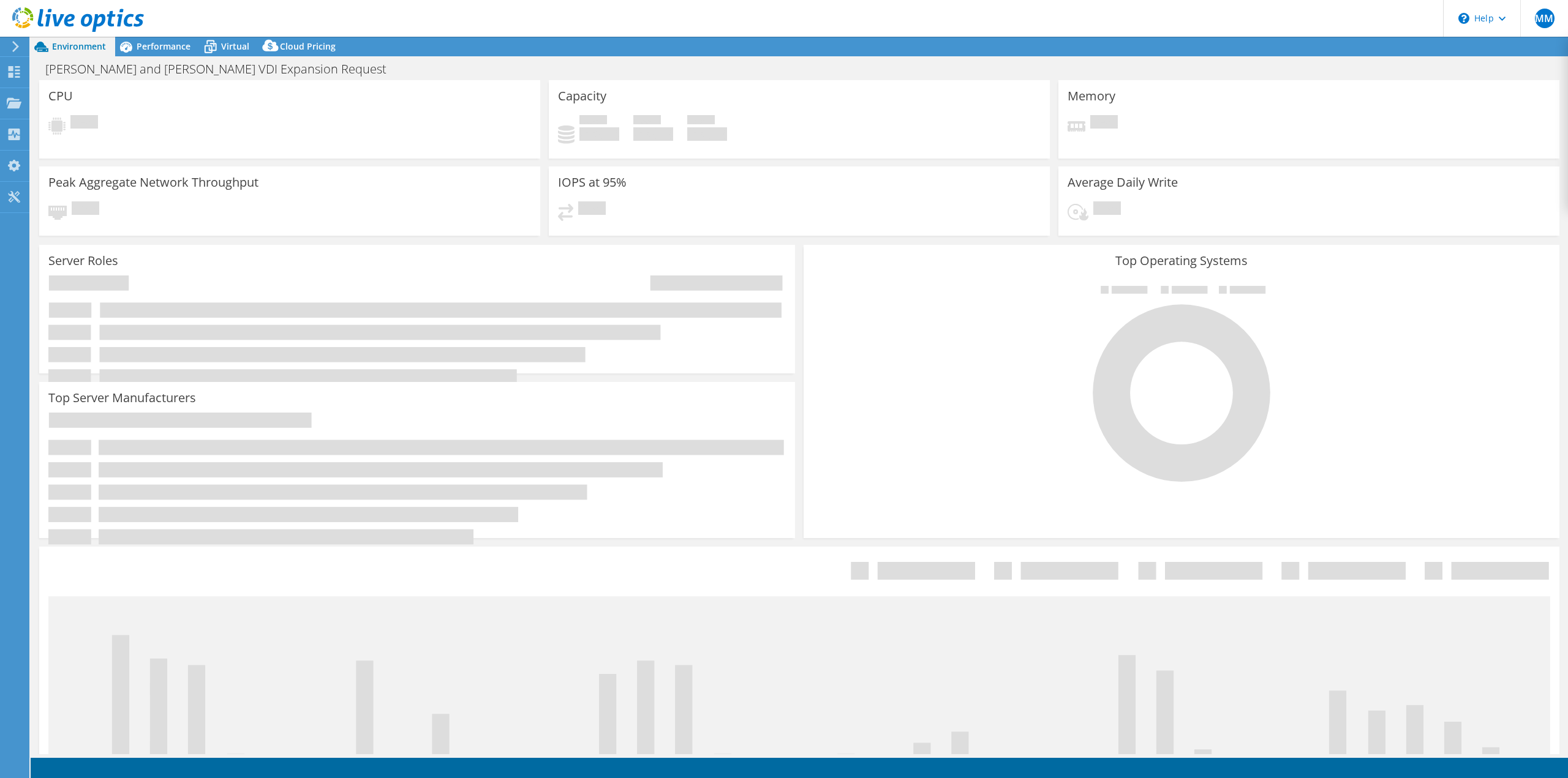
select select "USD"
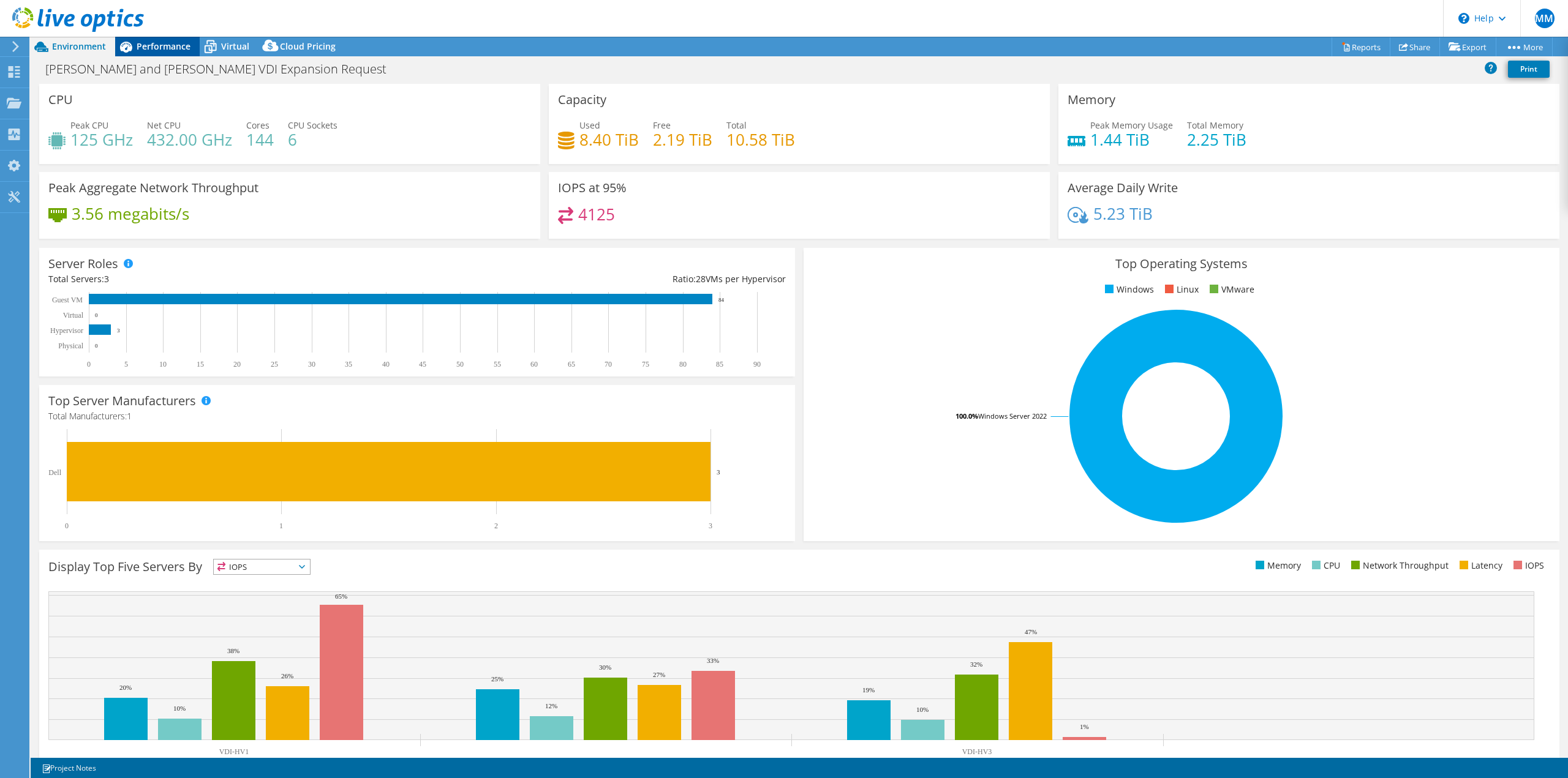
click at [154, 54] on div "Performance" at bounding box center [157, 46] width 84 height 19
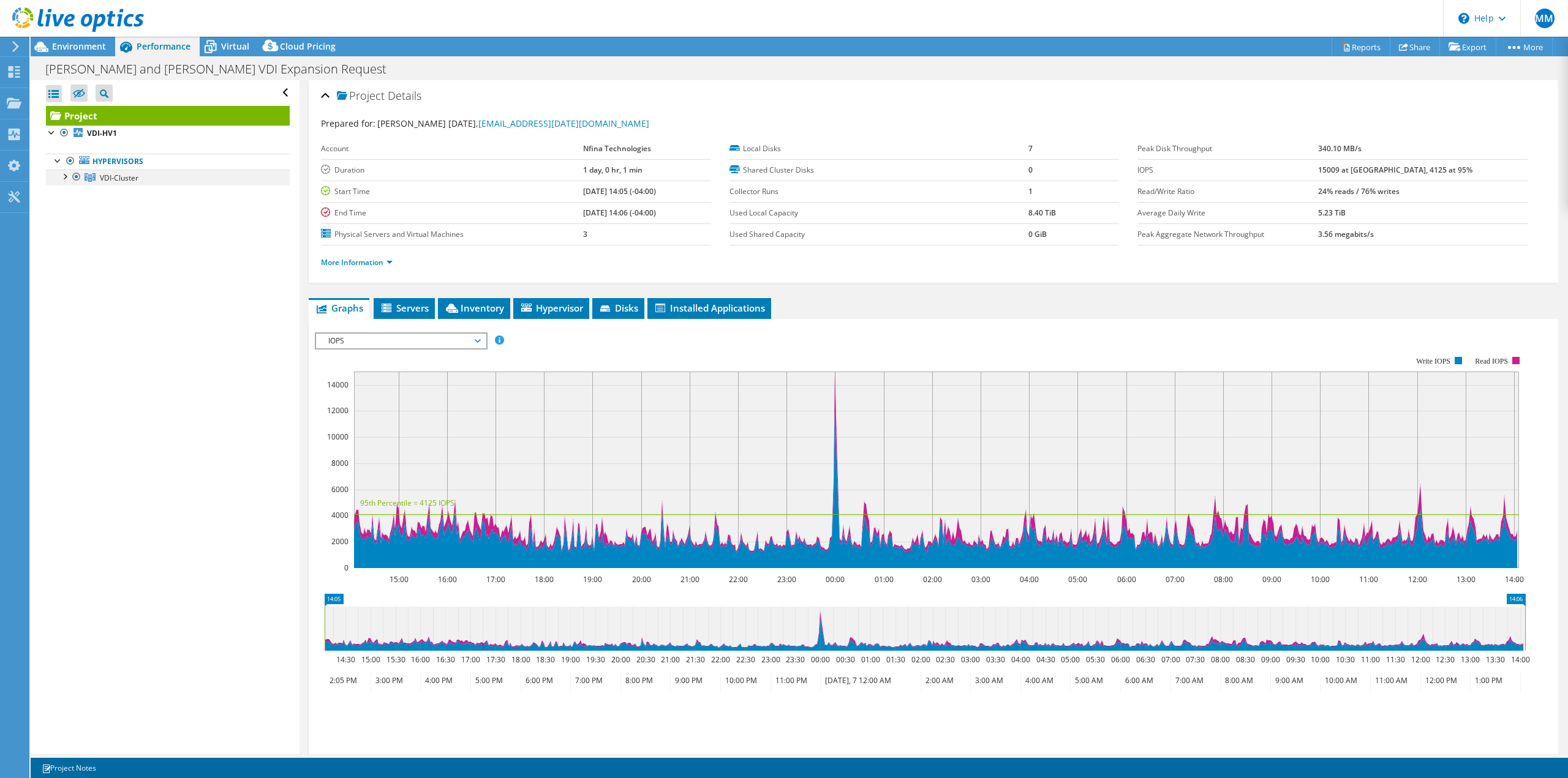
click at [65, 173] on div at bounding box center [64, 175] width 12 height 12
click at [71, 227] on div at bounding box center [70, 224] width 12 height 12
click at [404, 338] on span "IOPS" at bounding box center [401, 341] width 157 height 15
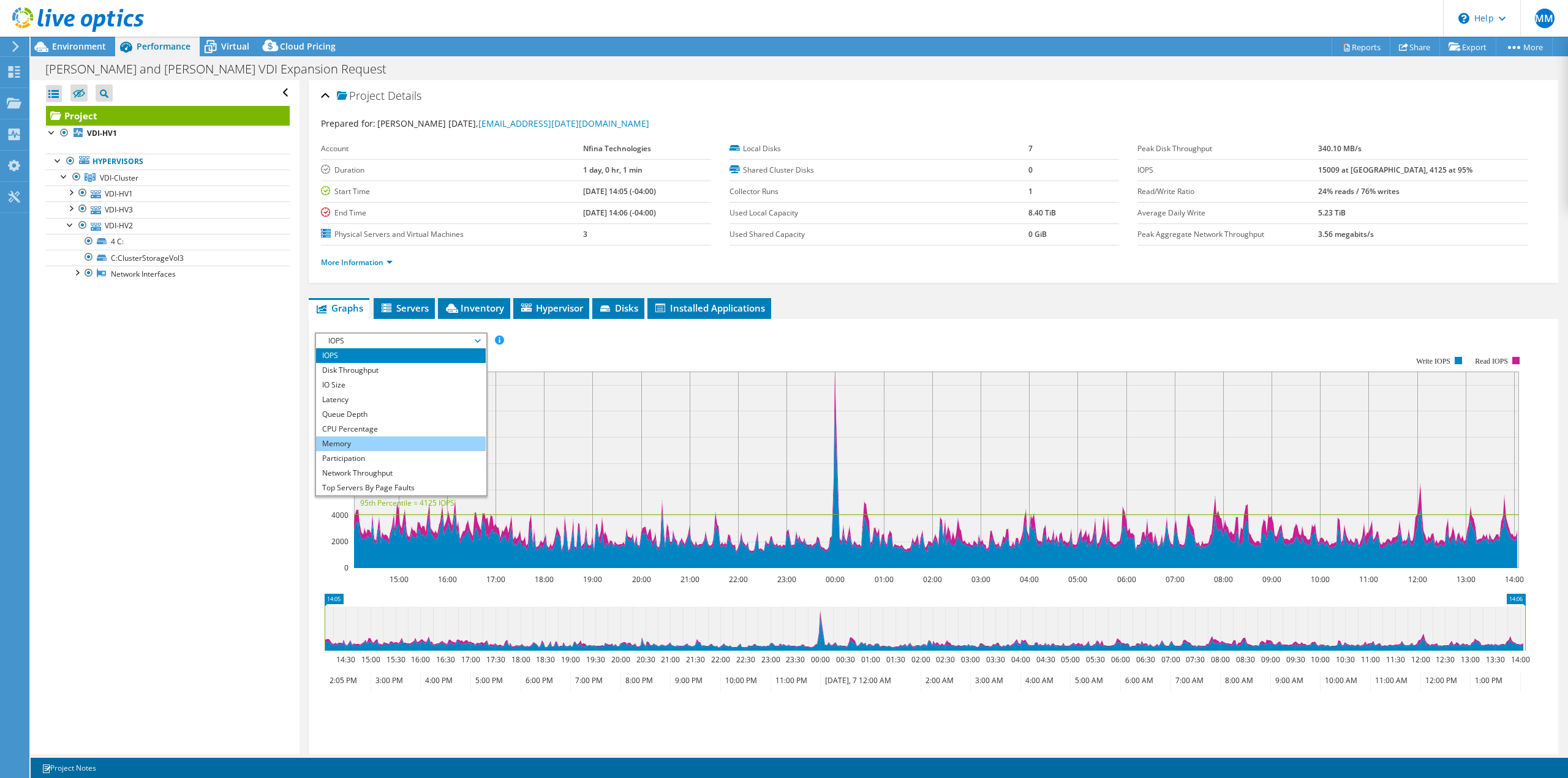
click at [399, 442] on li "Memory" at bounding box center [400, 443] width 170 height 15
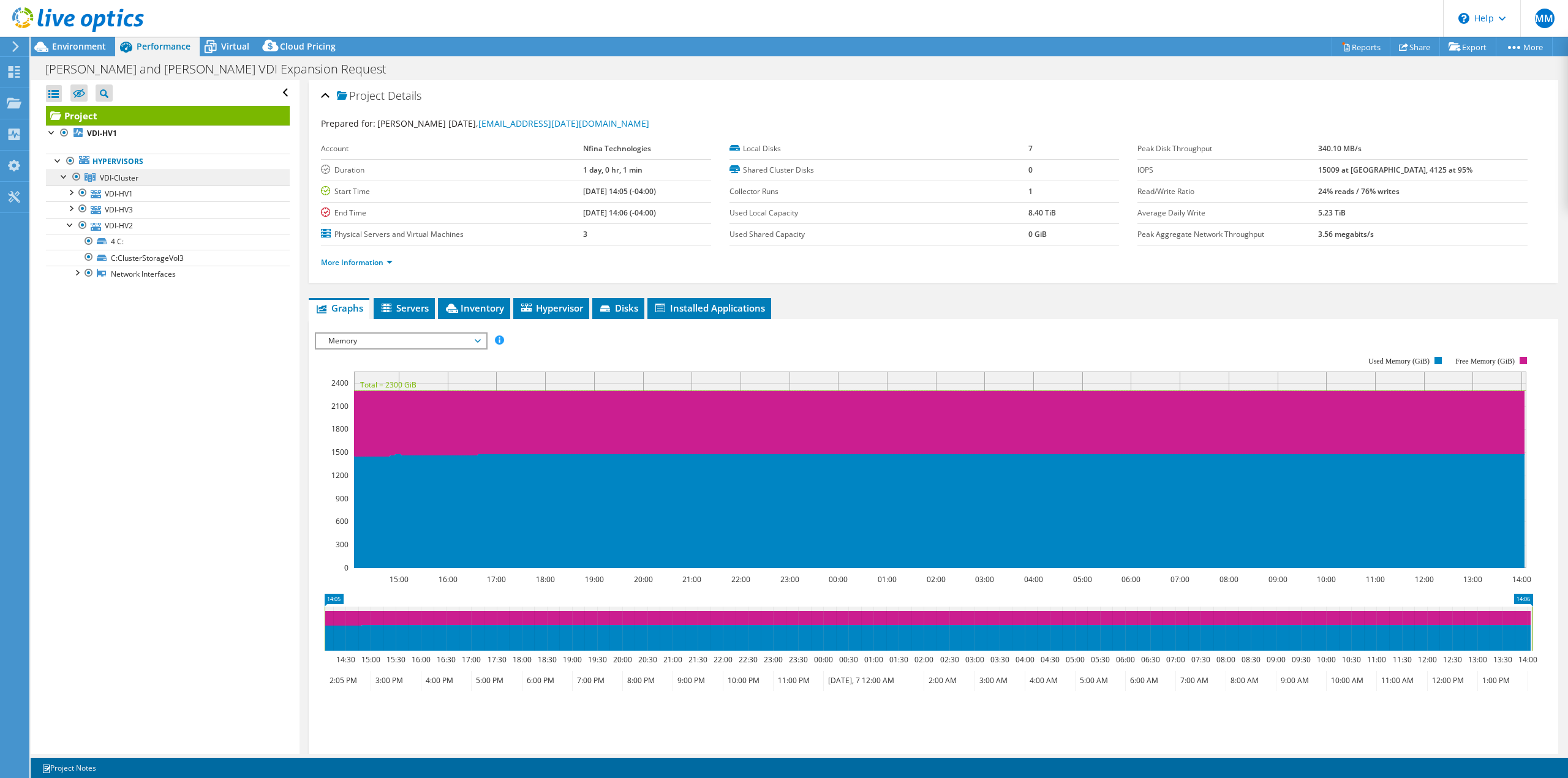
click at [137, 179] on span "VDI-Cluster" at bounding box center [119, 178] width 39 height 10
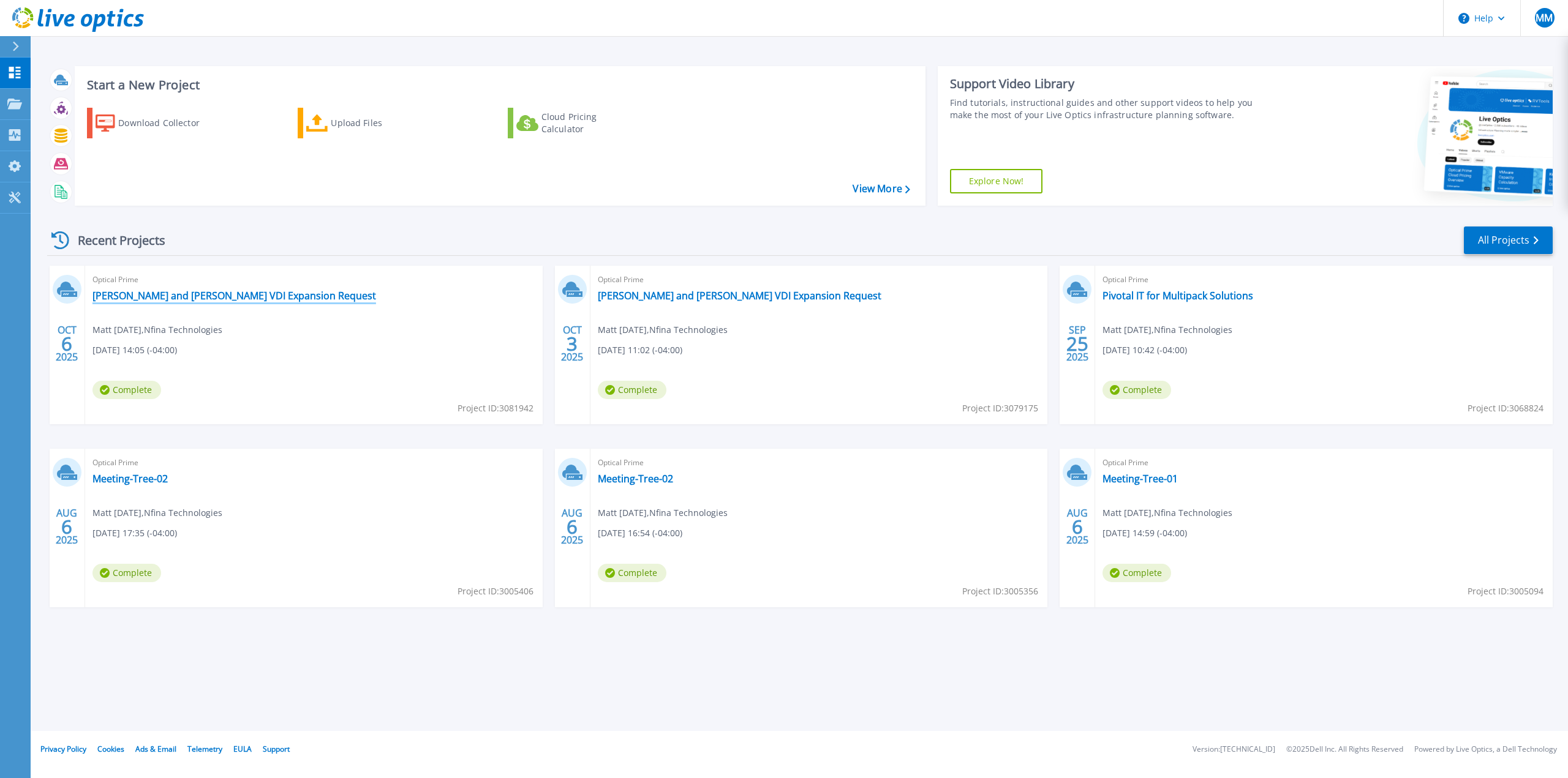
click at [221, 300] on link "[PERSON_NAME] and [PERSON_NAME] VDI Expansion Request" at bounding box center [234, 295] width 284 height 12
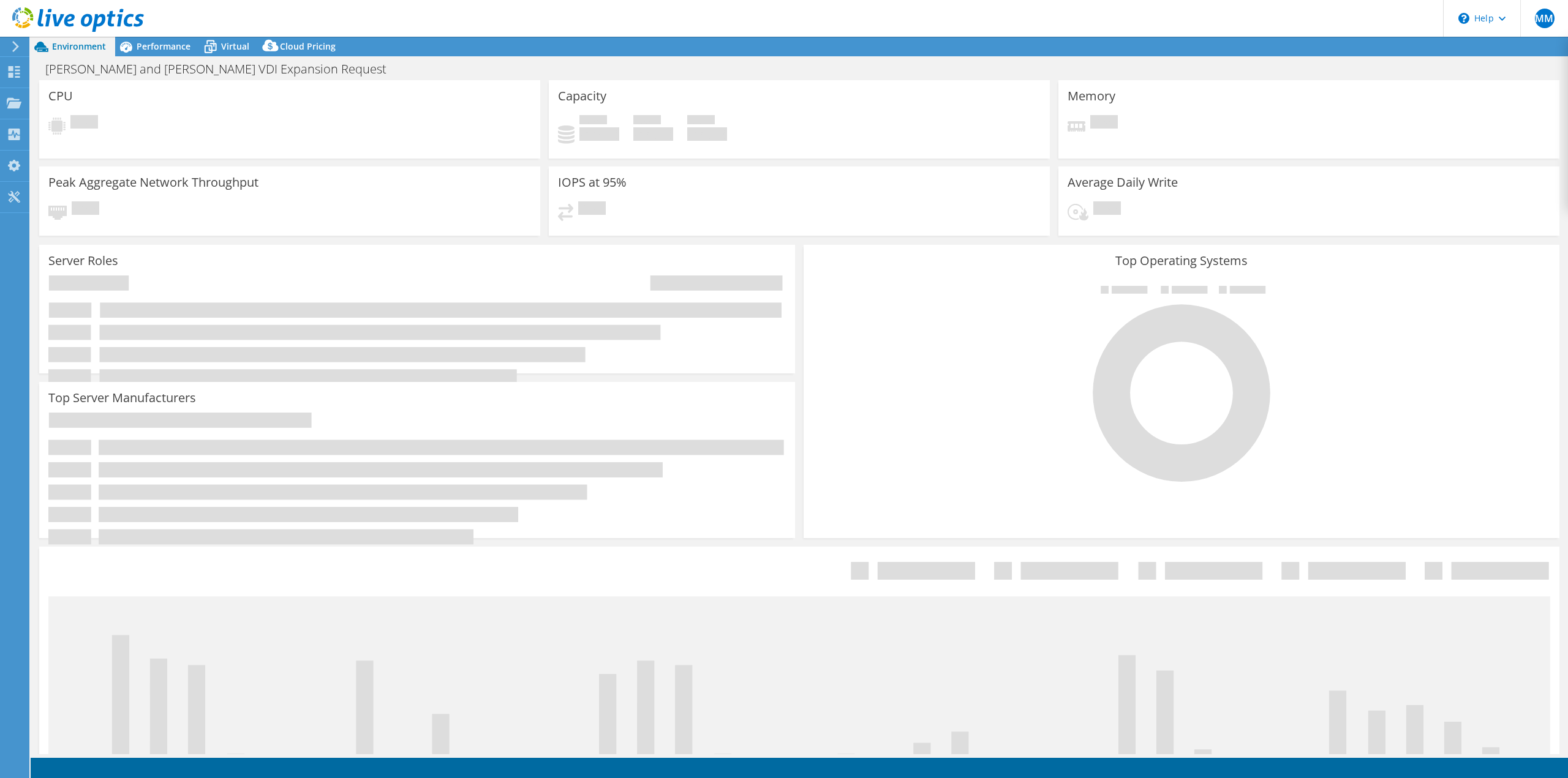
select select "USD"
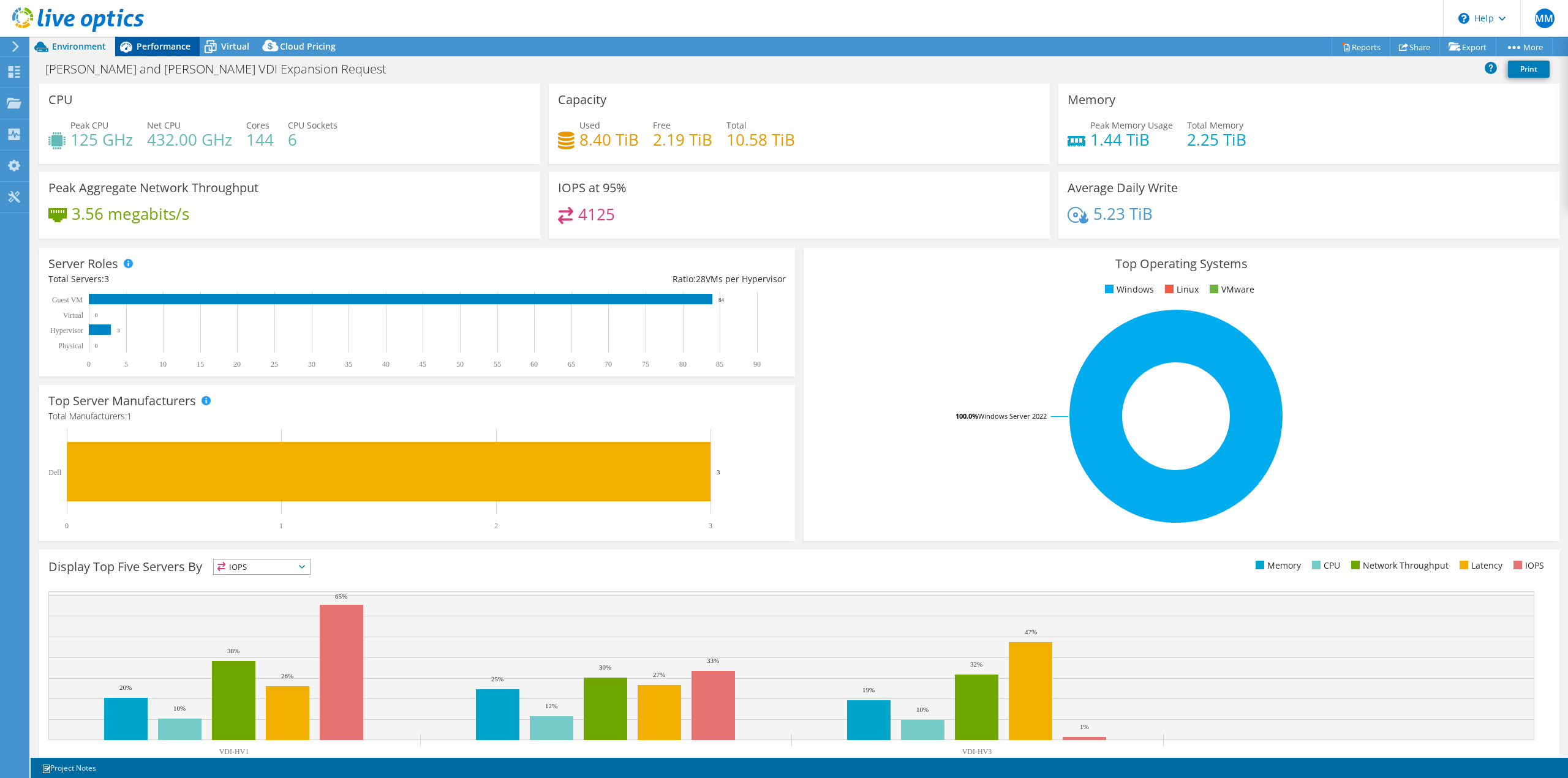
click at [160, 50] on span "Performance" at bounding box center [164, 46] width 54 height 12
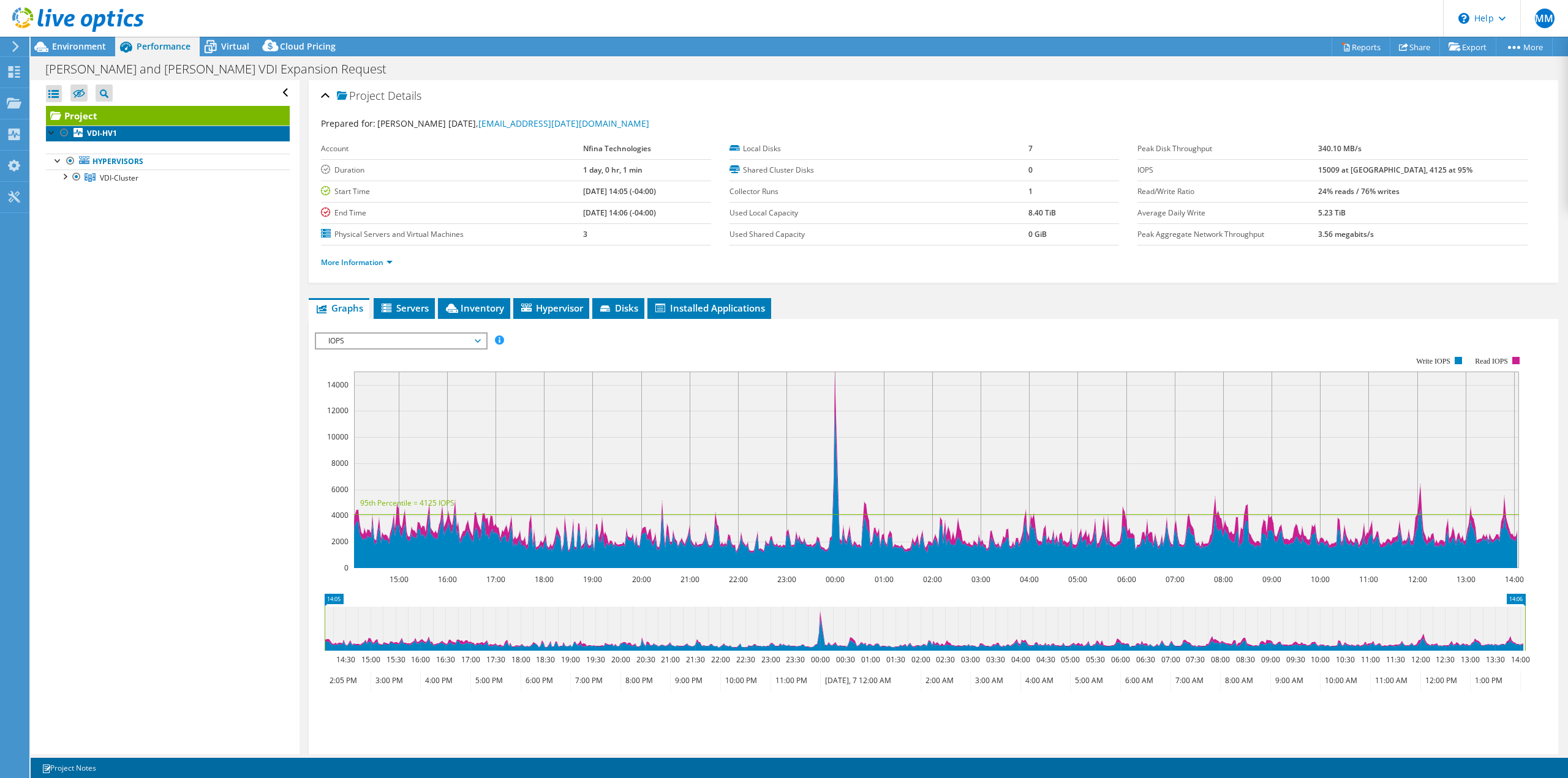
click at [116, 134] on b "VDI-HV1" at bounding box center [102, 133] width 30 height 10
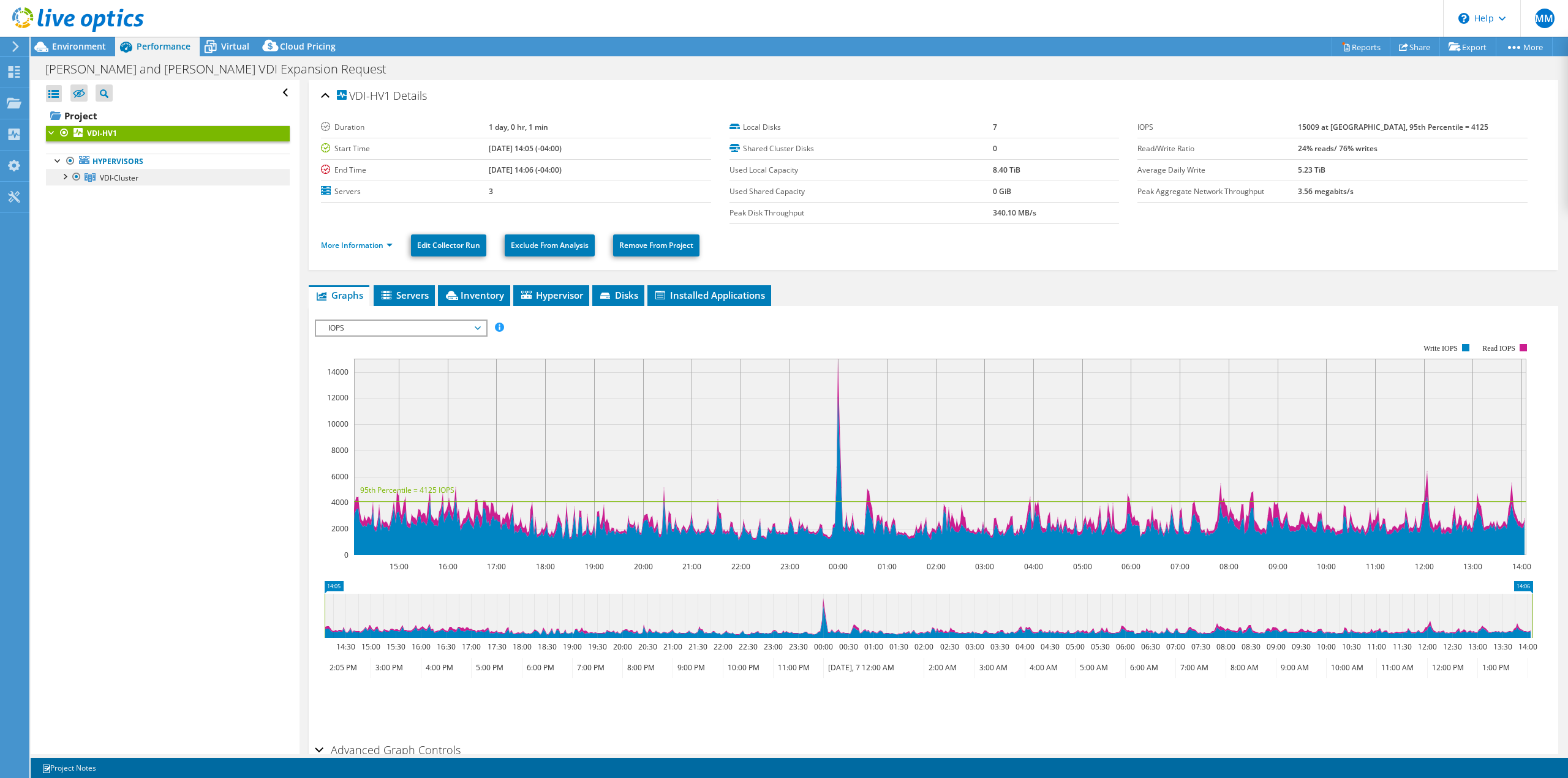
click at [133, 181] on span "VDI-Cluster" at bounding box center [119, 178] width 39 height 10
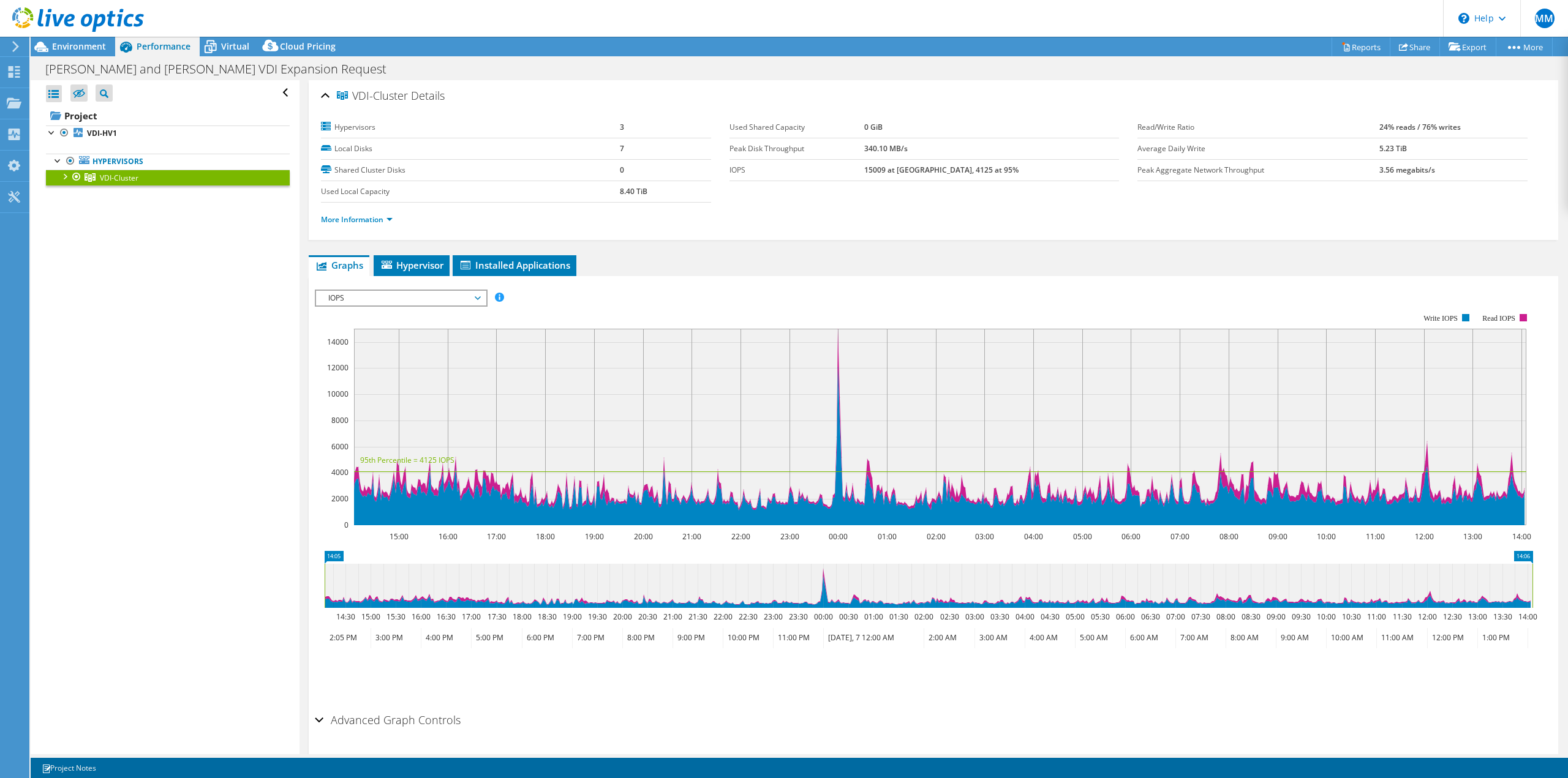
click at [388, 302] on span "IOPS" at bounding box center [401, 298] width 157 height 15
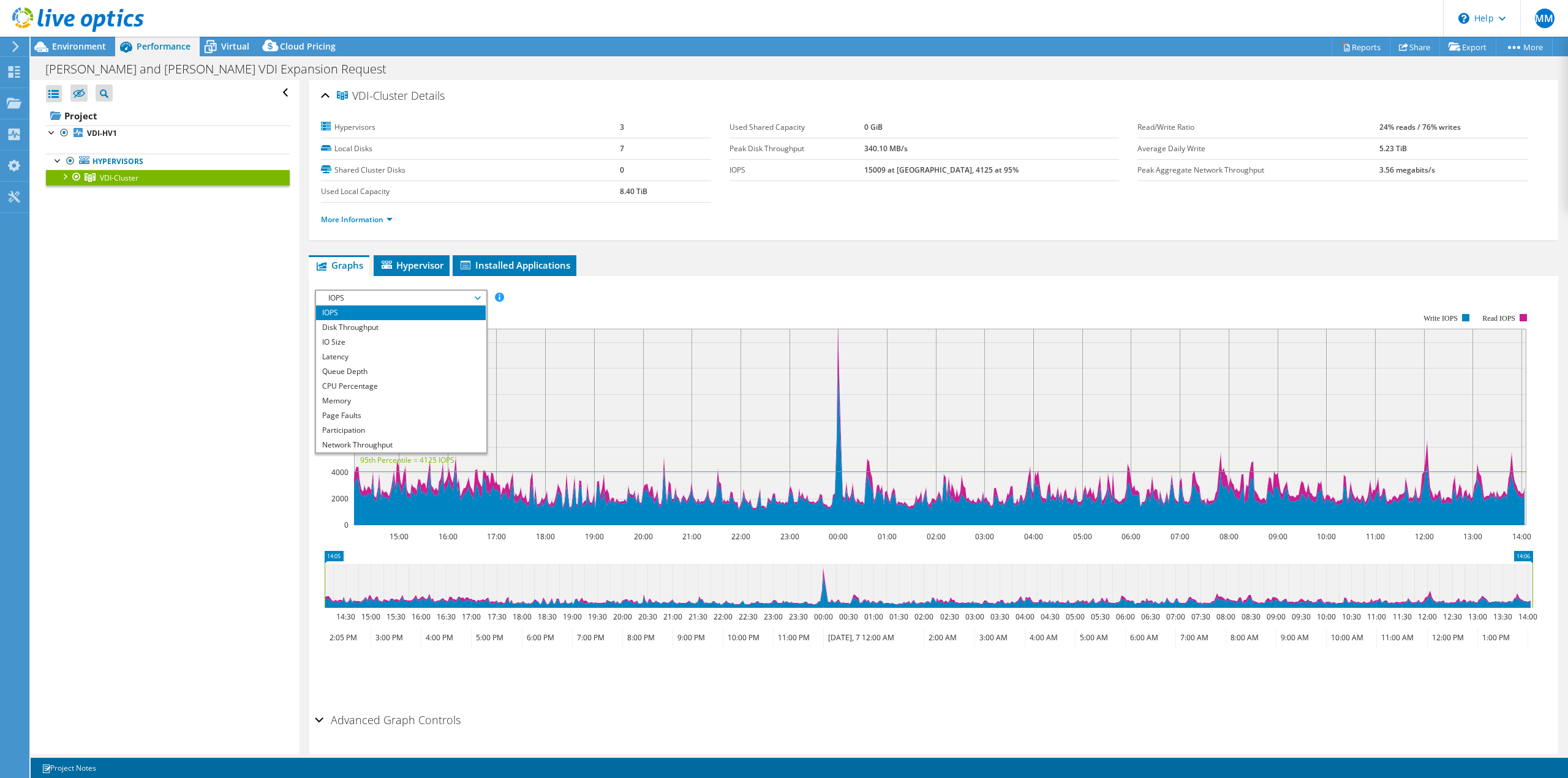
click at [388, 302] on span "IOPS" at bounding box center [401, 298] width 157 height 15
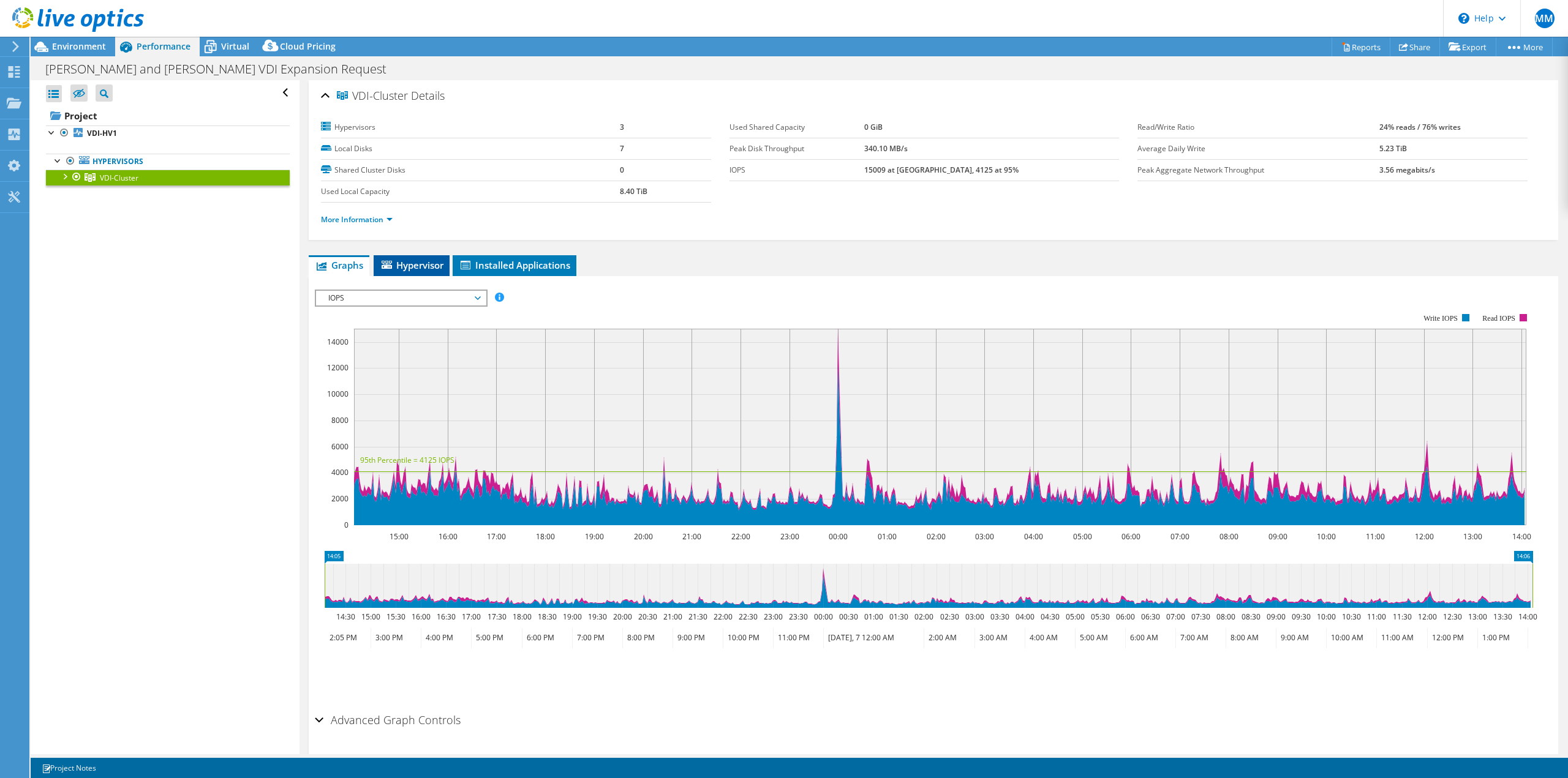
click at [416, 264] on span "Hypervisor" at bounding box center [411, 265] width 64 height 12
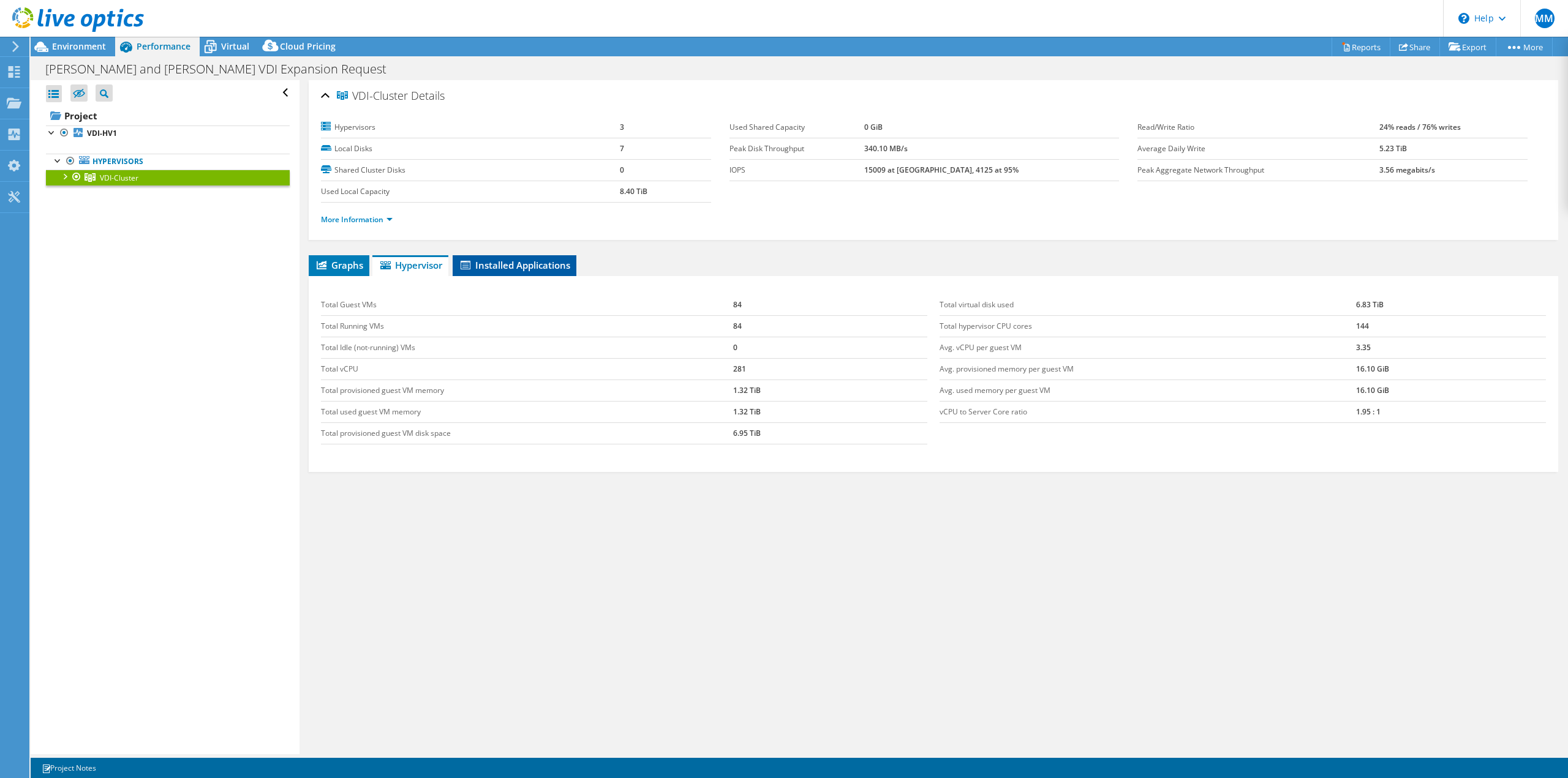
click at [518, 275] on li "Installed Applications" at bounding box center [514, 266] width 124 height 21
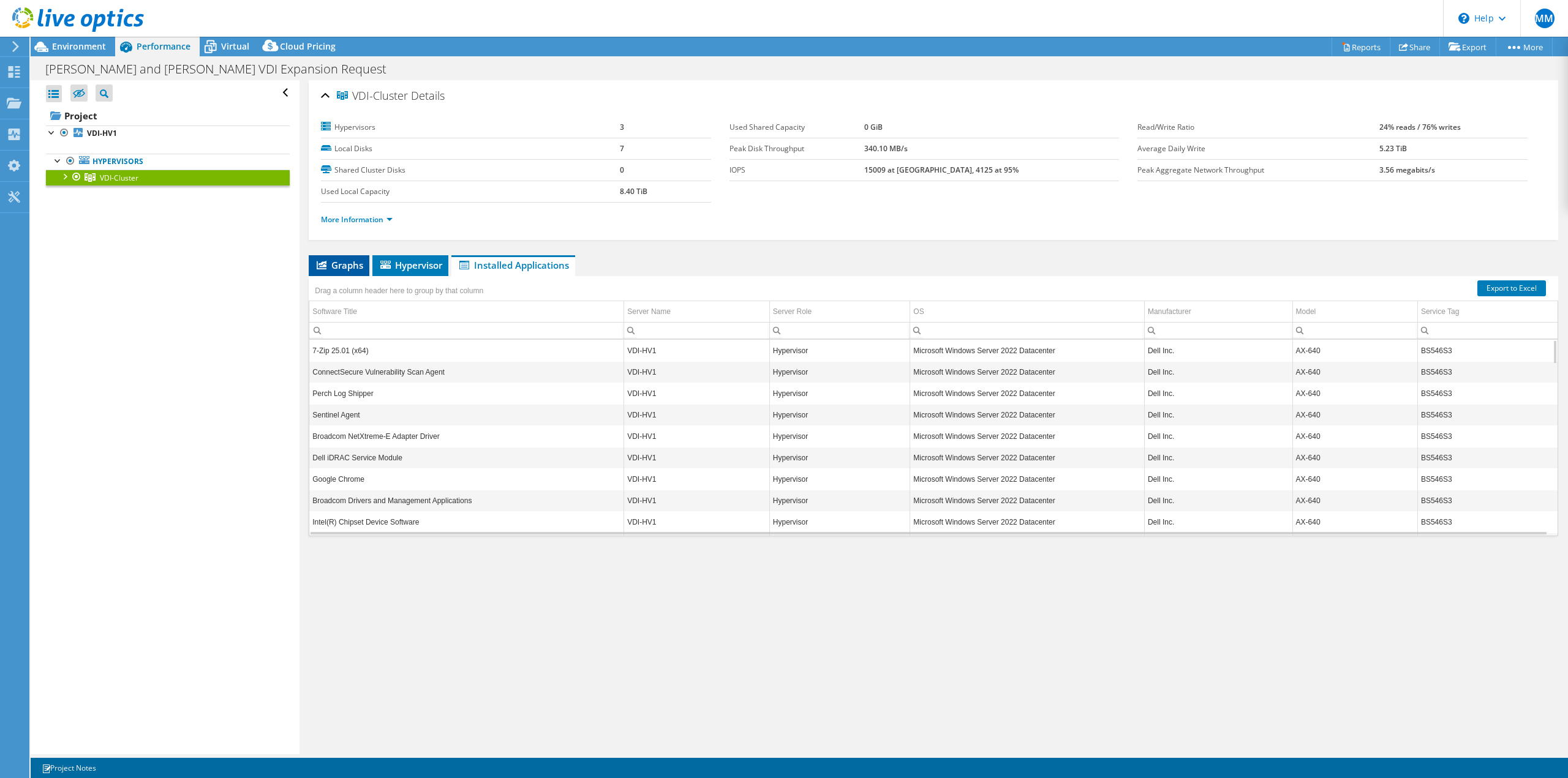
click at [336, 263] on span "Graphs" at bounding box center [338, 265] width 48 height 12
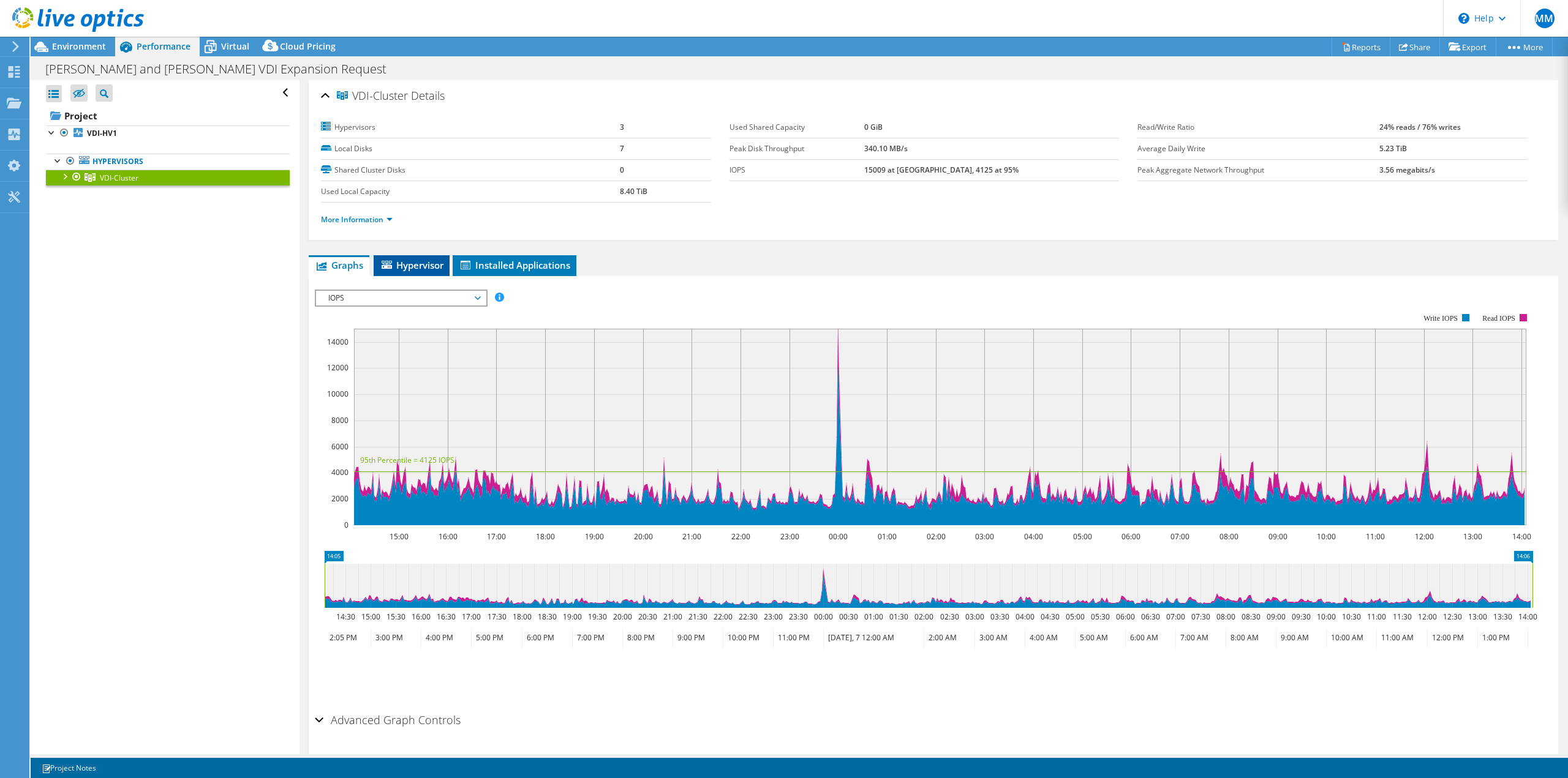
click at [381, 272] on li "Hypervisor" at bounding box center [412, 266] width 76 height 21
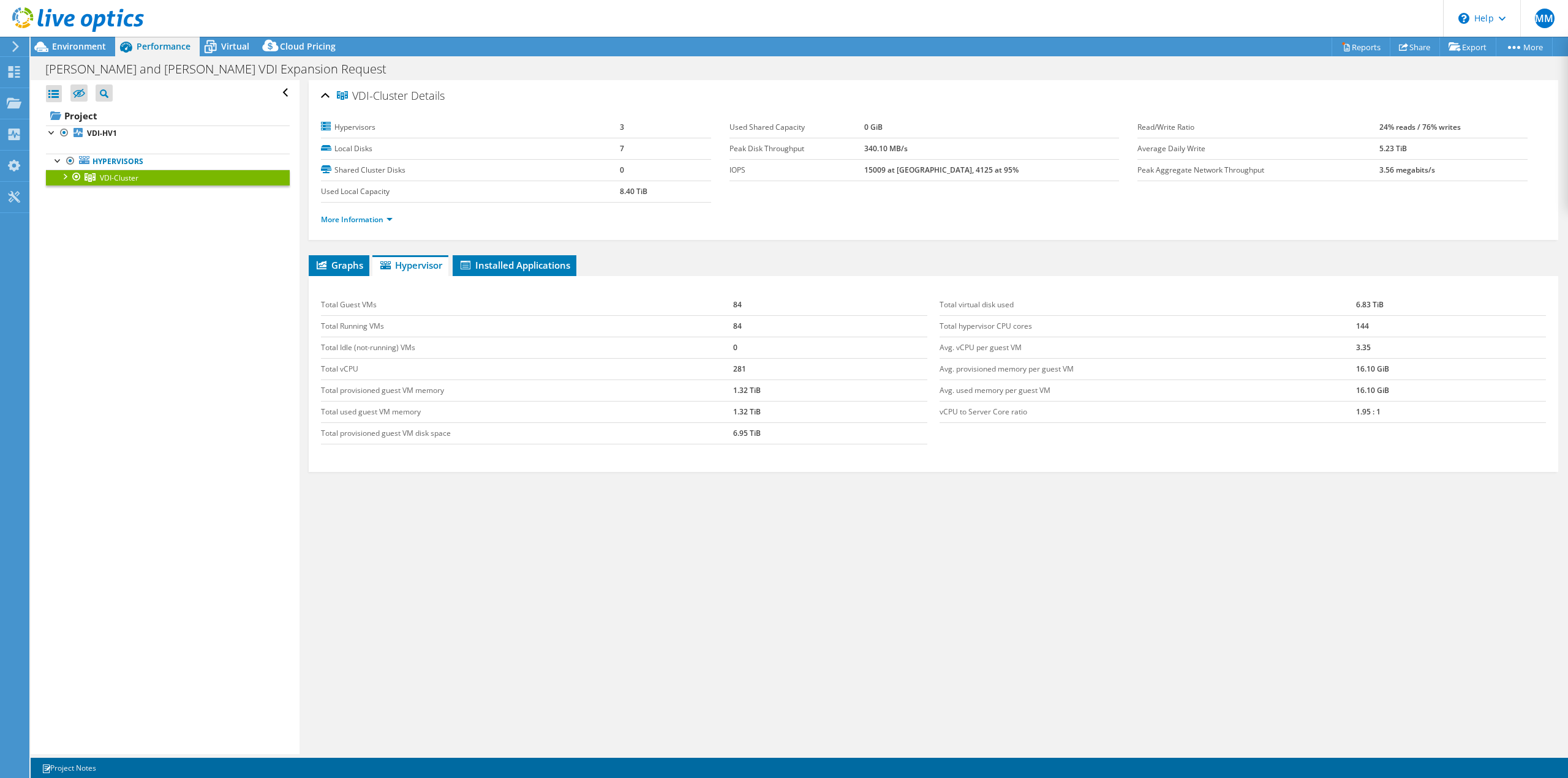
click at [668, 233] on div "More Information" at bounding box center [934, 219] width 1225 height 34
click at [334, 269] on span "Graphs" at bounding box center [338, 265] width 48 height 12
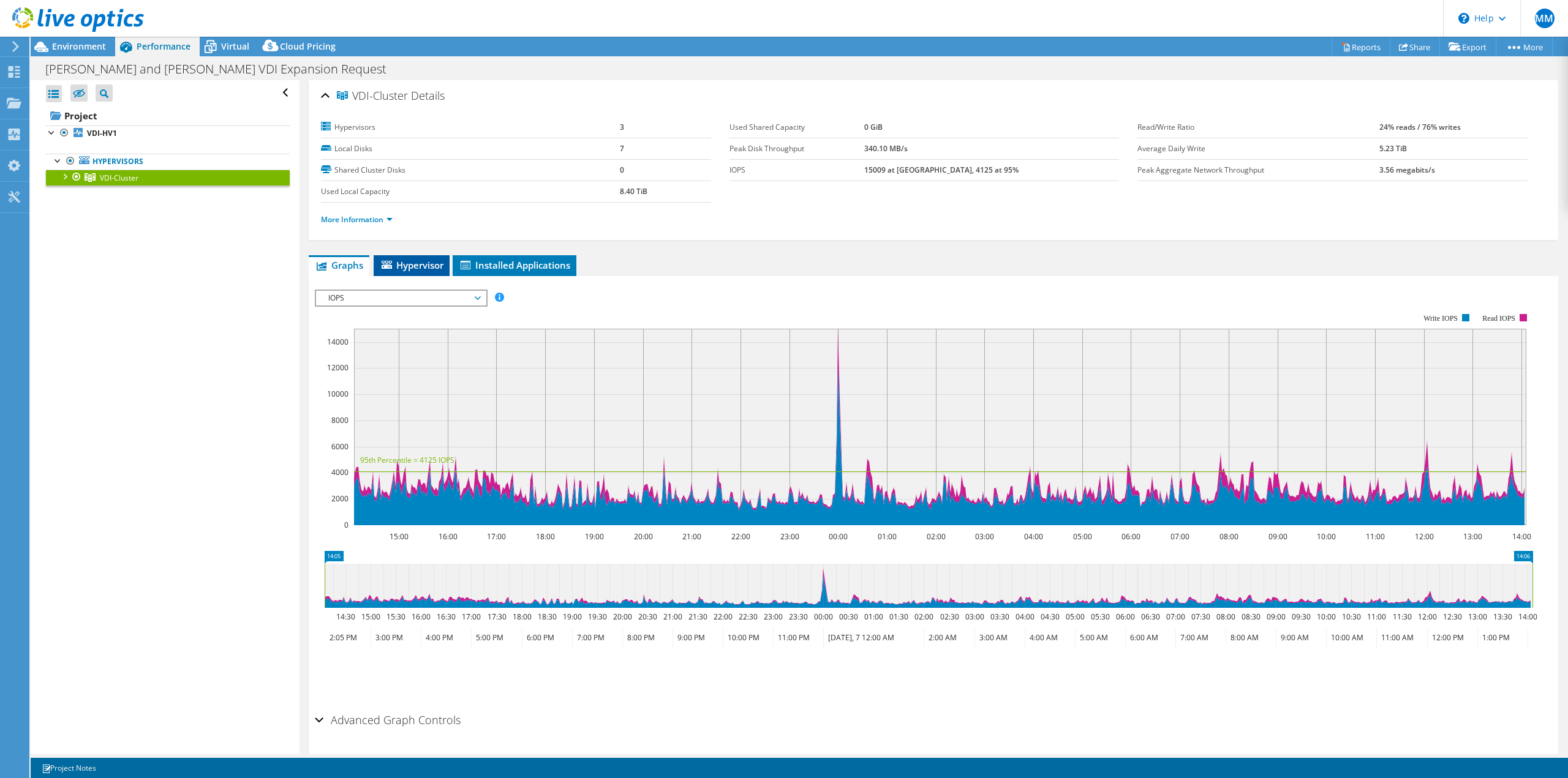
click at [395, 268] on span "Hypervisor" at bounding box center [411, 265] width 64 height 12
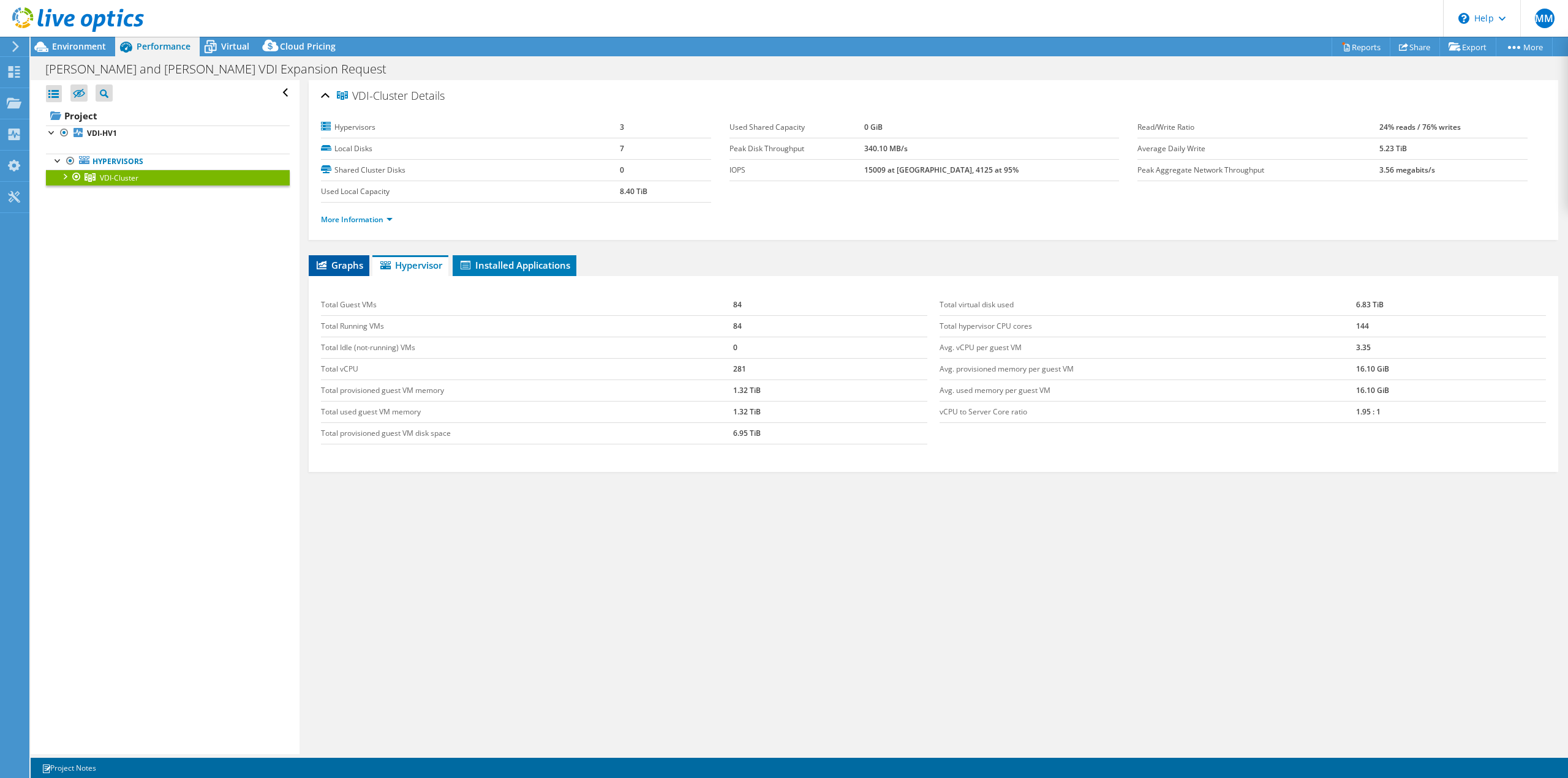
click at [349, 273] on li "Graphs" at bounding box center [339, 266] width 61 height 21
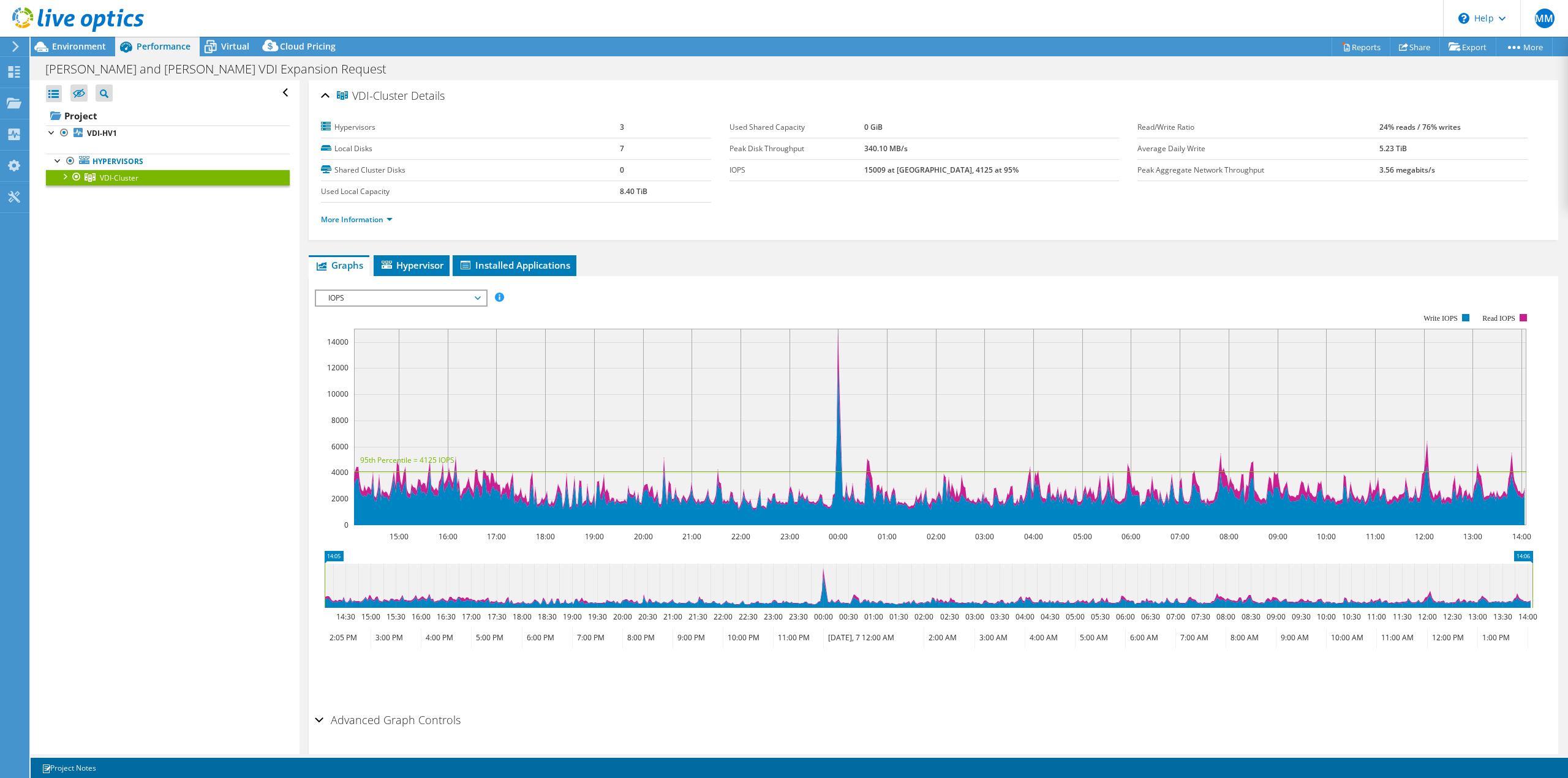
click at [374, 301] on span "IOPS" at bounding box center [401, 298] width 157 height 15
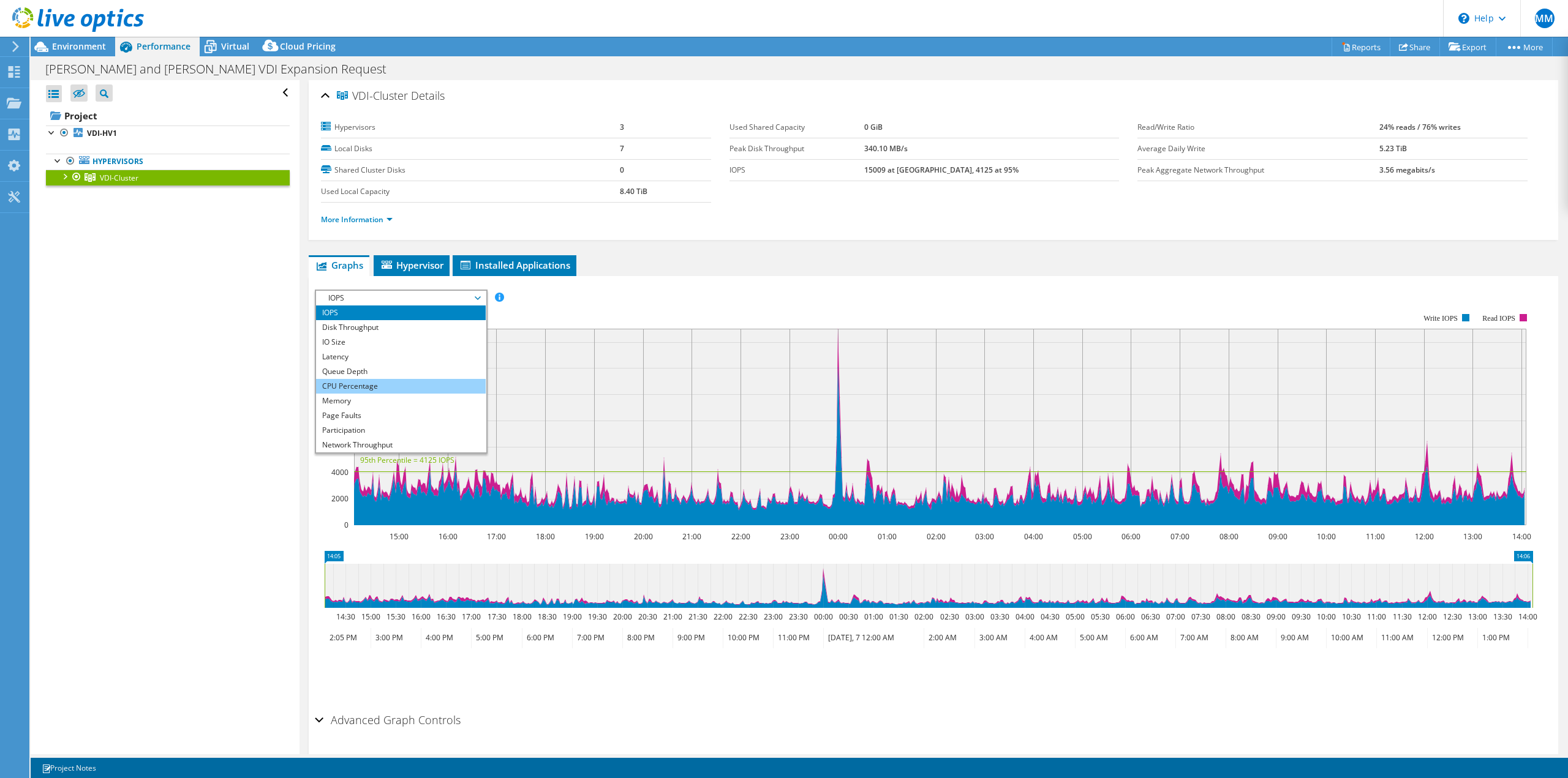
scroll to position [44, 0]
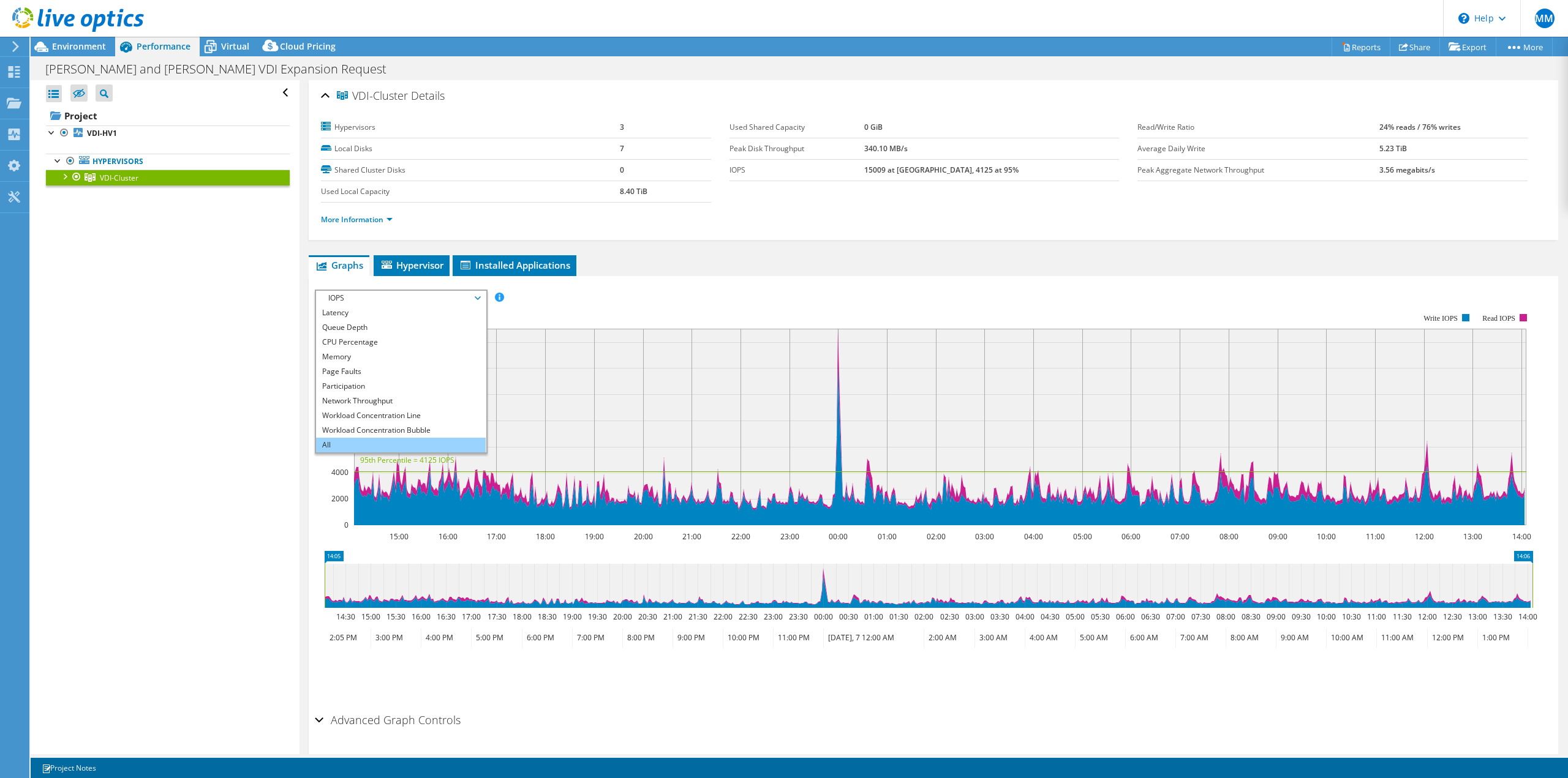
click at [394, 446] on li "All" at bounding box center [400, 445] width 170 height 15
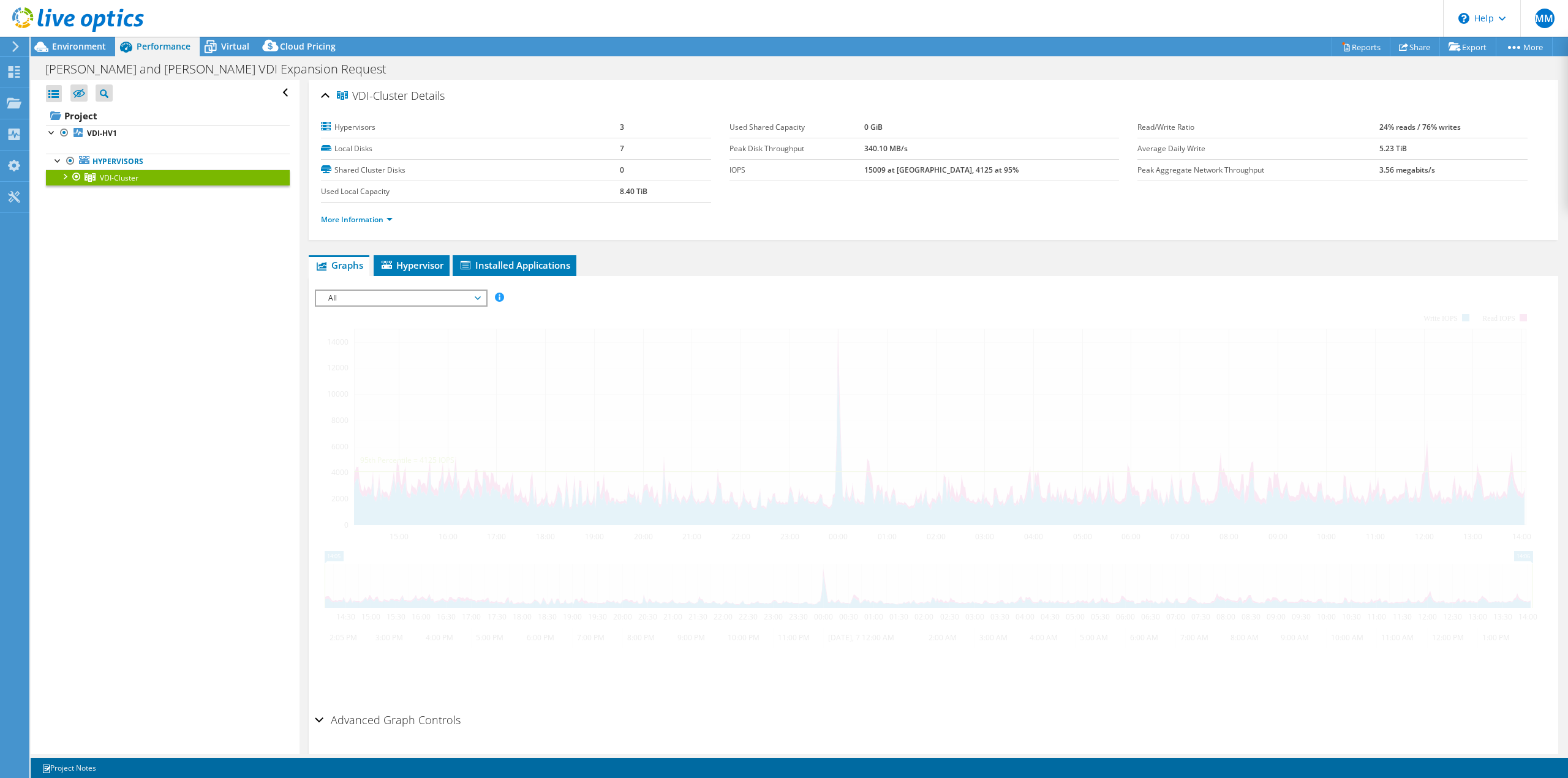
click at [466, 298] on span "All" at bounding box center [401, 298] width 157 height 15
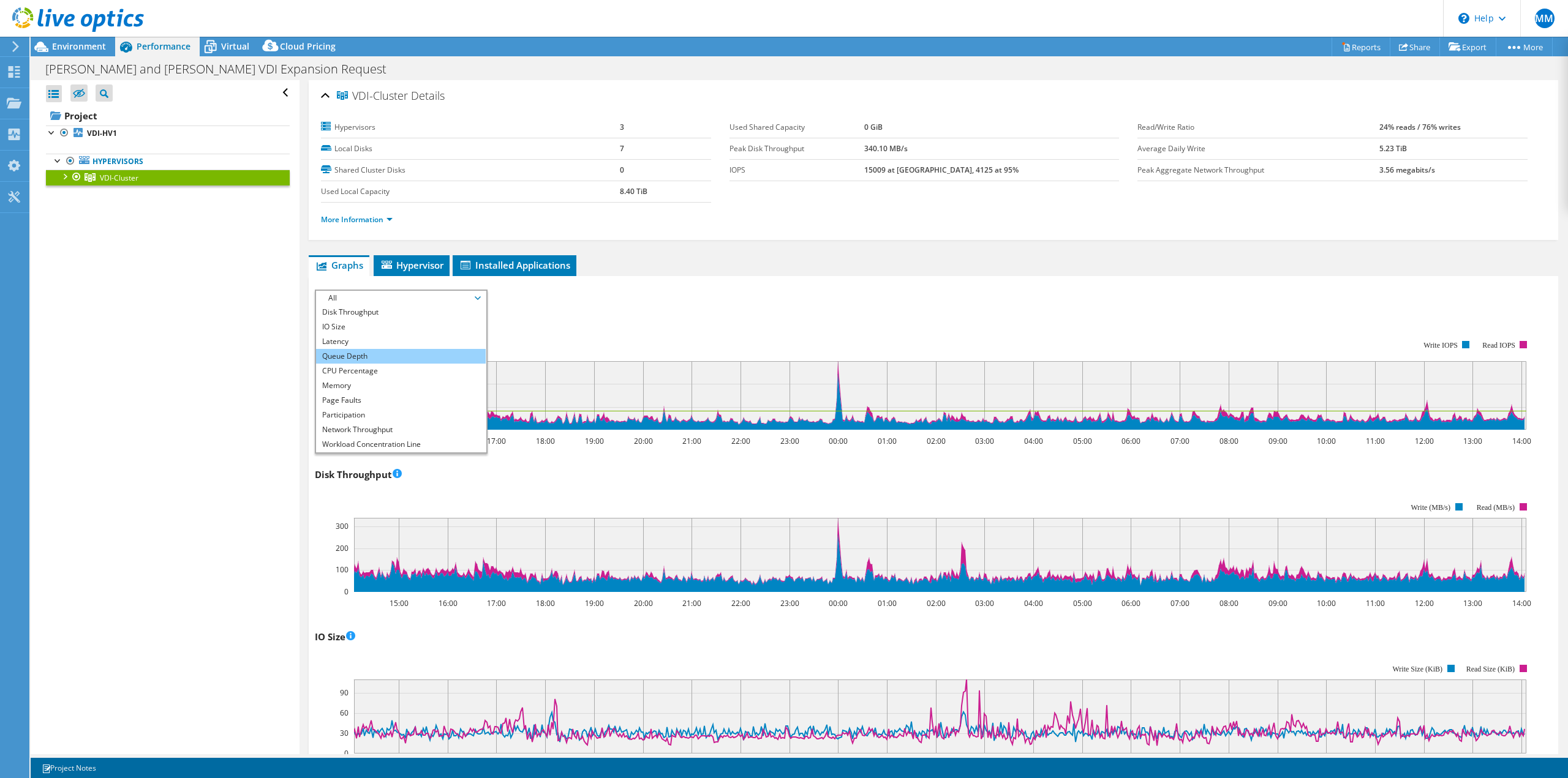
scroll to position [0, 0]
click at [436, 311] on li "IOPS" at bounding box center [400, 313] width 170 height 15
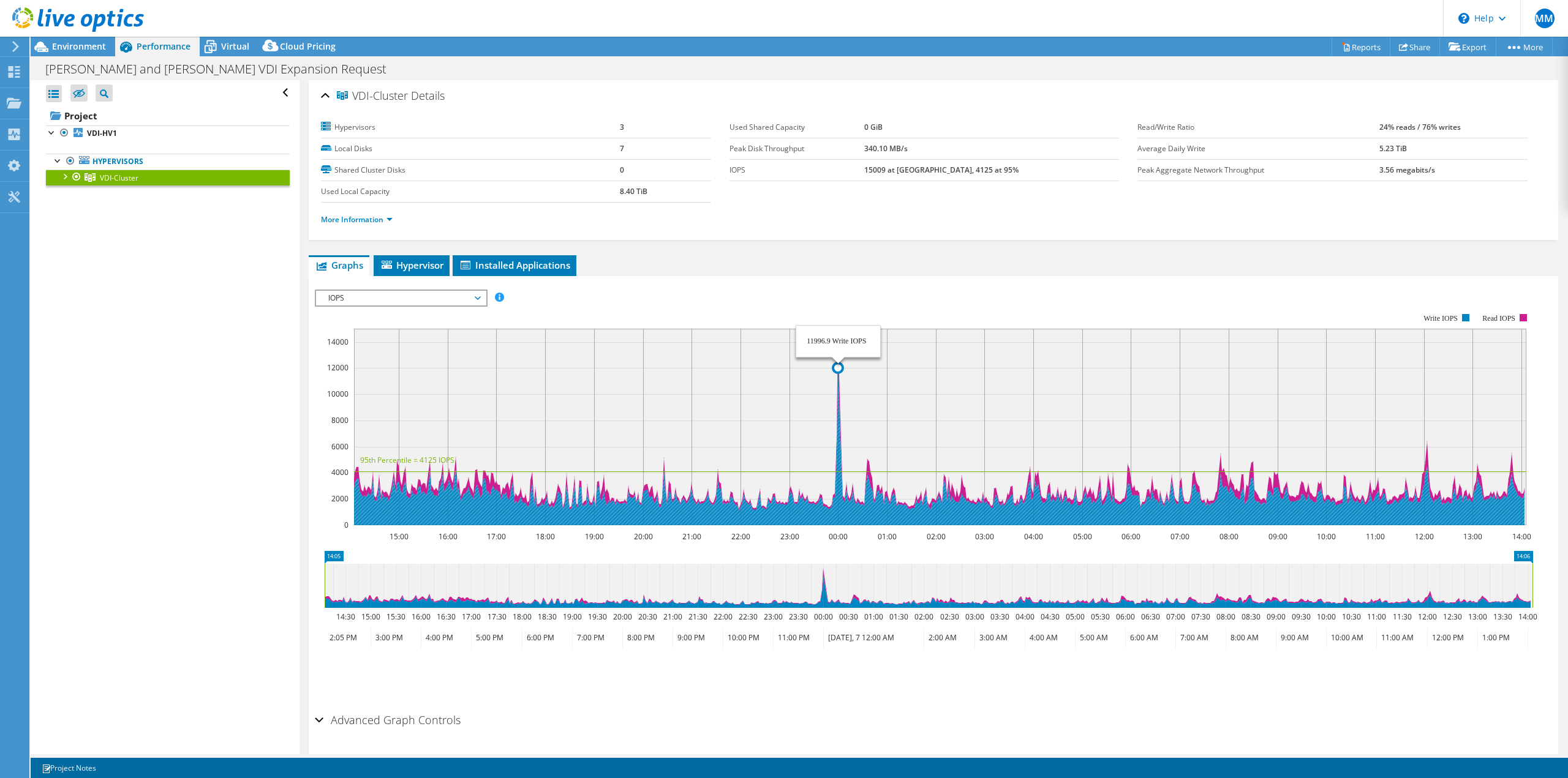
click at [839, 331] on rect at bounding box center [940, 427] width 1172 height 197
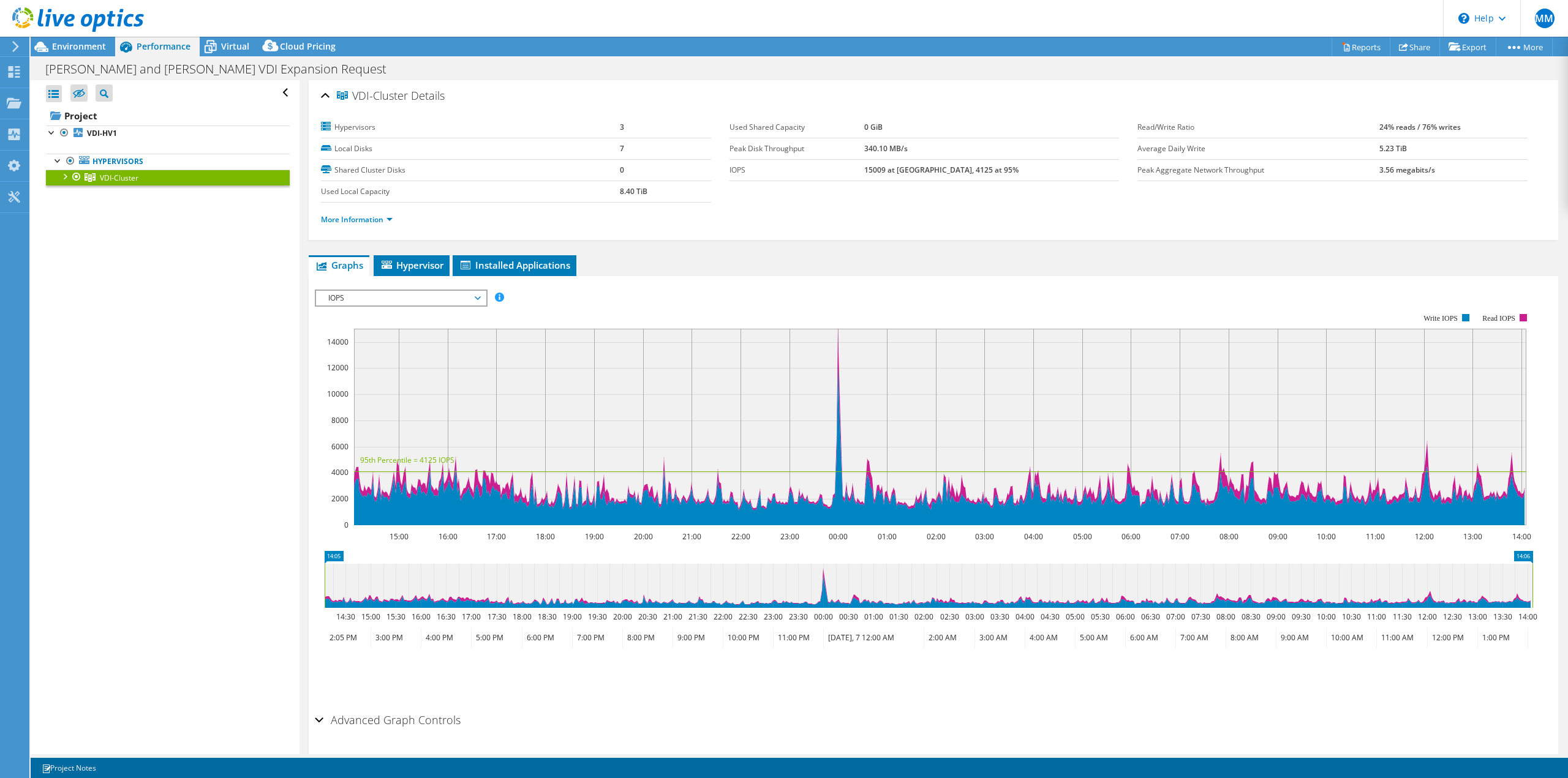
click at [455, 288] on div "IOPS Disk Throughput IO Size Latency Queue Depth CPU Percentage Memory Page Fau…" at bounding box center [933, 496] width 1237 height 424
click at [455, 297] on span "IOPS" at bounding box center [401, 298] width 157 height 15
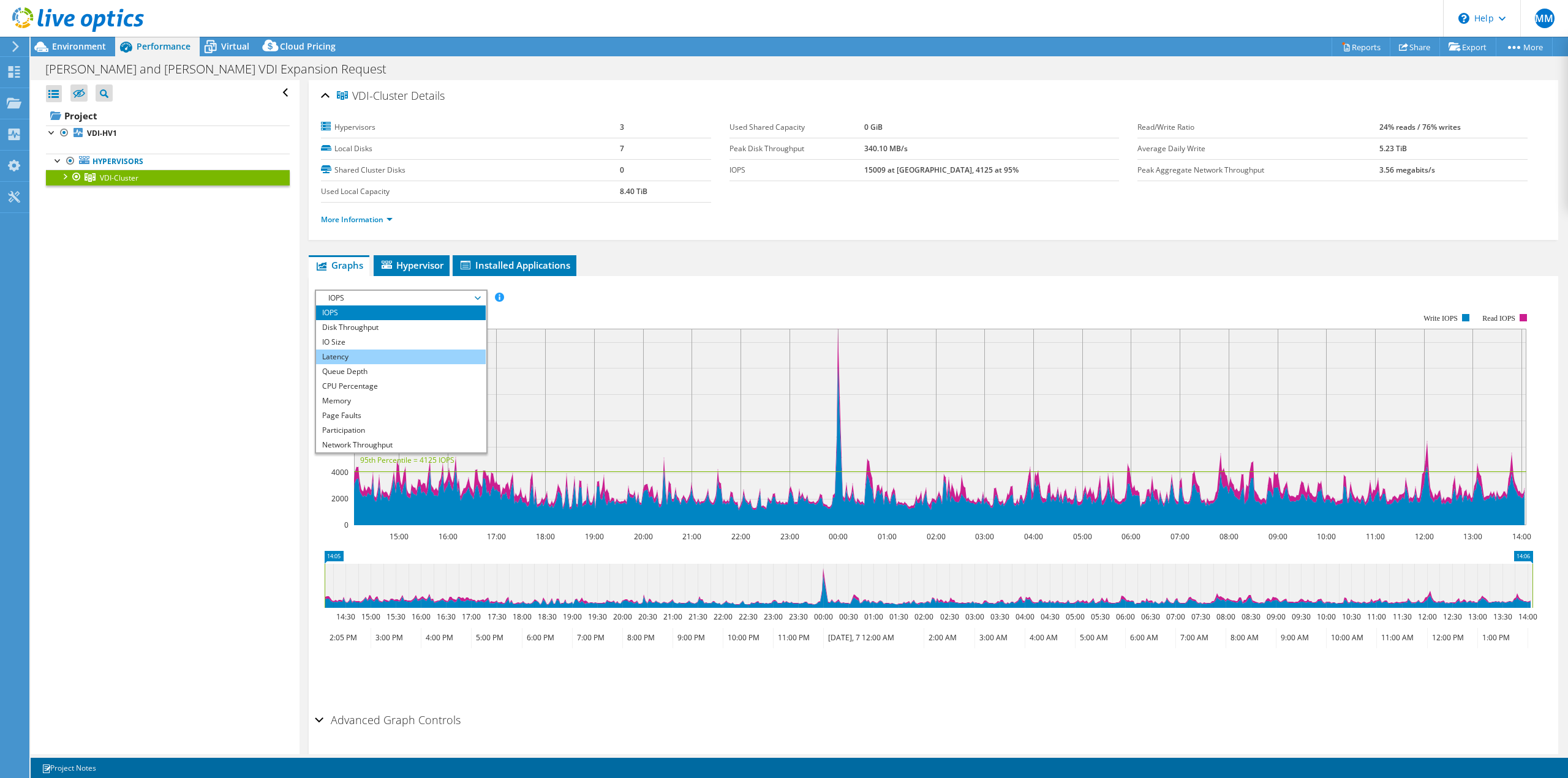
click at [429, 349] on li "Latency" at bounding box center [400, 356] width 170 height 15
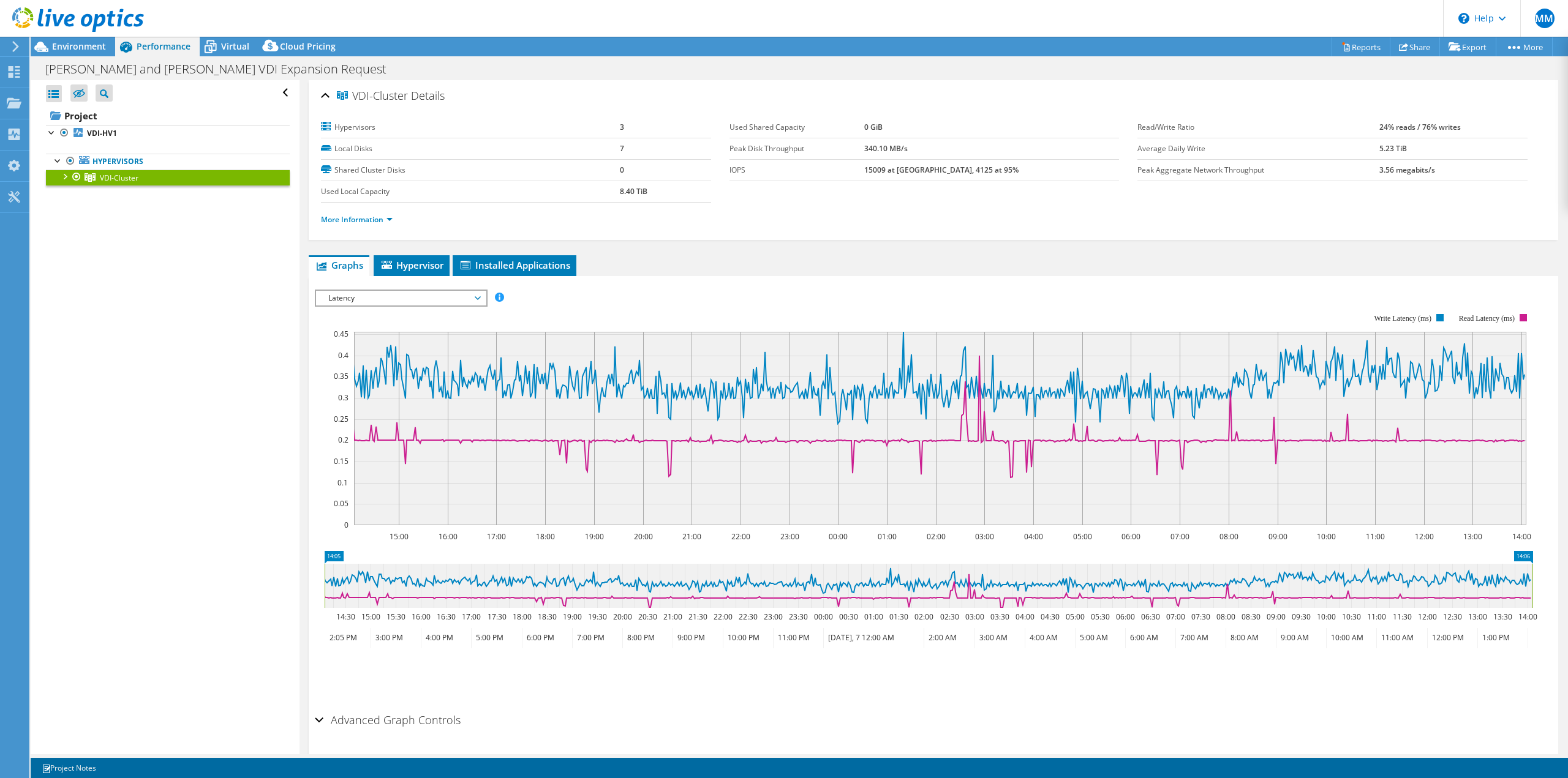
click at [431, 299] on span "Latency" at bounding box center [401, 298] width 157 height 15
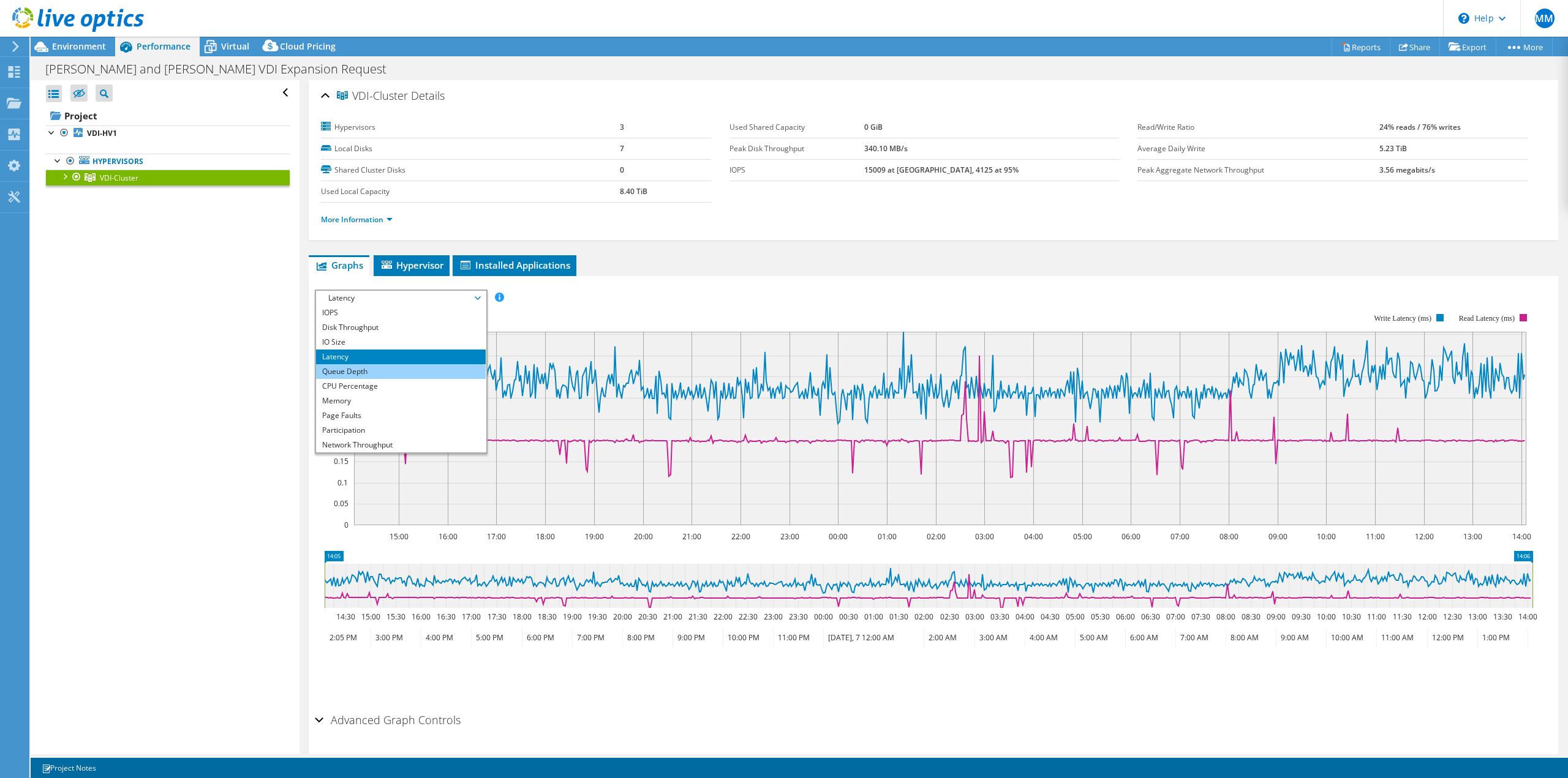
click at [419, 373] on li "Queue Depth" at bounding box center [400, 371] width 170 height 15
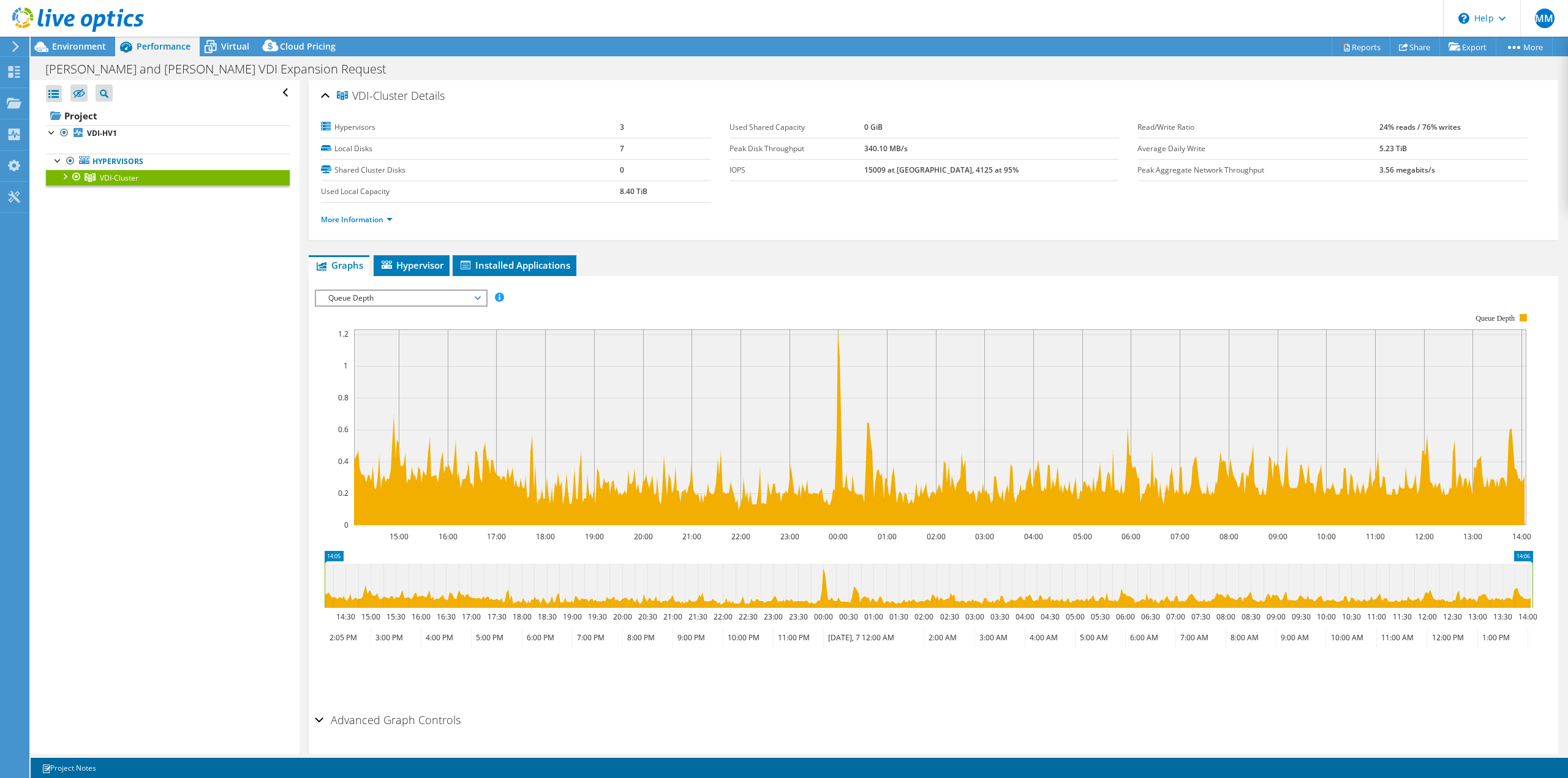
click at [447, 298] on span "Queue Depth" at bounding box center [401, 298] width 157 height 15
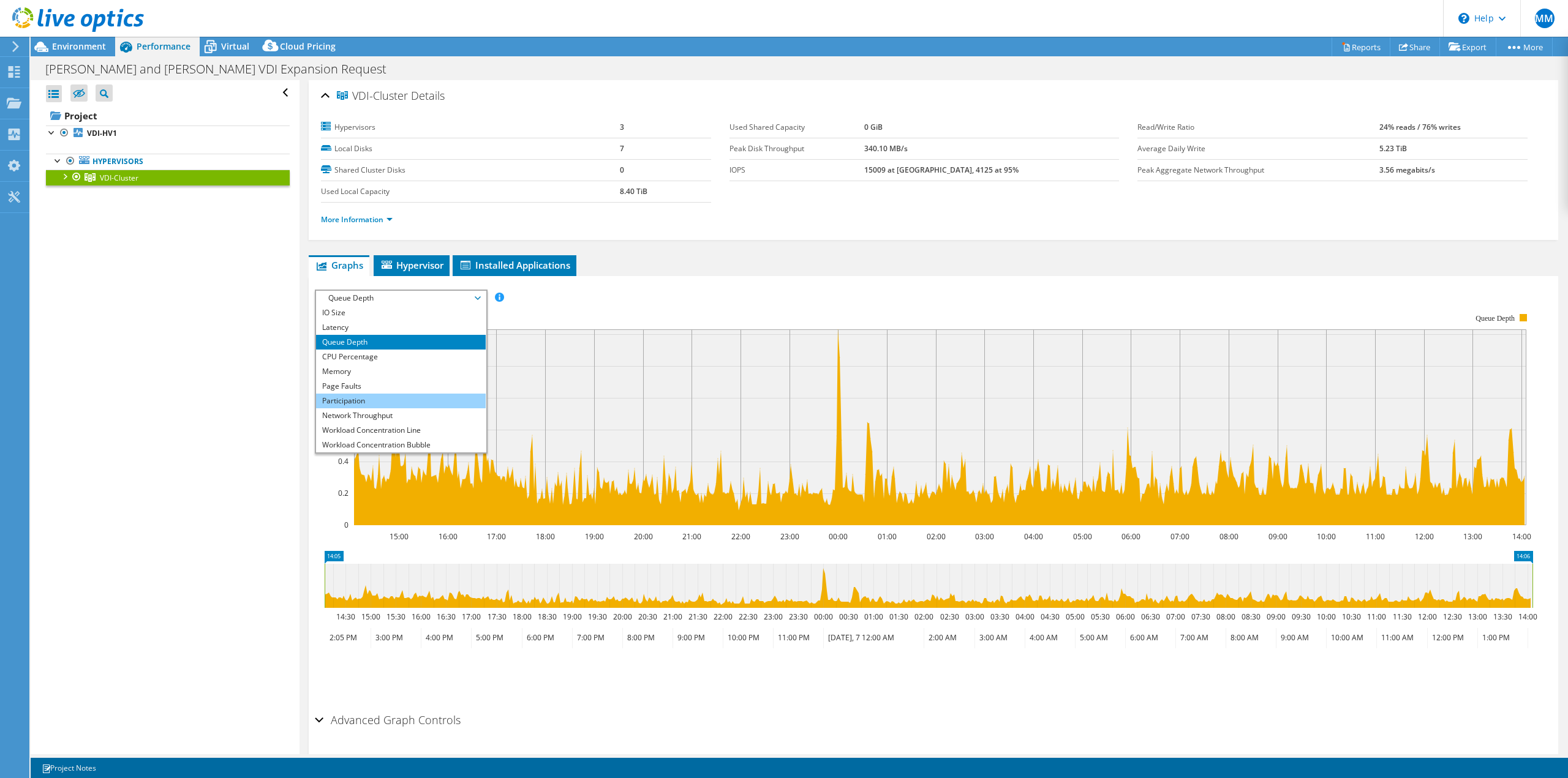
scroll to position [44, 0]
click at [422, 268] on div "Graphs Servers Inventory Hypervisor Disks Cluster Disks Installed Applications …" at bounding box center [934, 513] width 1250 height 516
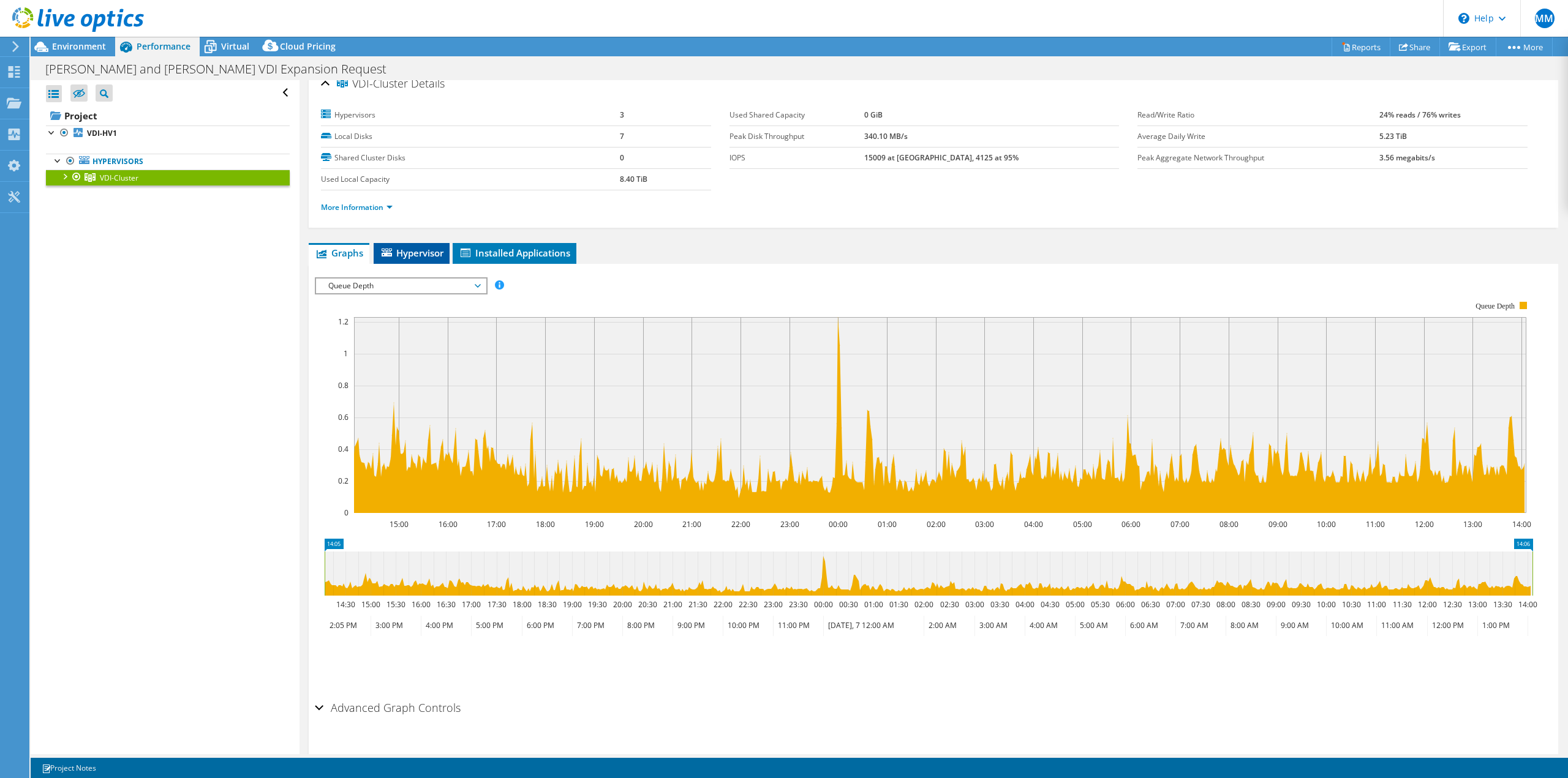
scroll to position [15, 0]
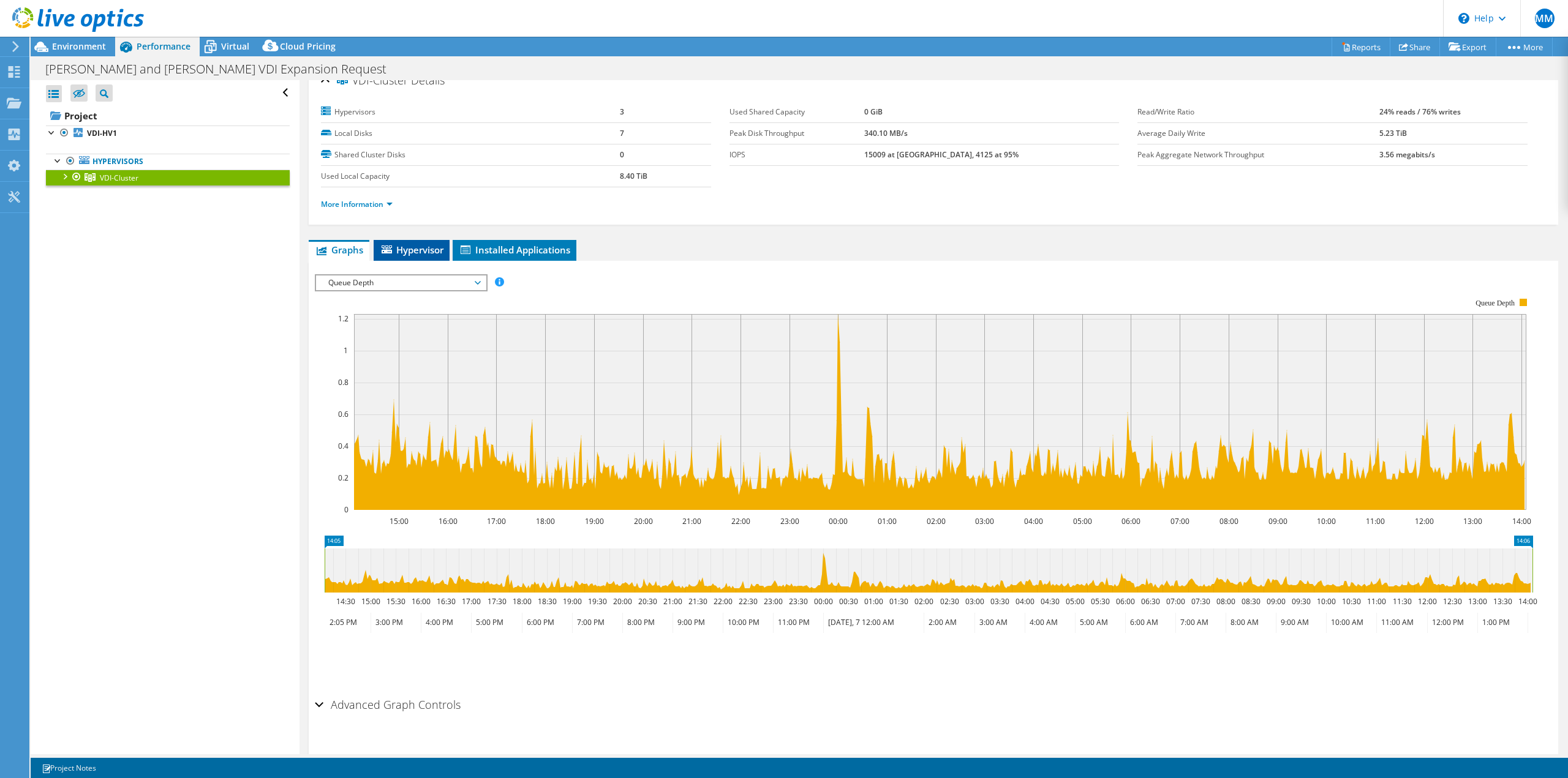
click at [428, 255] on span "Hypervisor" at bounding box center [411, 249] width 64 height 12
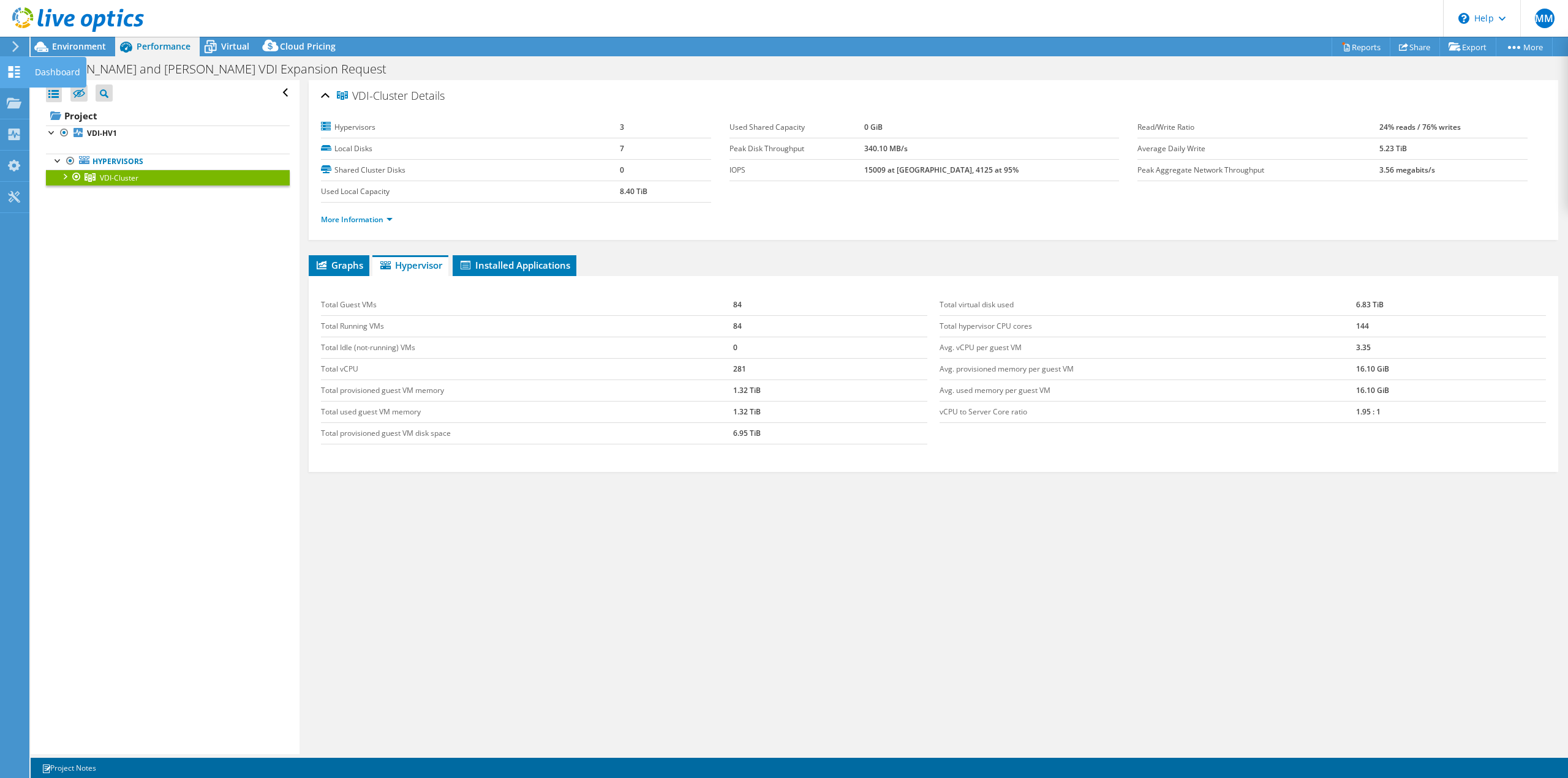
click at [19, 79] on div at bounding box center [14, 73] width 15 height 14
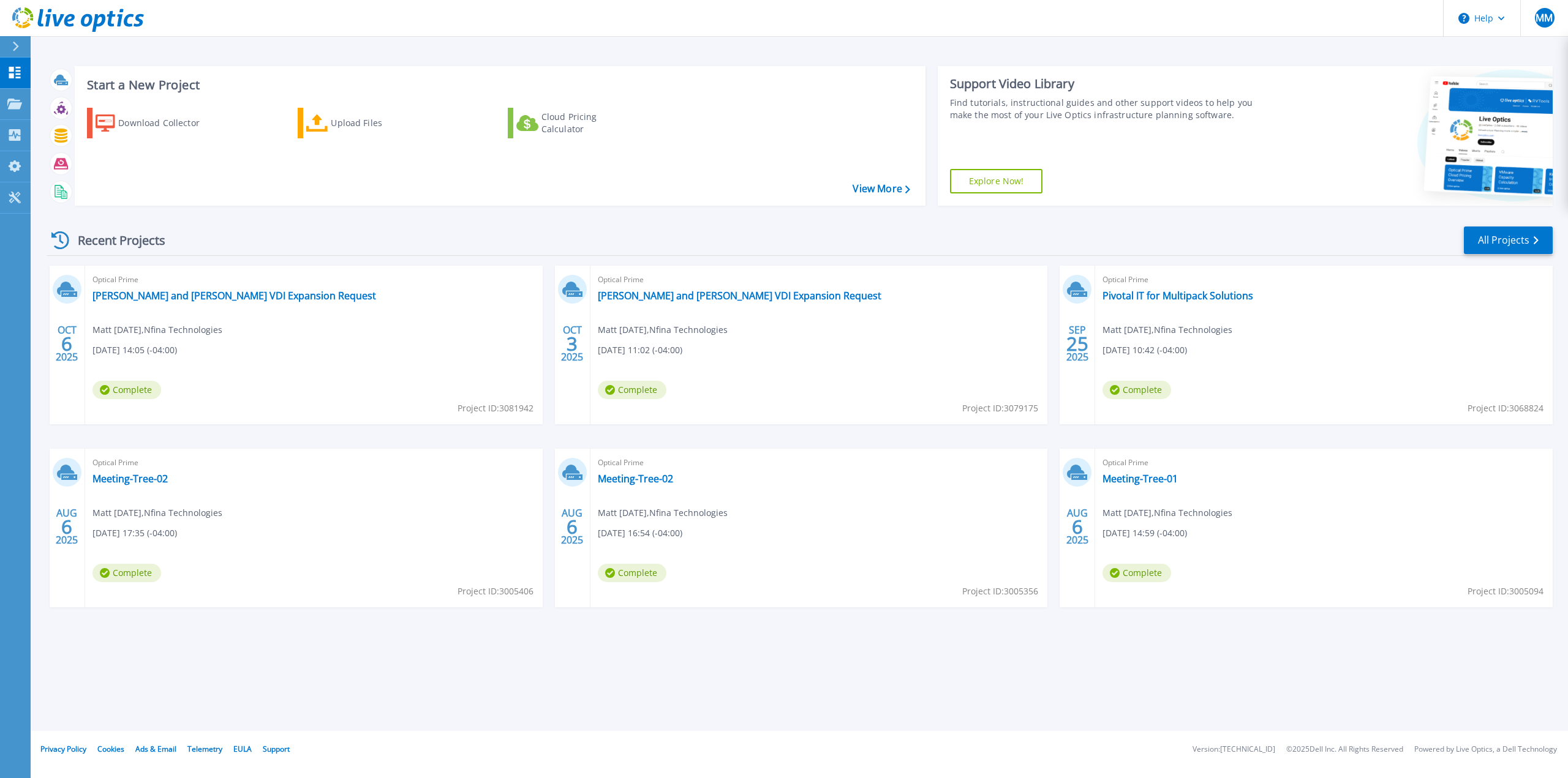
click at [797, 391] on div "Optical Prime [PERSON_NAME] and [PERSON_NAME] VDI Expansion Request Matt [DATE]…" at bounding box center [819, 345] width 458 height 159
click at [736, 288] on div "Optical Prime [PERSON_NAME] and [PERSON_NAME] VDI Expansion Request Matt [DATE]…" at bounding box center [819, 345] width 458 height 159
click at [736, 291] on link "[PERSON_NAME] and [PERSON_NAME] VDI Expansion Request" at bounding box center [740, 295] width 284 height 12
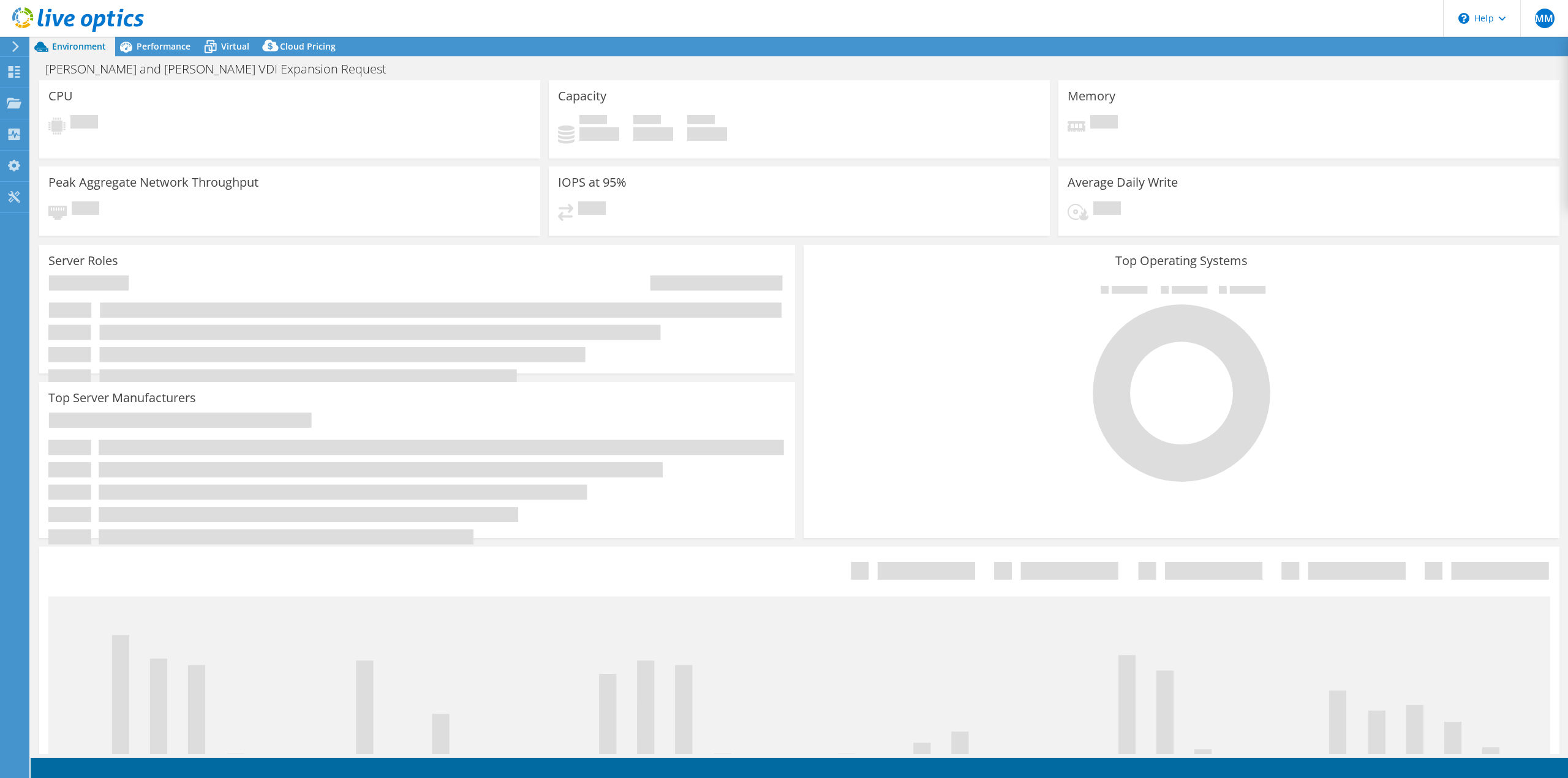
select select "USD"
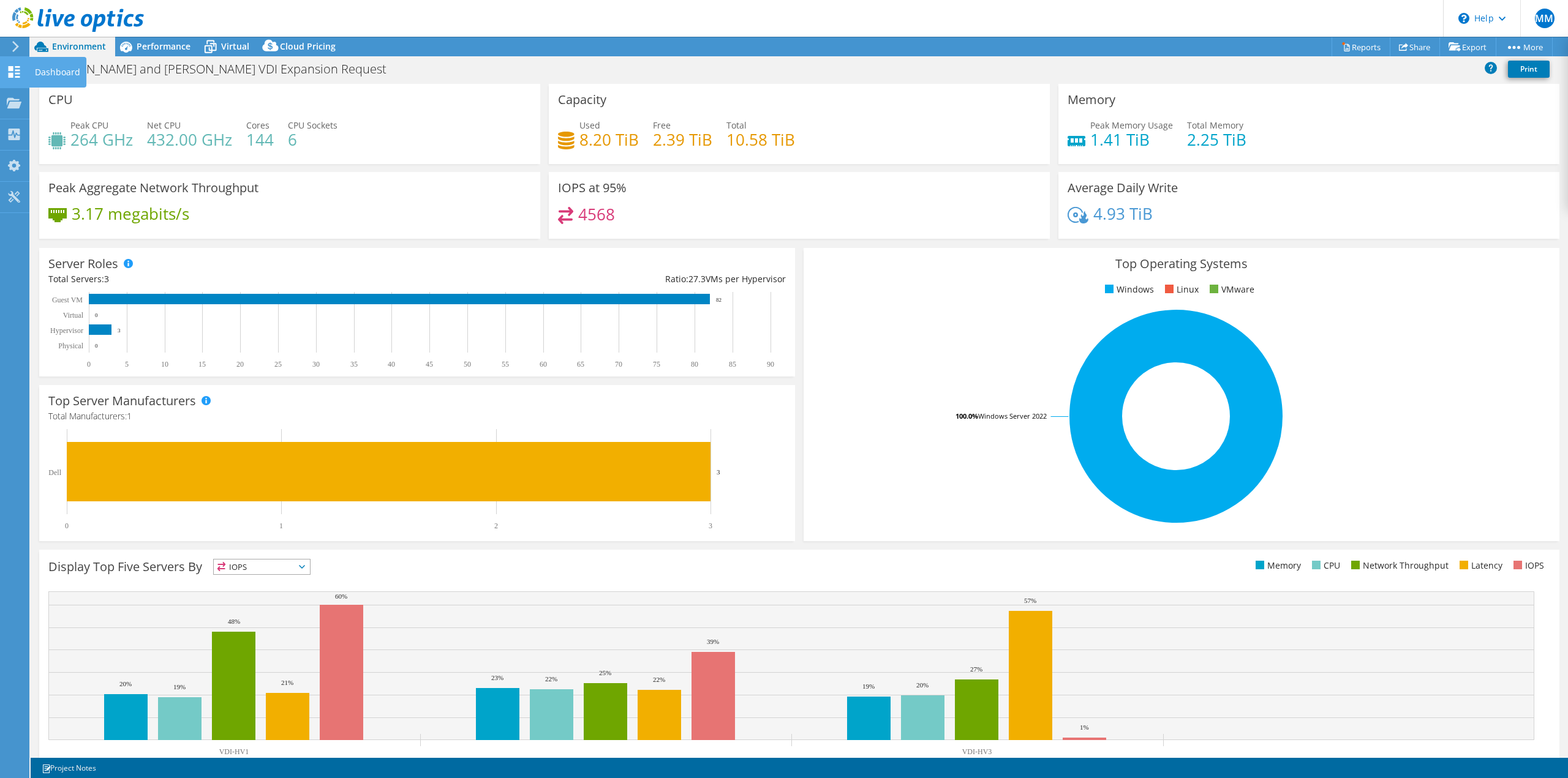
click at [15, 79] on div at bounding box center [14, 73] width 15 height 14
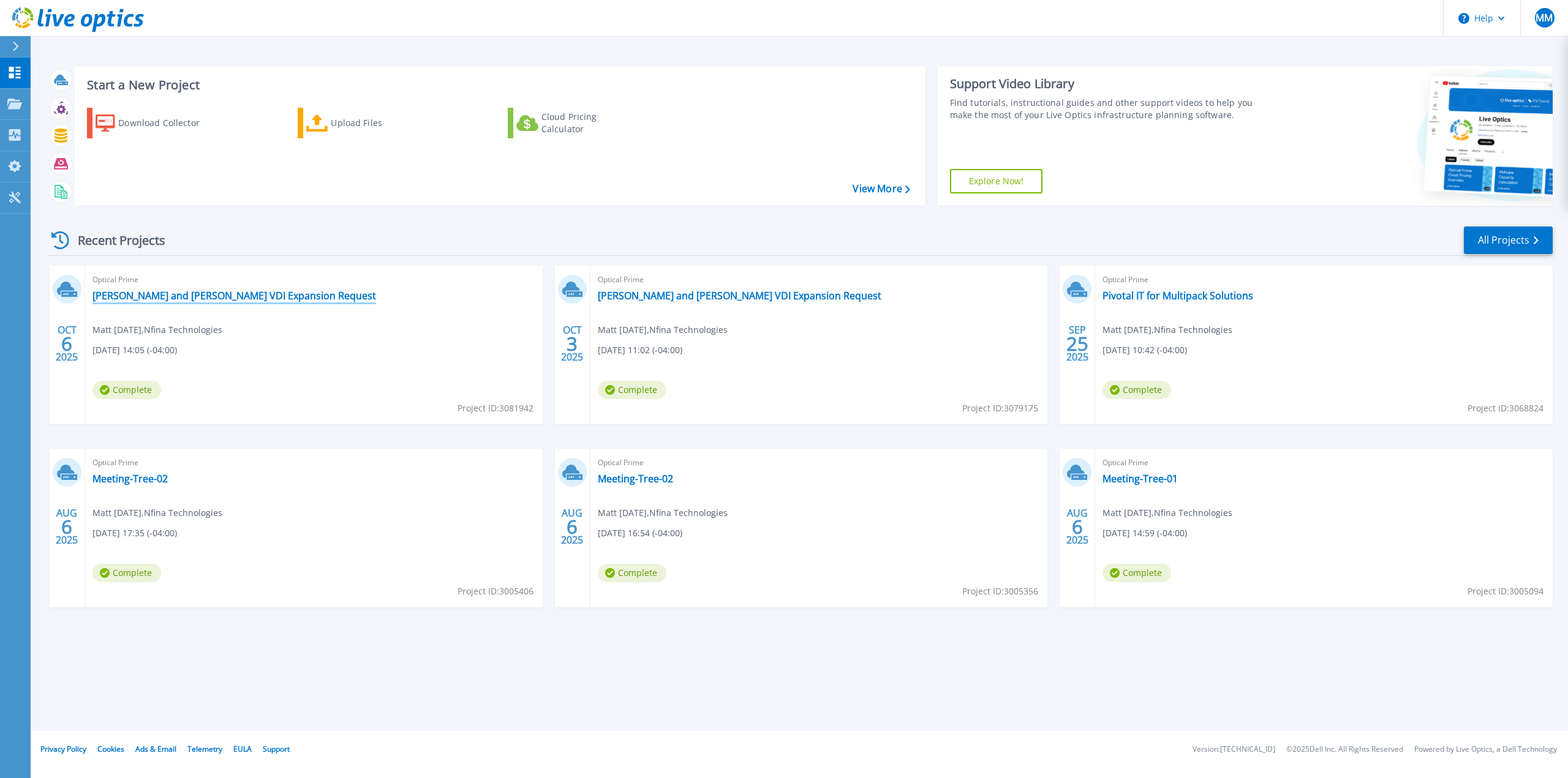
click at [262, 301] on link "[PERSON_NAME] and [PERSON_NAME] VDI Expansion Request" at bounding box center [234, 295] width 284 height 12
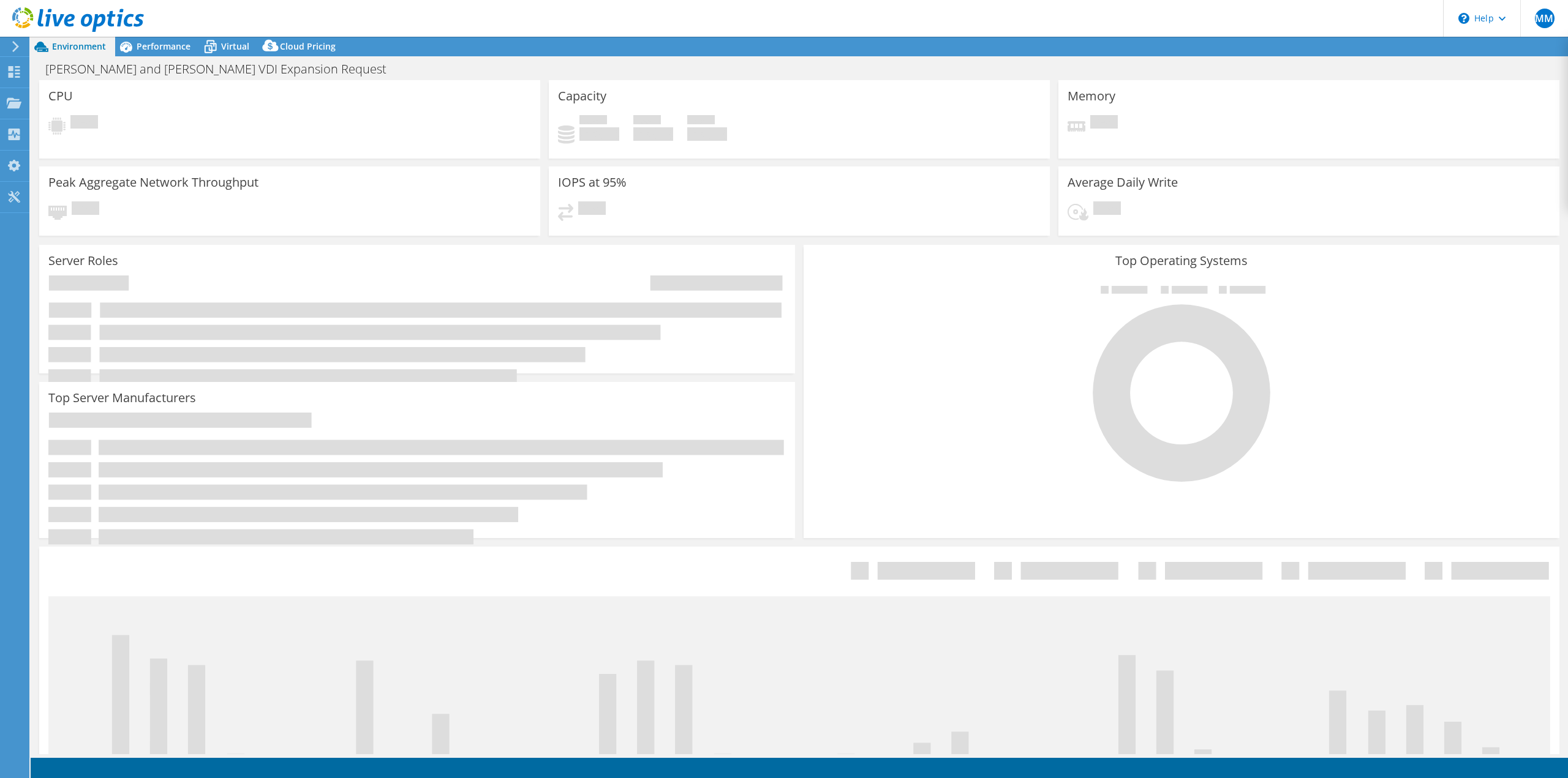
select select "USD"
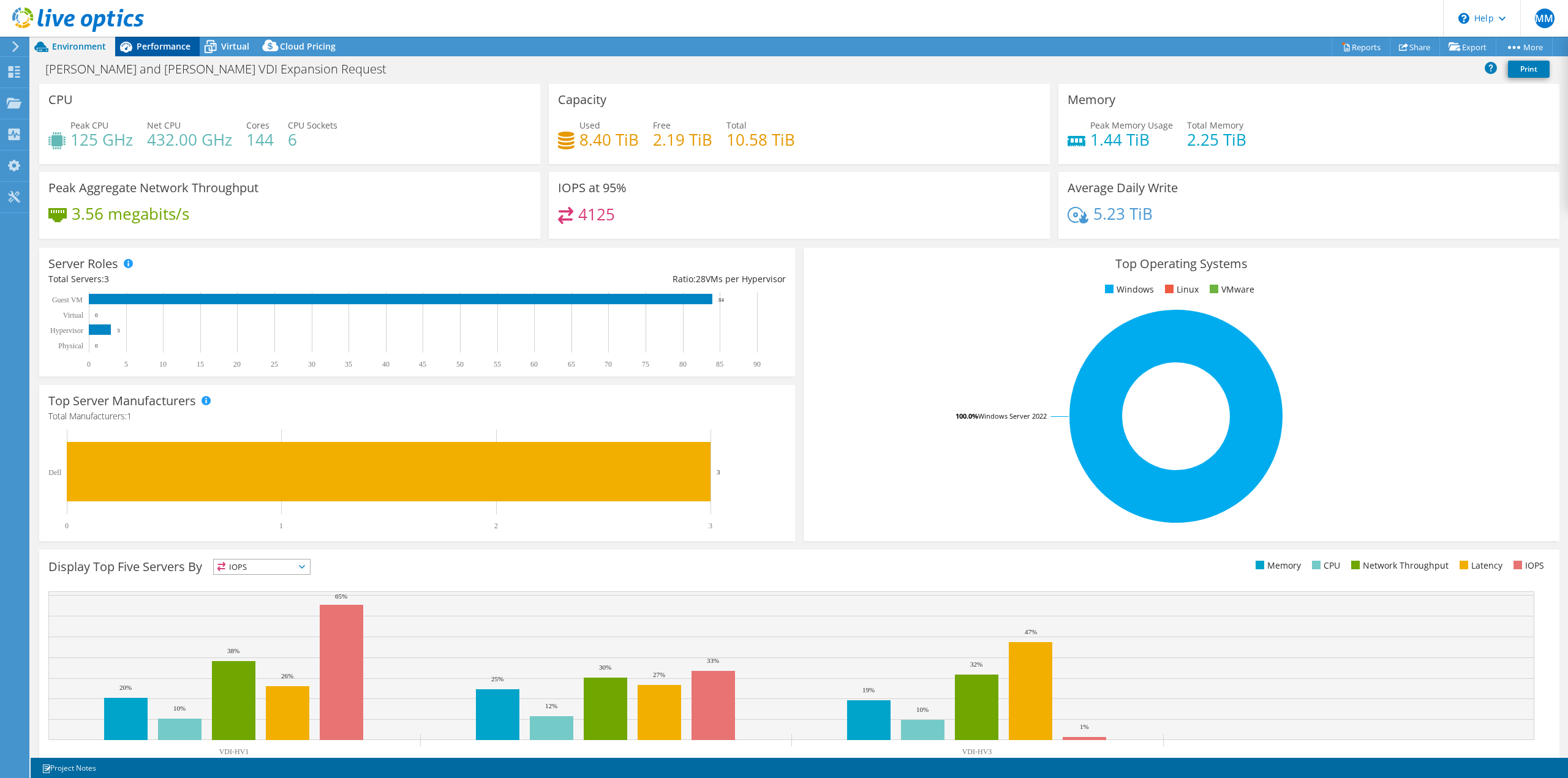
click at [156, 50] on span "Performance" at bounding box center [164, 46] width 54 height 12
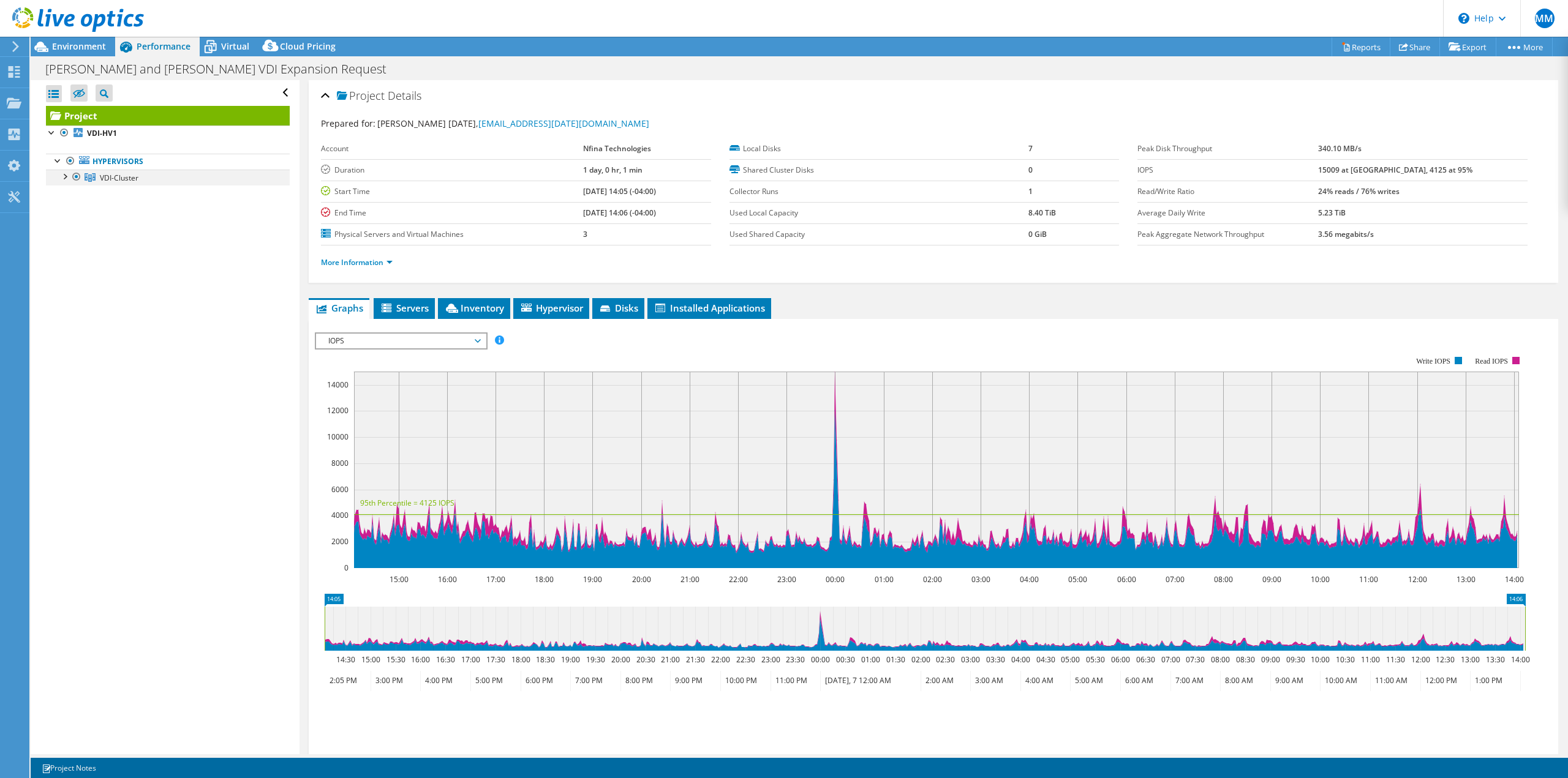
click at [64, 173] on div at bounding box center [64, 175] width 12 height 12
drag, startPoint x: 423, startPoint y: 302, endPoint x: 430, endPoint y: 307, distance: 8.6
click at [423, 303] on span "Servers" at bounding box center [404, 307] width 49 height 12
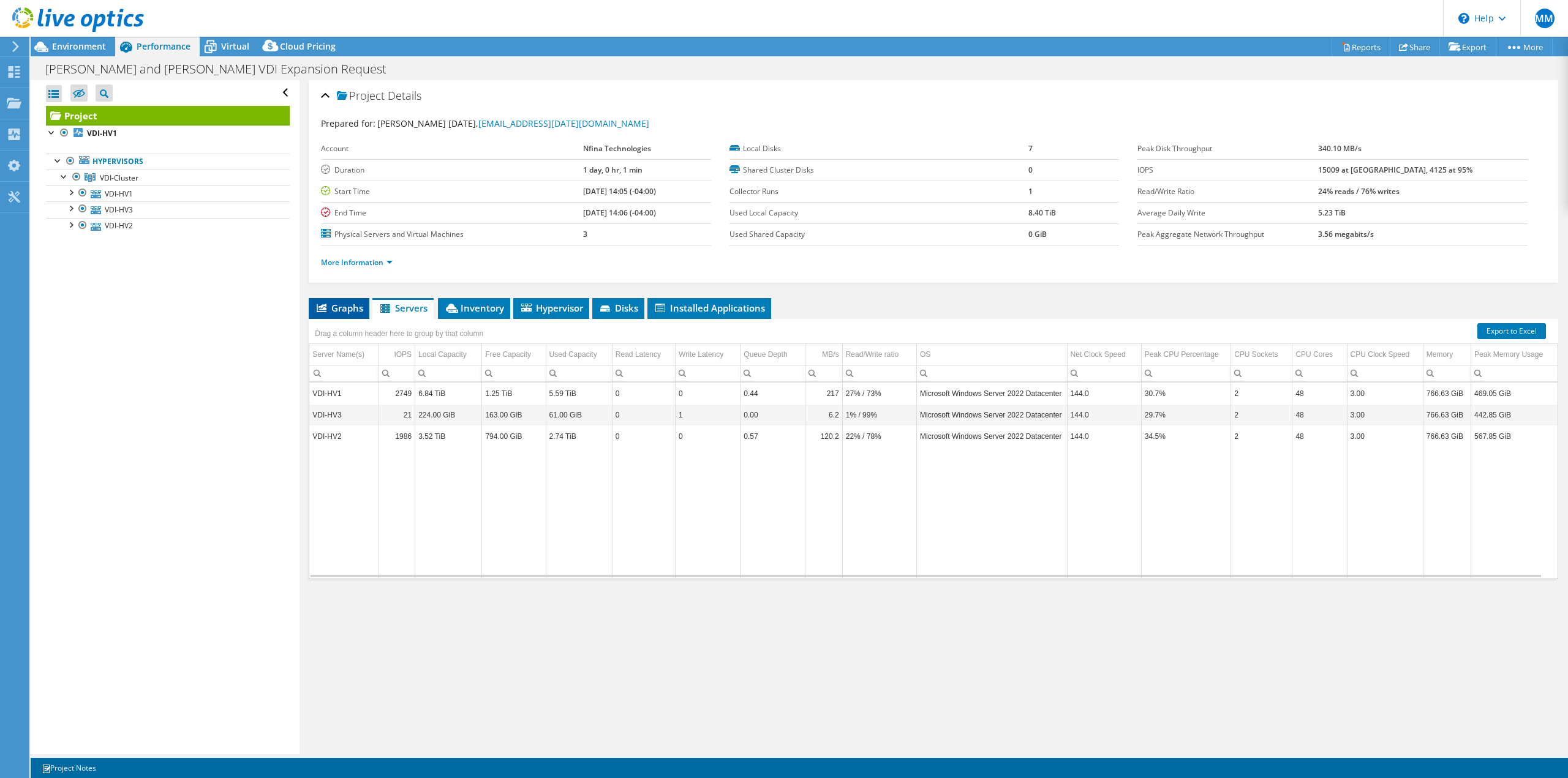
click at [349, 307] on span "Graphs" at bounding box center [338, 307] width 48 height 12
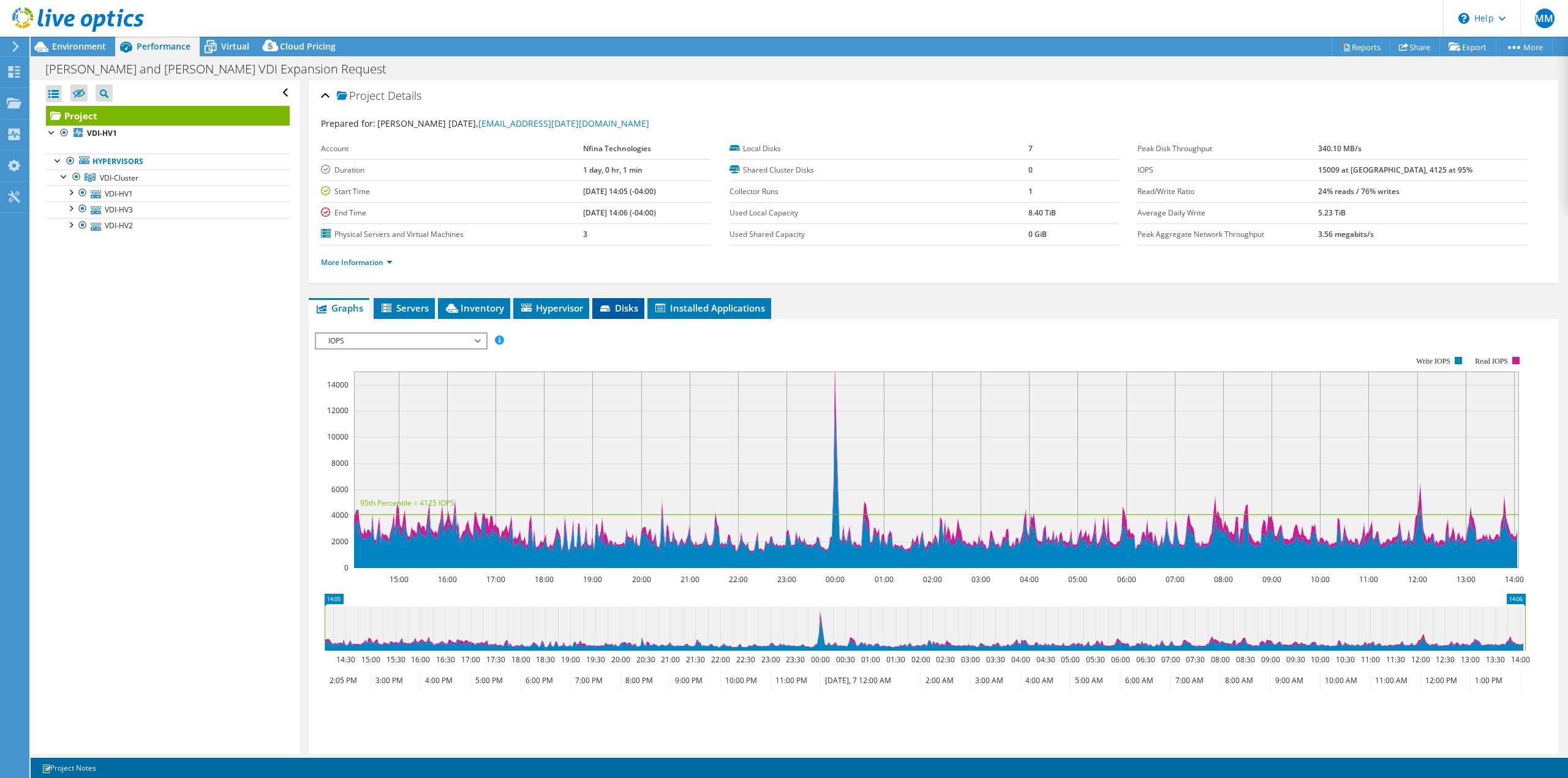
click at [634, 311] on span "Disks" at bounding box center [618, 307] width 40 height 12
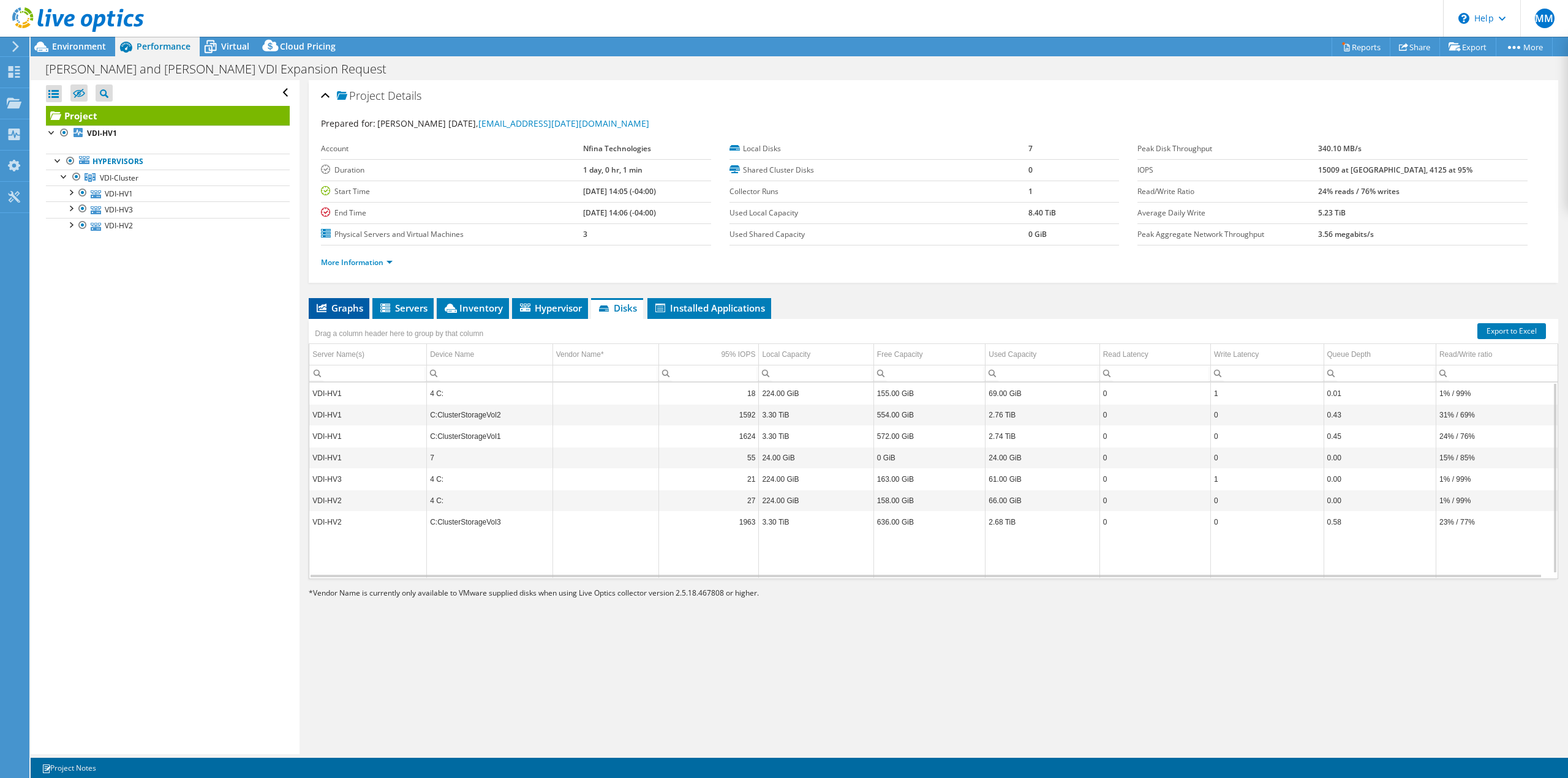
click at [338, 304] on span "Graphs" at bounding box center [338, 307] width 48 height 12
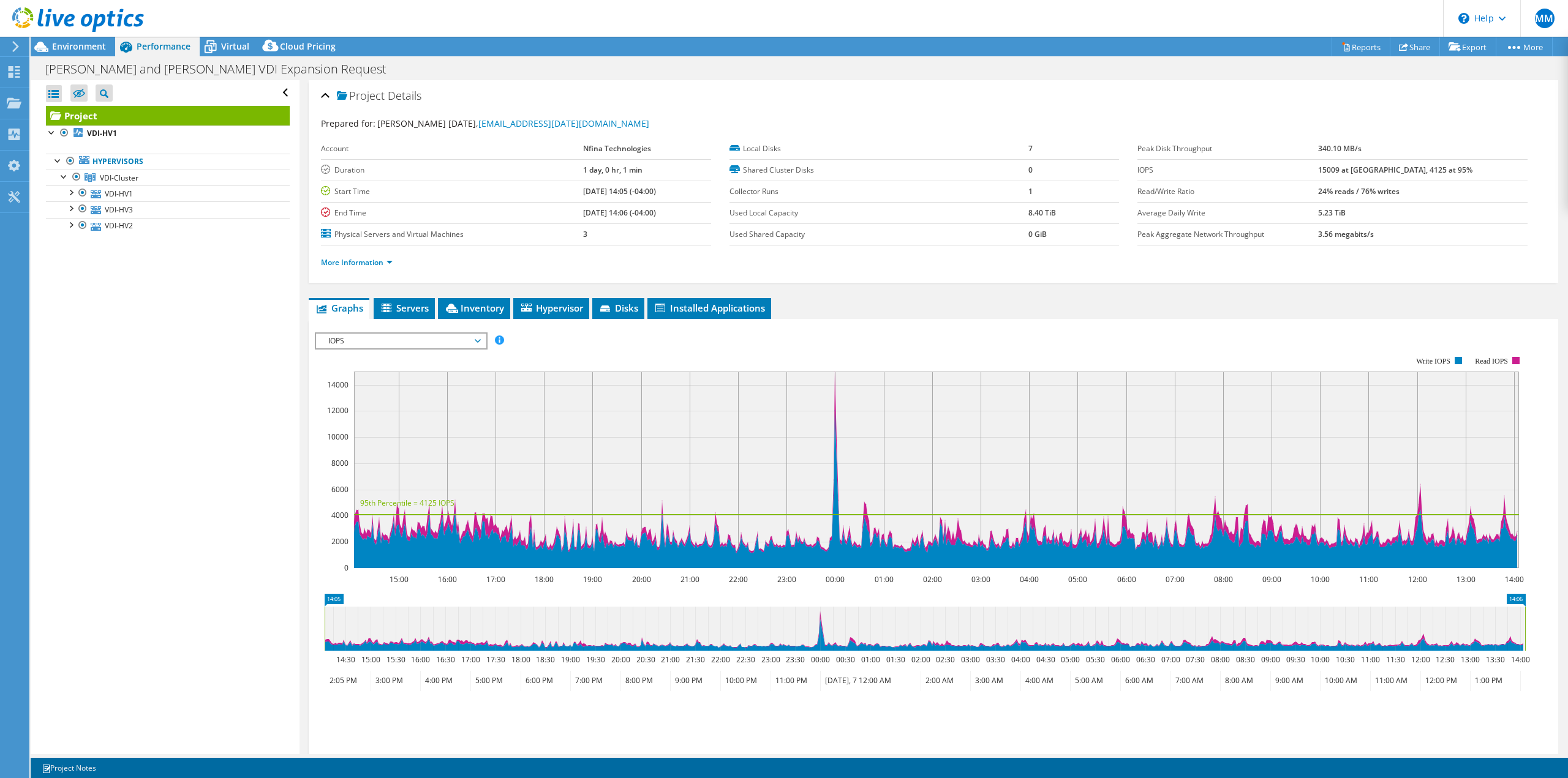
click at [372, 336] on span "IOPS" at bounding box center [401, 341] width 157 height 15
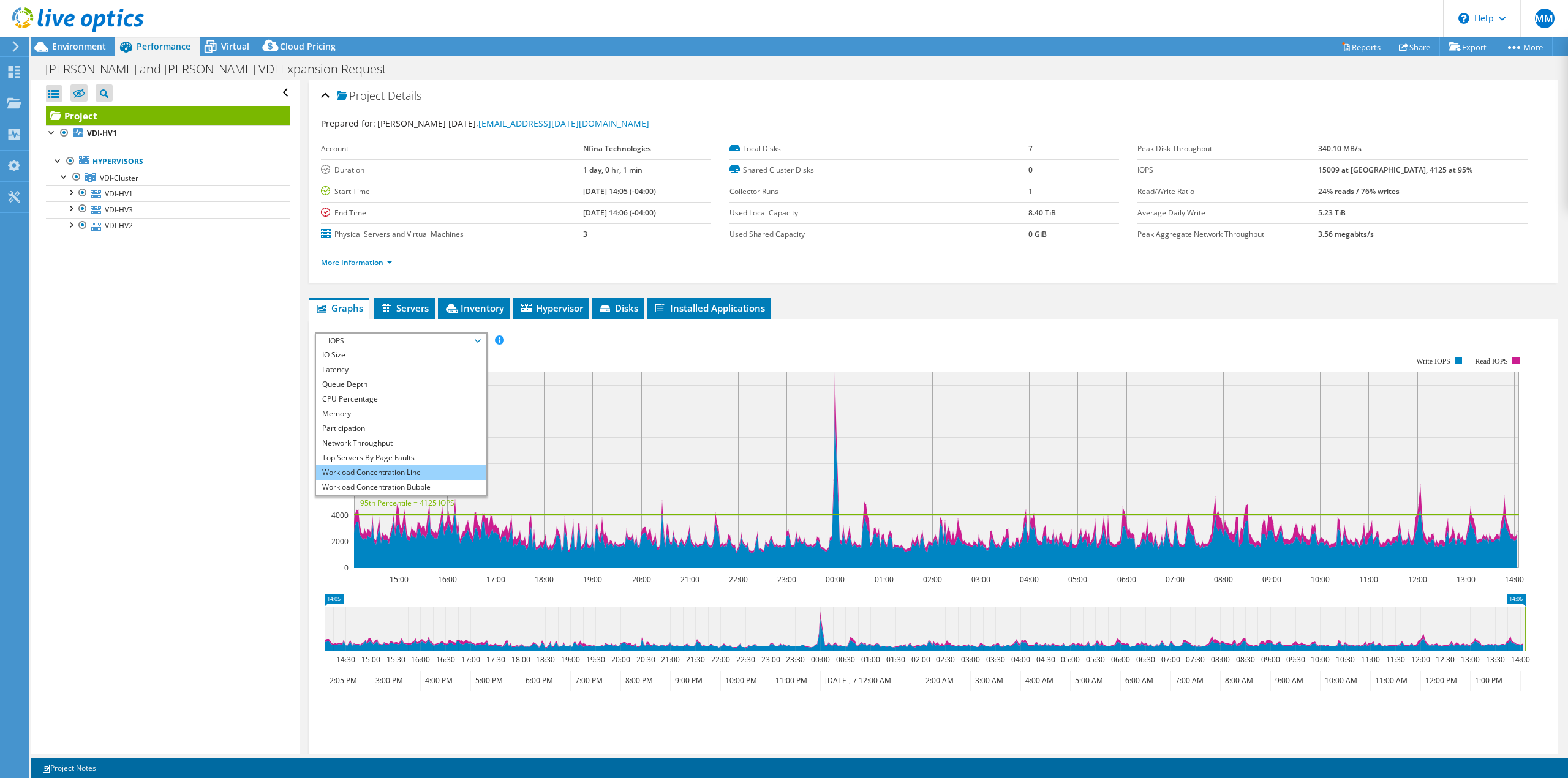
scroll to position [44, 0]
click at [408, 486] on li "All" at bounding box center [400, 488] width 170 height 15
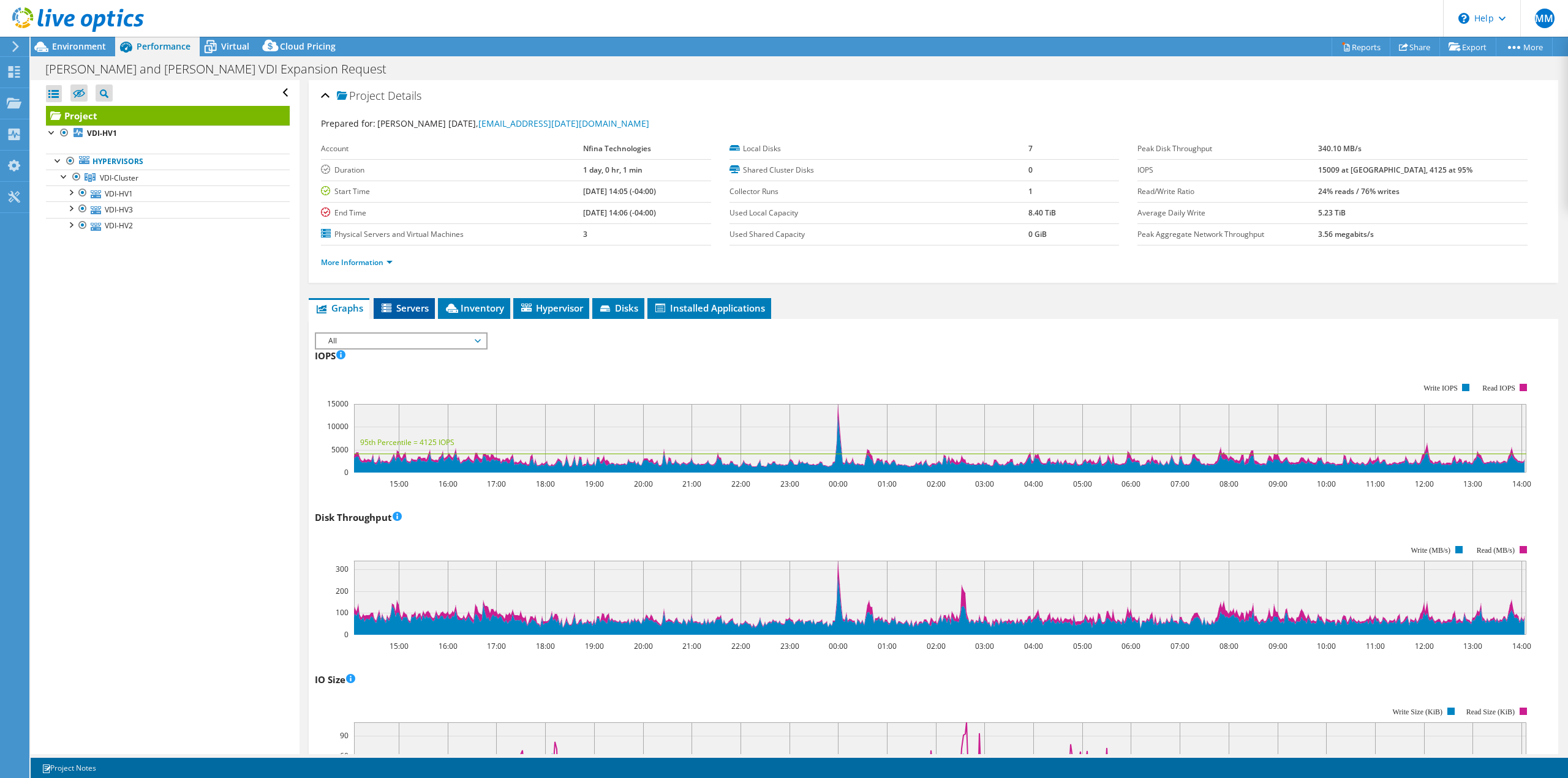
click at [402, 316] on li "Servers" at bounding box center [404, 309] width 61 height 21
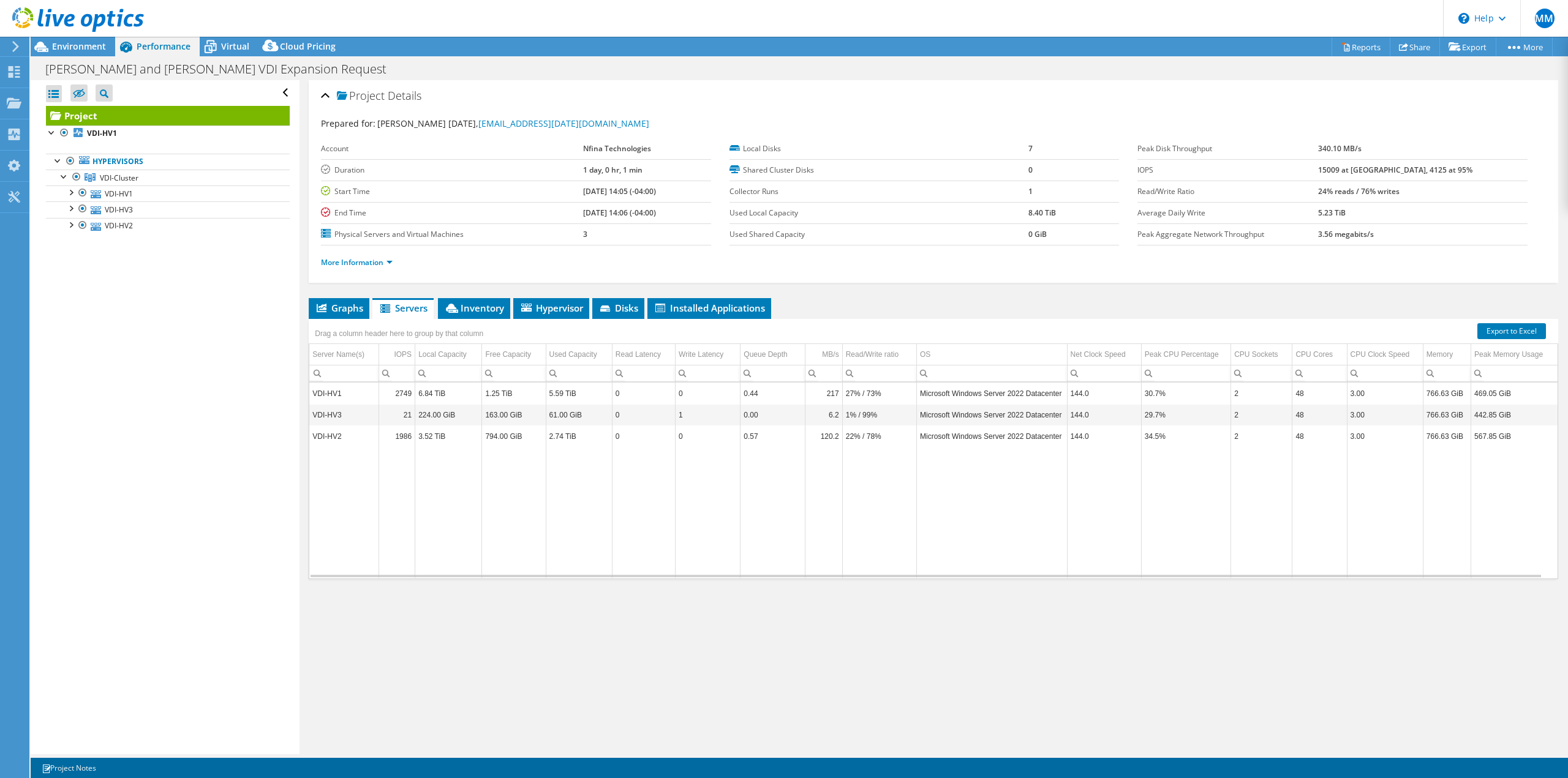
click at [486, 322] on div "Drag a column header here to group by that column" at bounding box center [399, 332] width 175 height 20
click at [489, 319] on div "Drag a column header here to group by that column" at bounding box center [399, 332] width 181 height 26
click at [489, 316] on li "Inventory" at bounding box center [474, 309] width 72 height 21
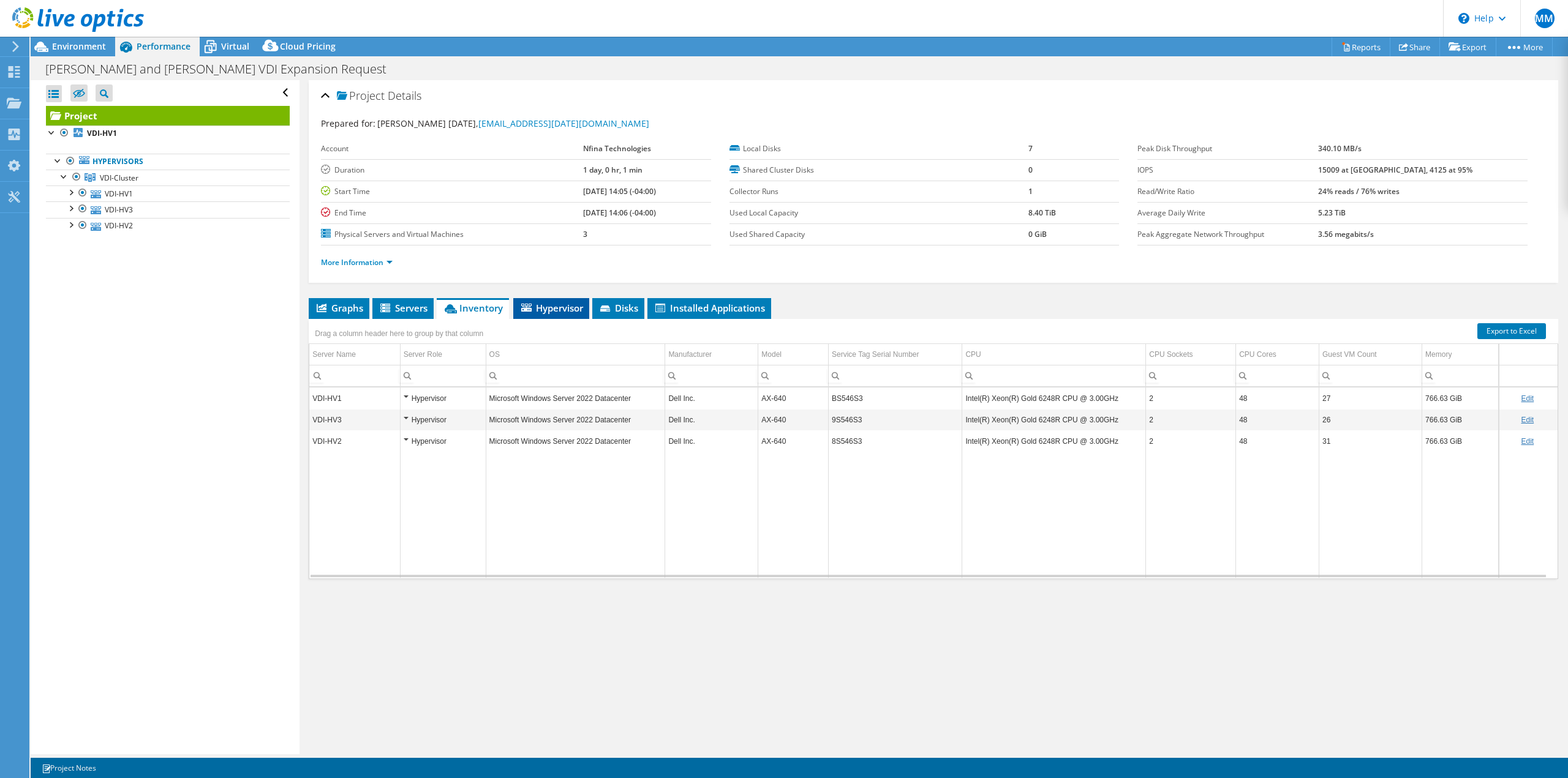
click at [536, 311] on span "Hypervisor" at bounding box center [551, 307] width 64 height 12
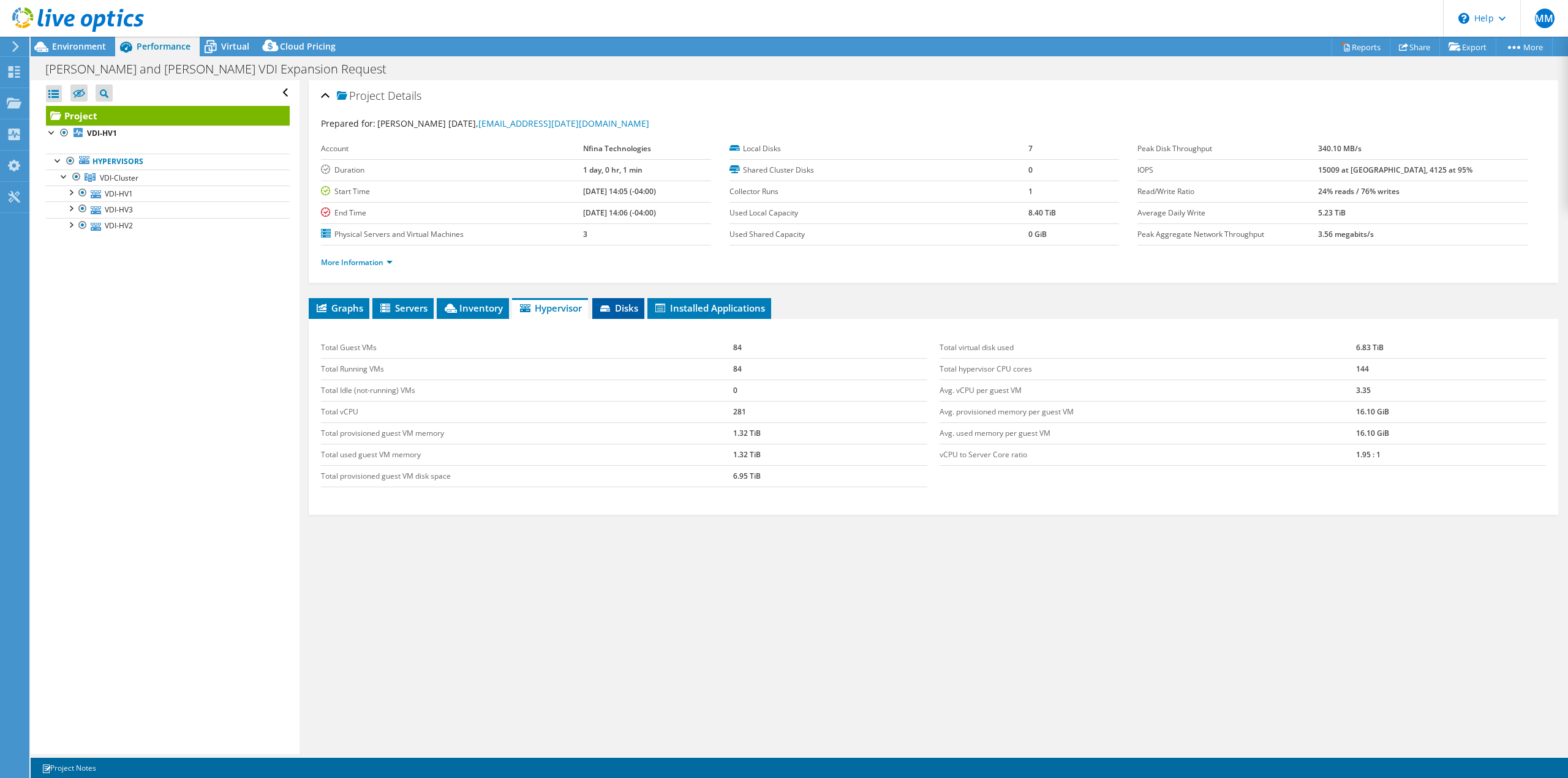
click at [628, 306] on span "Disks" at bounding box center [618, 307] width 40 height 12
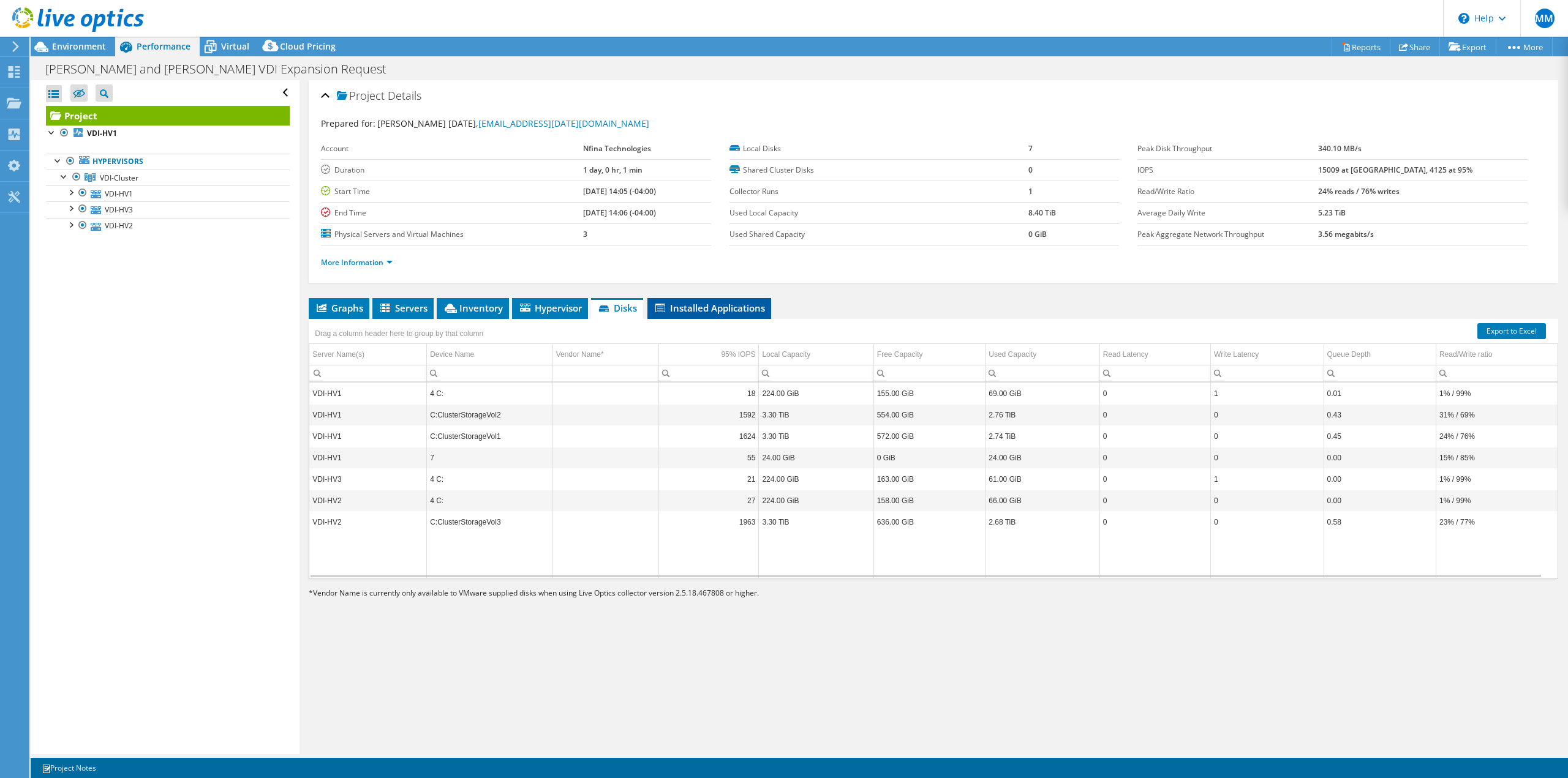
click at [699, 311] on span "Installed Applications" at bounding box center [709, 307] width 112 height 12
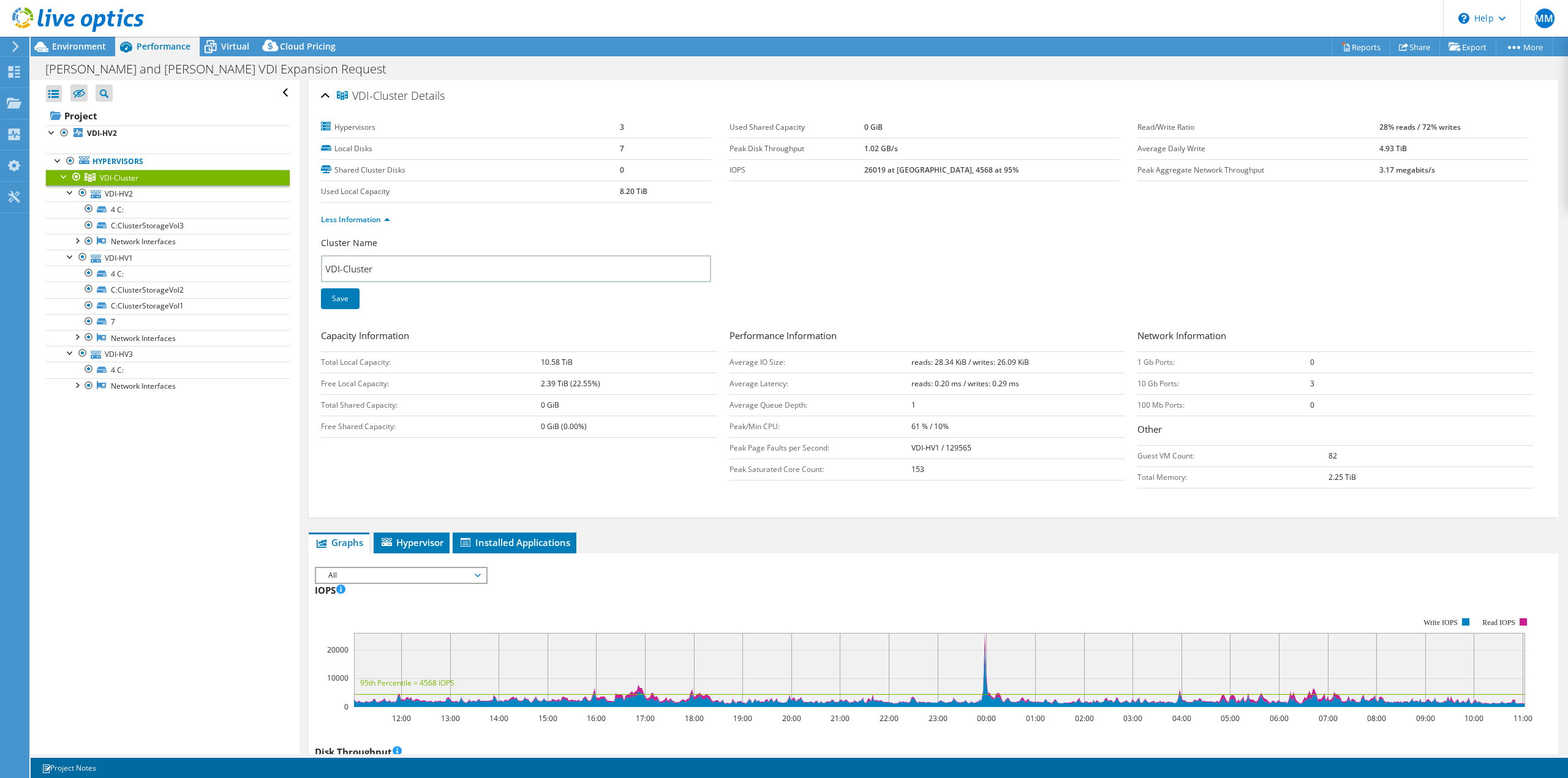
select select "USD"
